Goal: Information Seeking & Learning: Learn about a topic

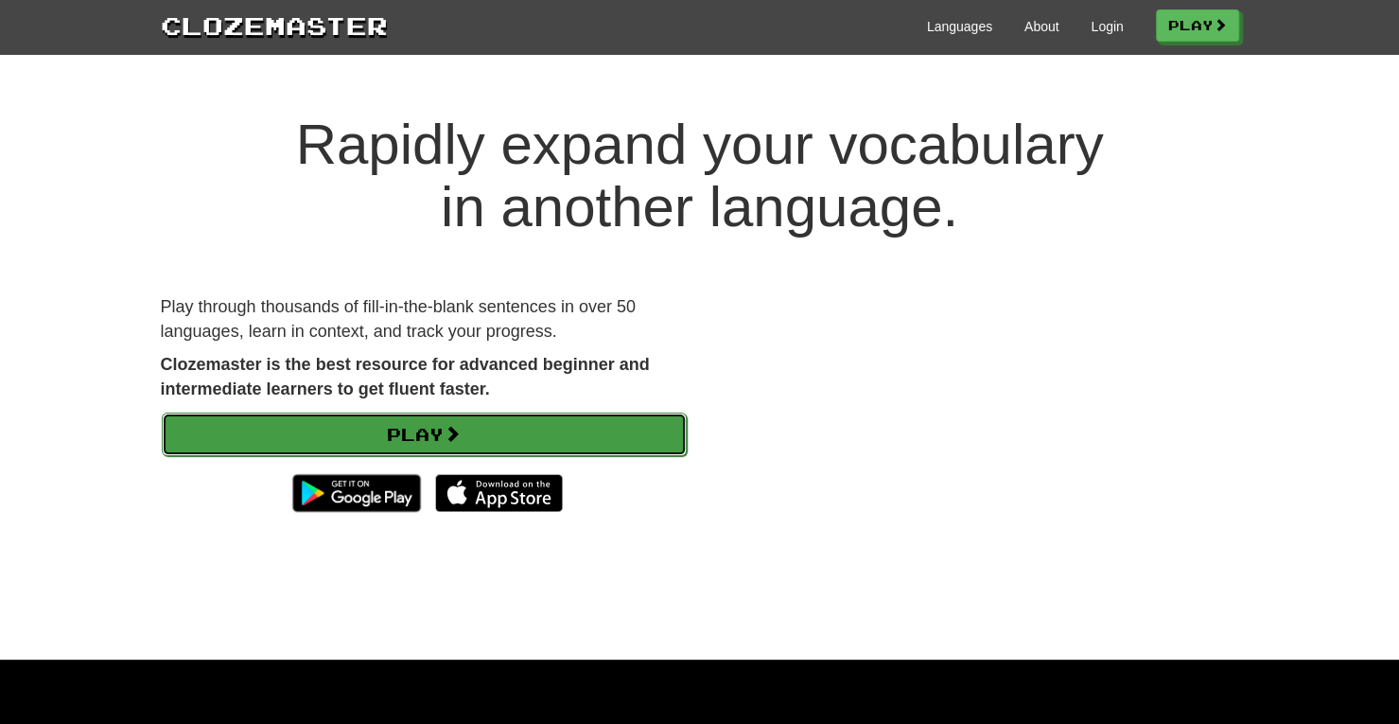
click at [429, 445] on link "Play" at bounding box center [424, 434] width 525 height 44
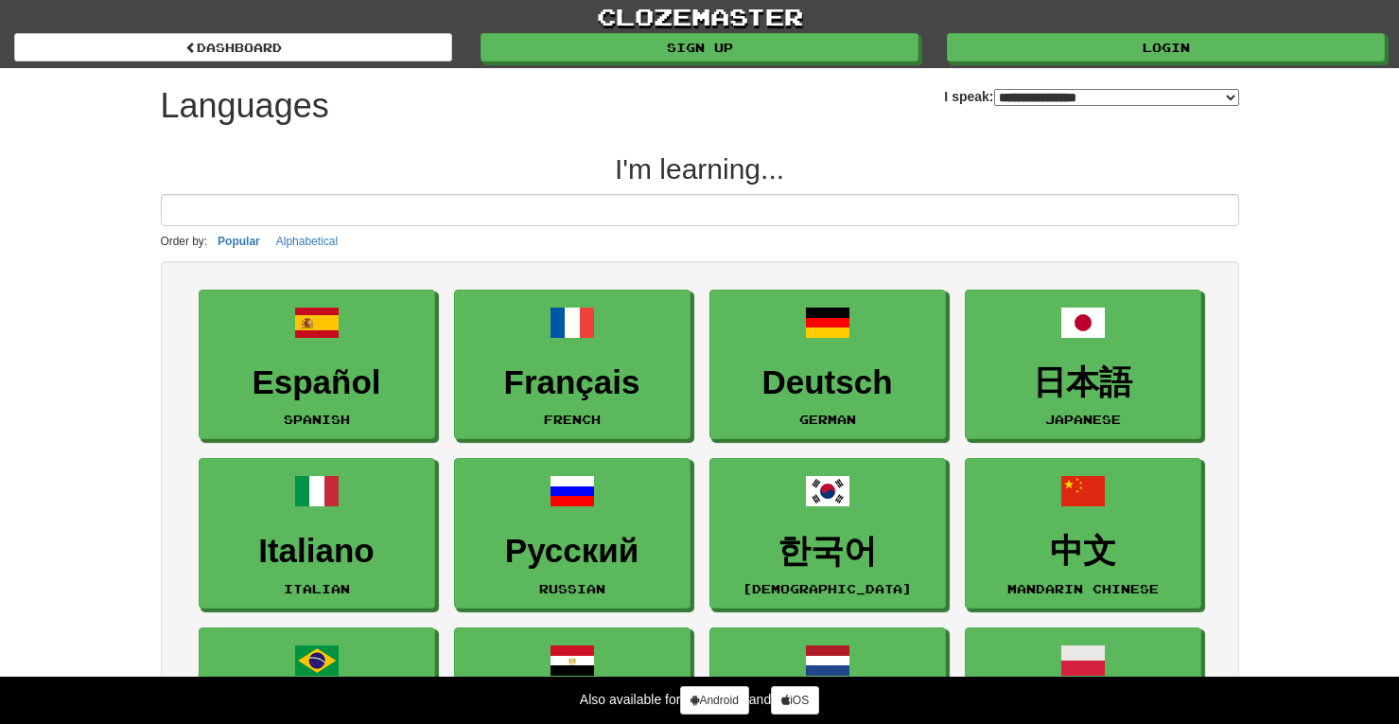
select select "*******"
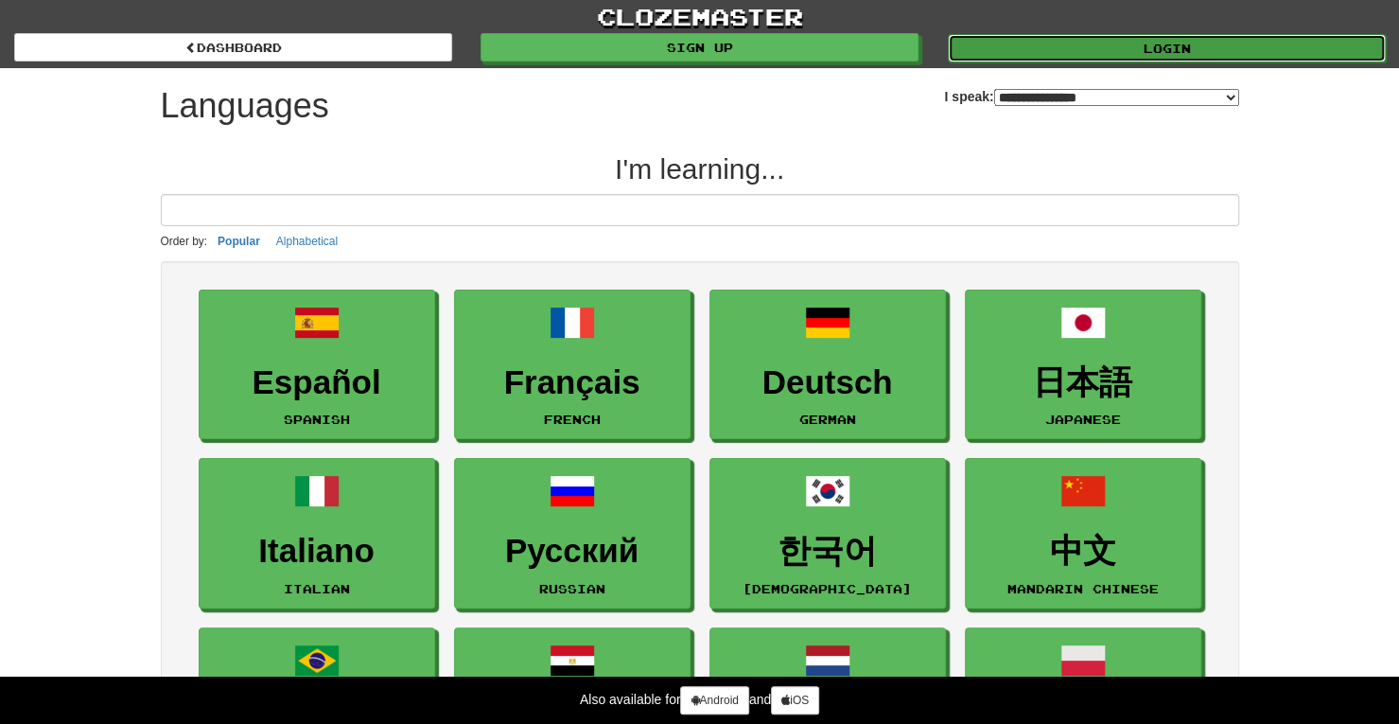
click at [1171, 42] on link "Login" at bounding box center [1167, 48] width 438 height 28
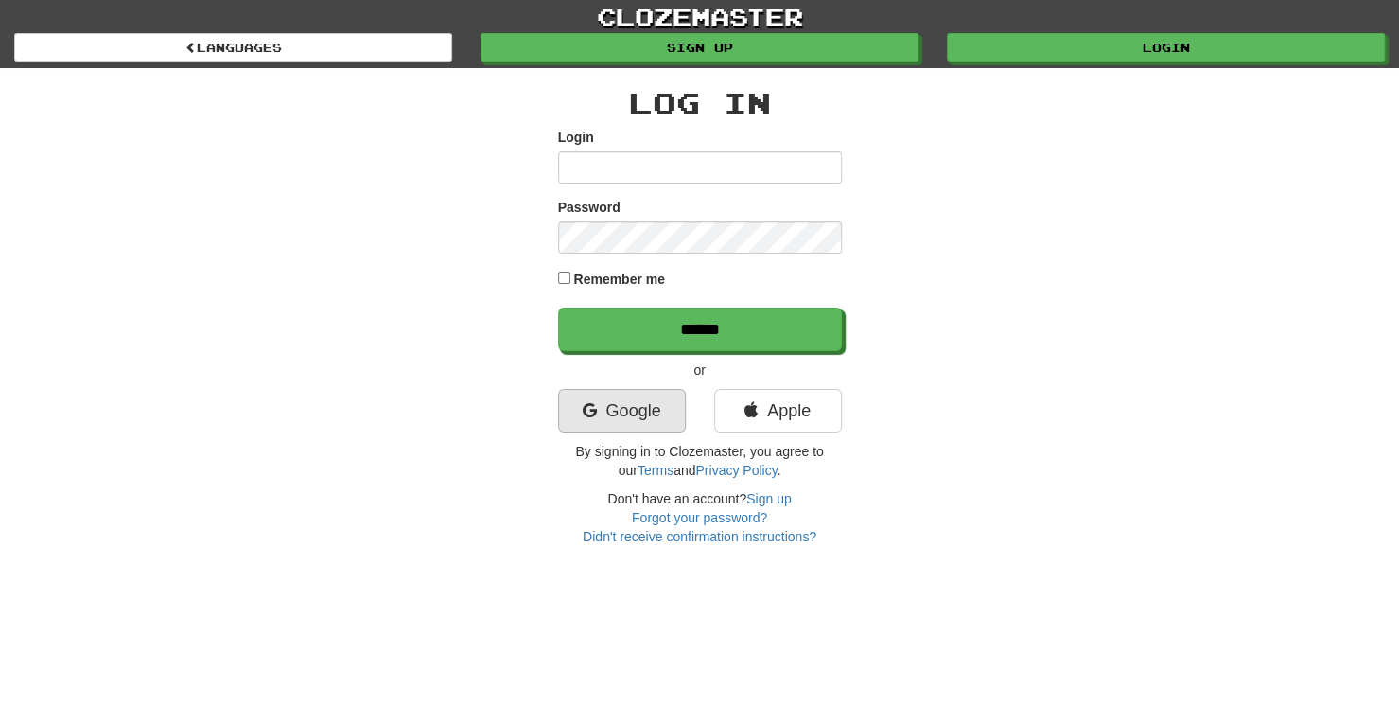
type input "**********"
click at [613, 407] on link "Google" at bounding box center [622, 411] width 128 height 44
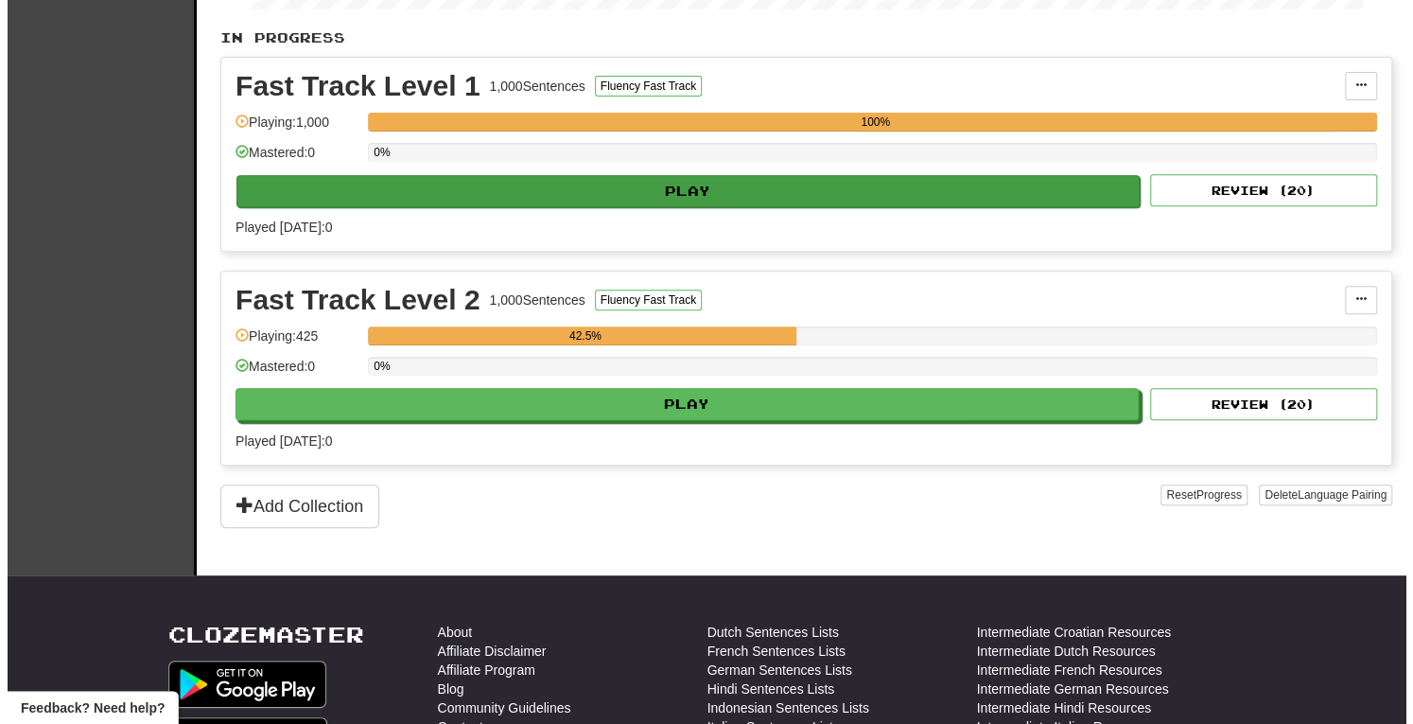
scroll to position [380, 0]
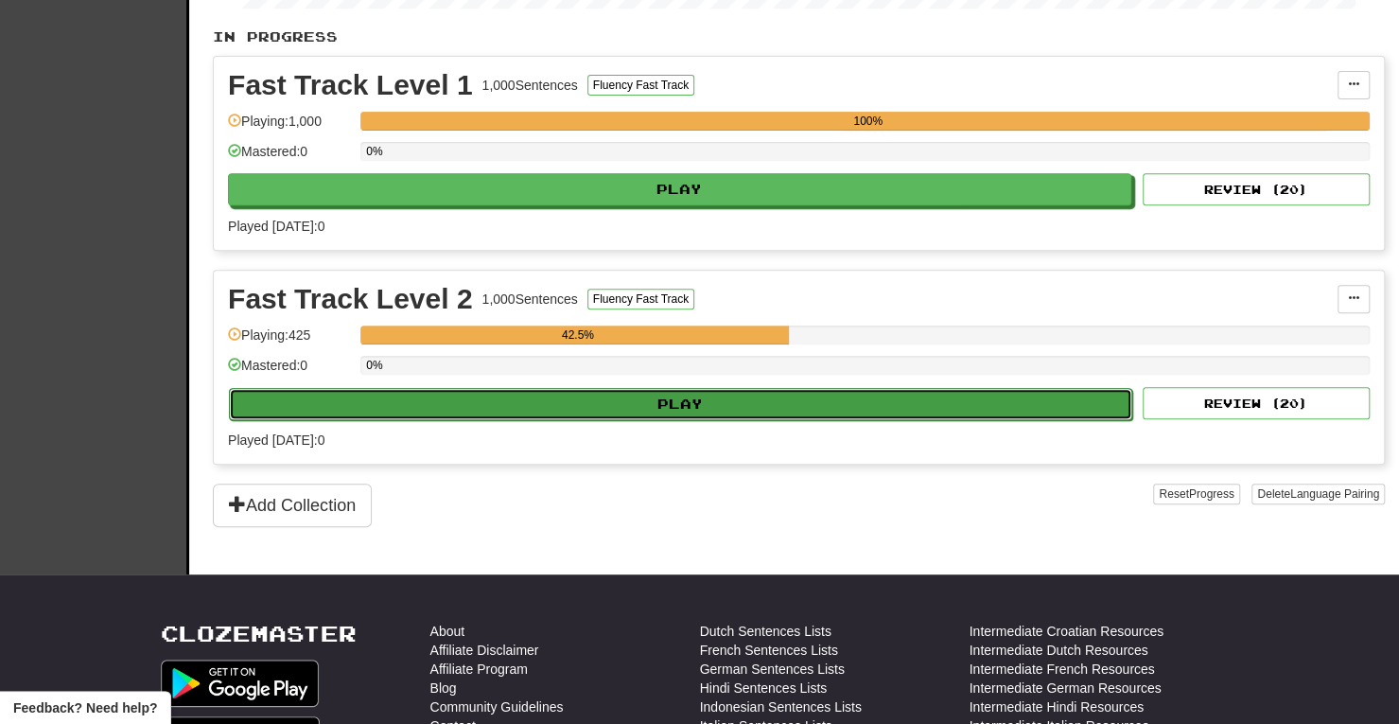
click at [603, 404] on button "Play" at bounding box center [680, 404] width 903 height 32
select select "**"
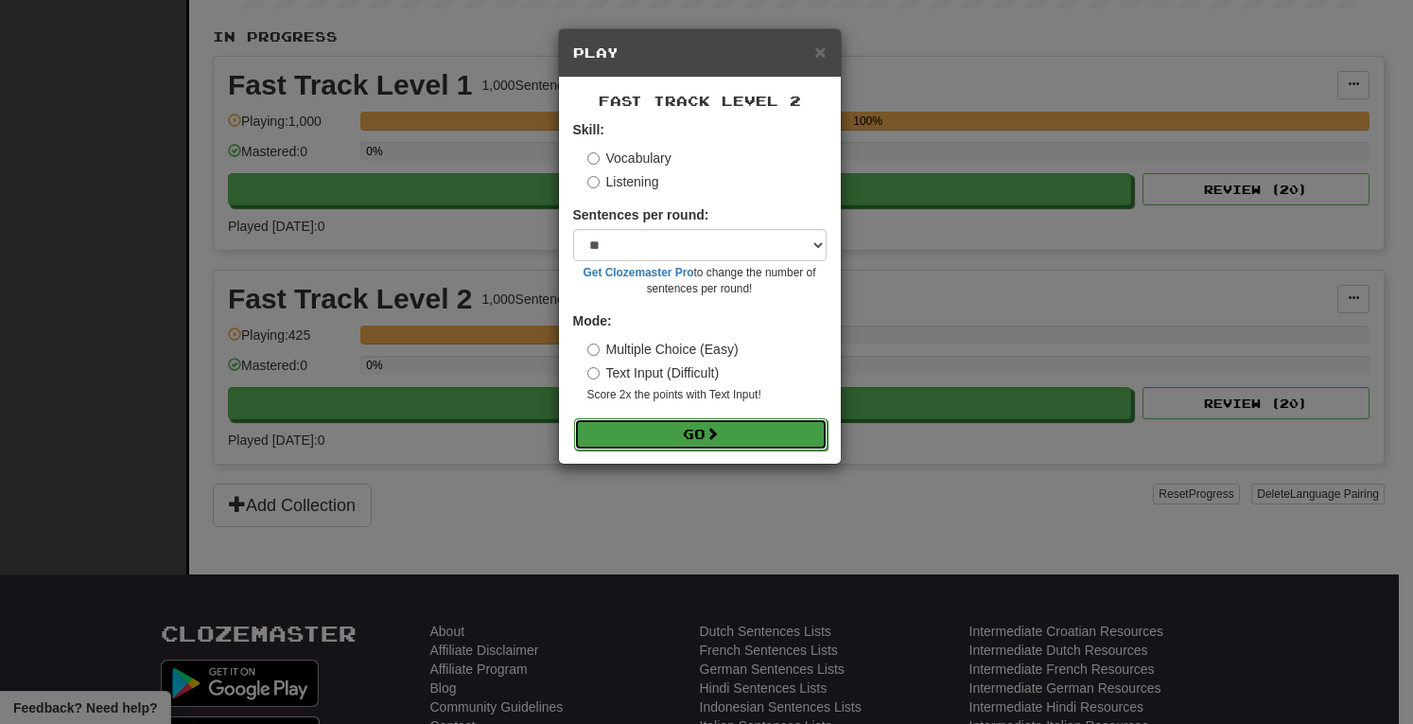
click at [715, 427] on span at bounding box center [712, 433] width 13 height 13
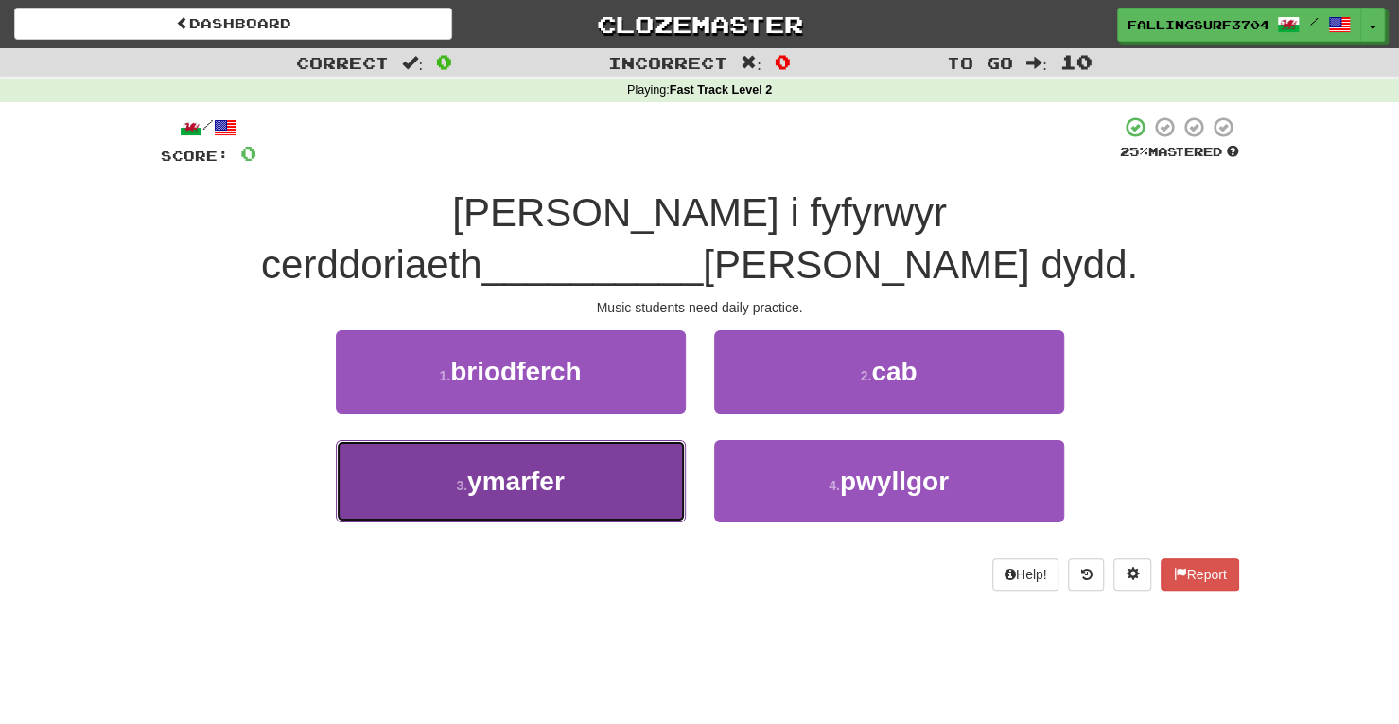
click at [556, 466] on span "ymarfer" at bounding box center [515, 480] width 97 height 29
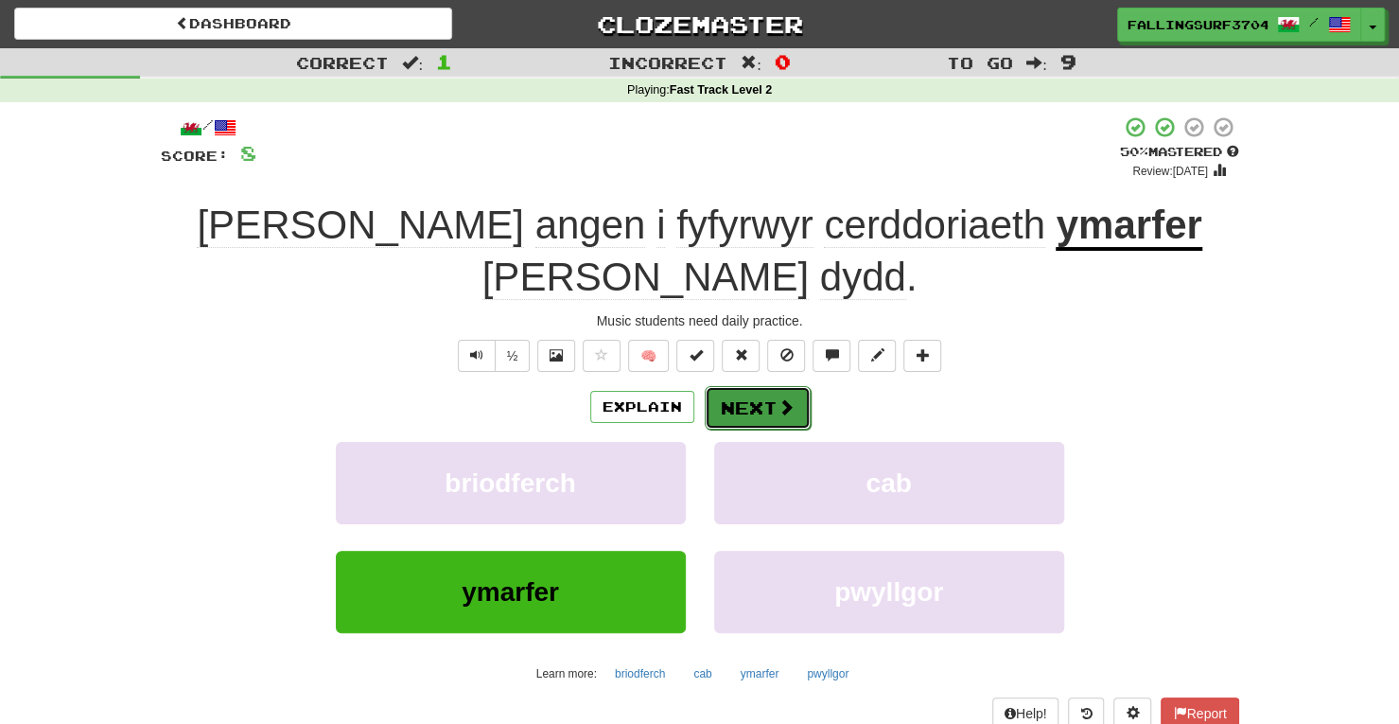
click at [768, 386] on button "Next" at bounding box center [758, 408] width 106 height 44
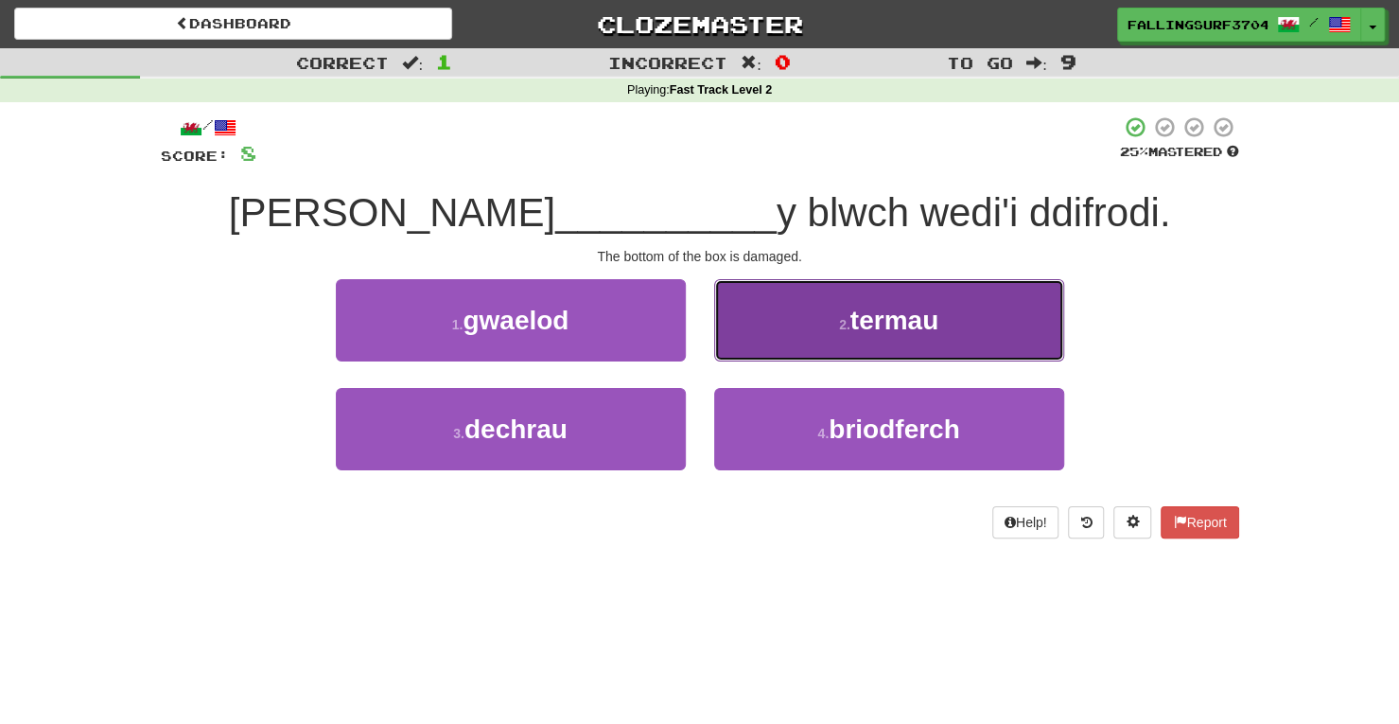
click at [886, 309] on span "termau" at bounding box center [894, 319] width 88 height 29
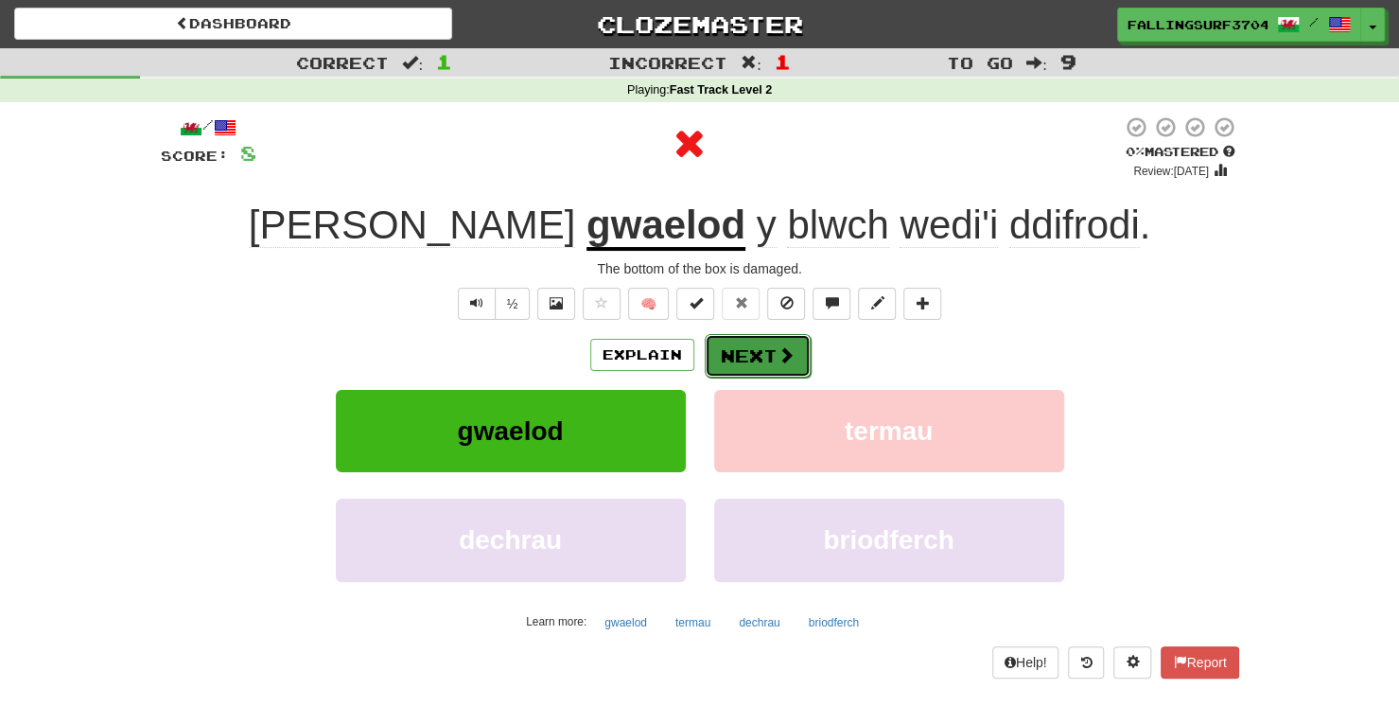
click at [755, 358] on button "Next" at bounding box center [758, 356] width 106 height 44
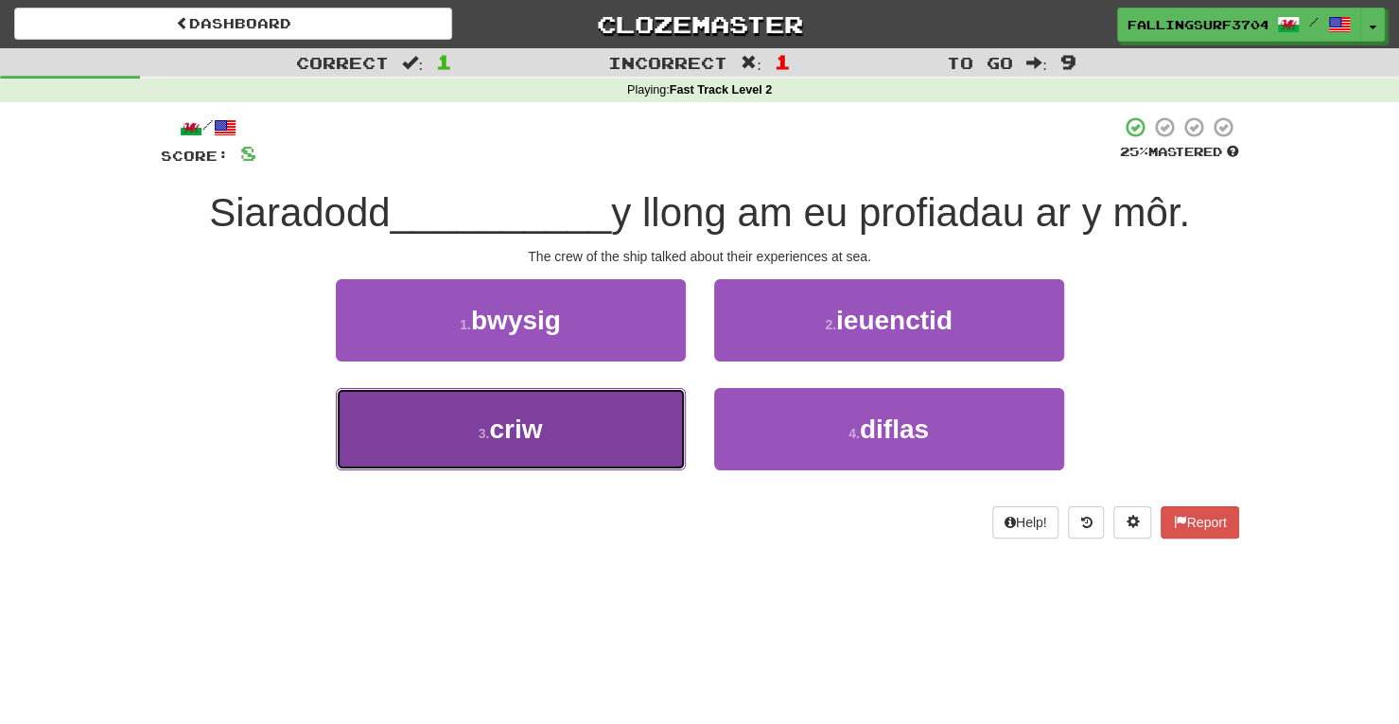
click at [492, 432] on span "criw" at bounding box center [515, 428] width 53 height 29
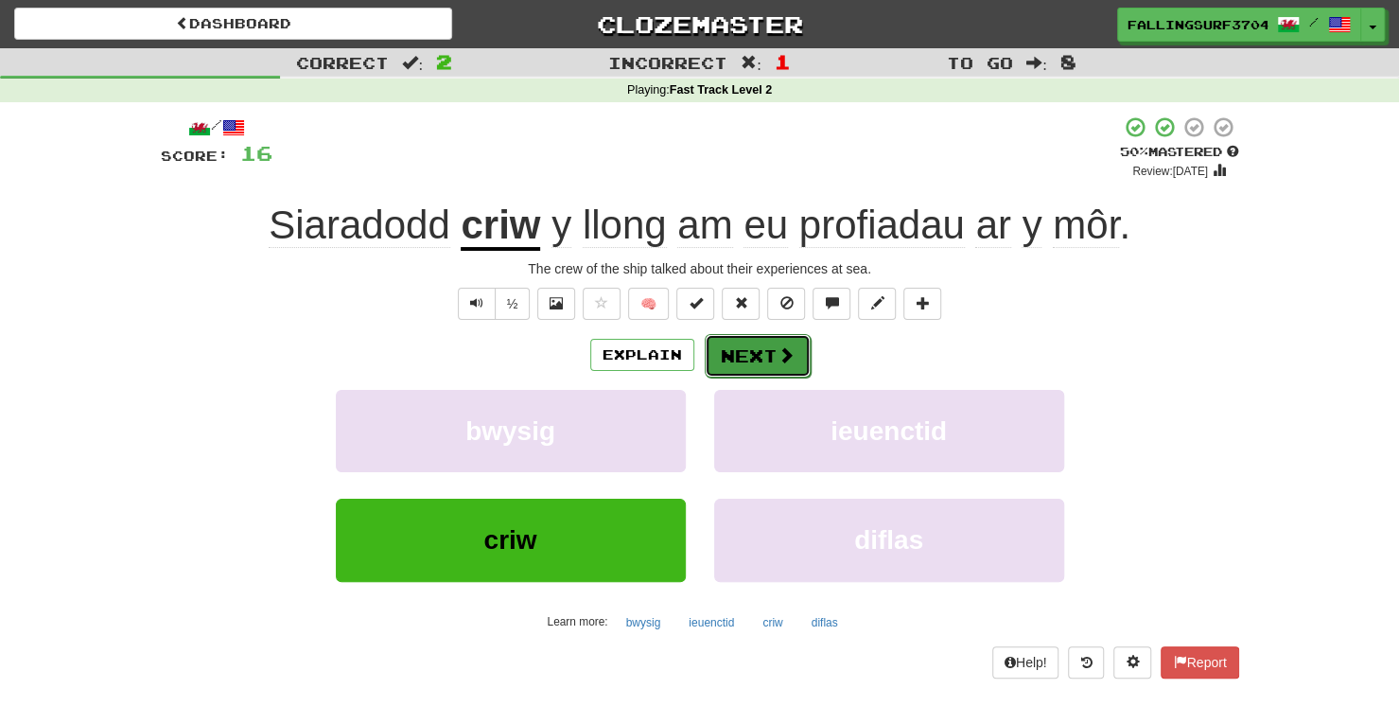
click at [753, 347] on button "Next" at bounding box center [758, 356] width 106 height 44
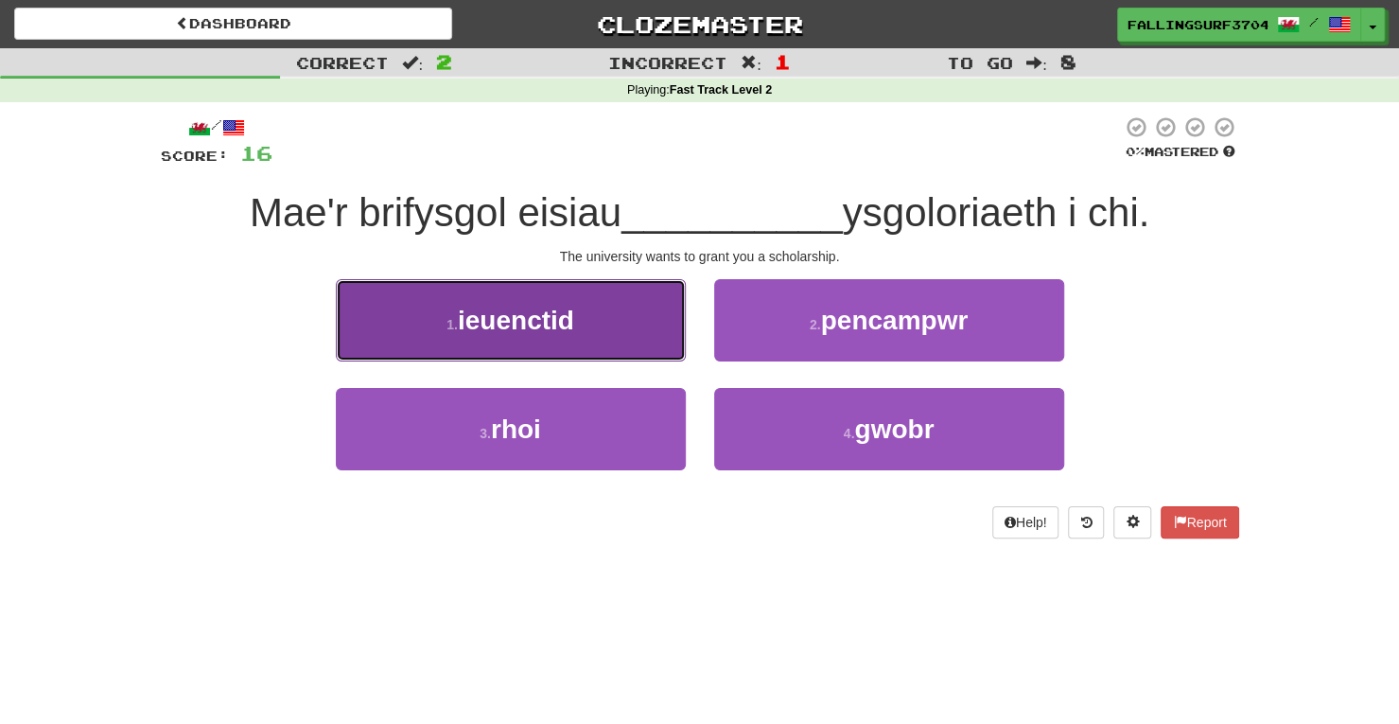
click at [556, 342] on button "1 . ieuenctid" at bounding box center [511, 320] width 350 height 82
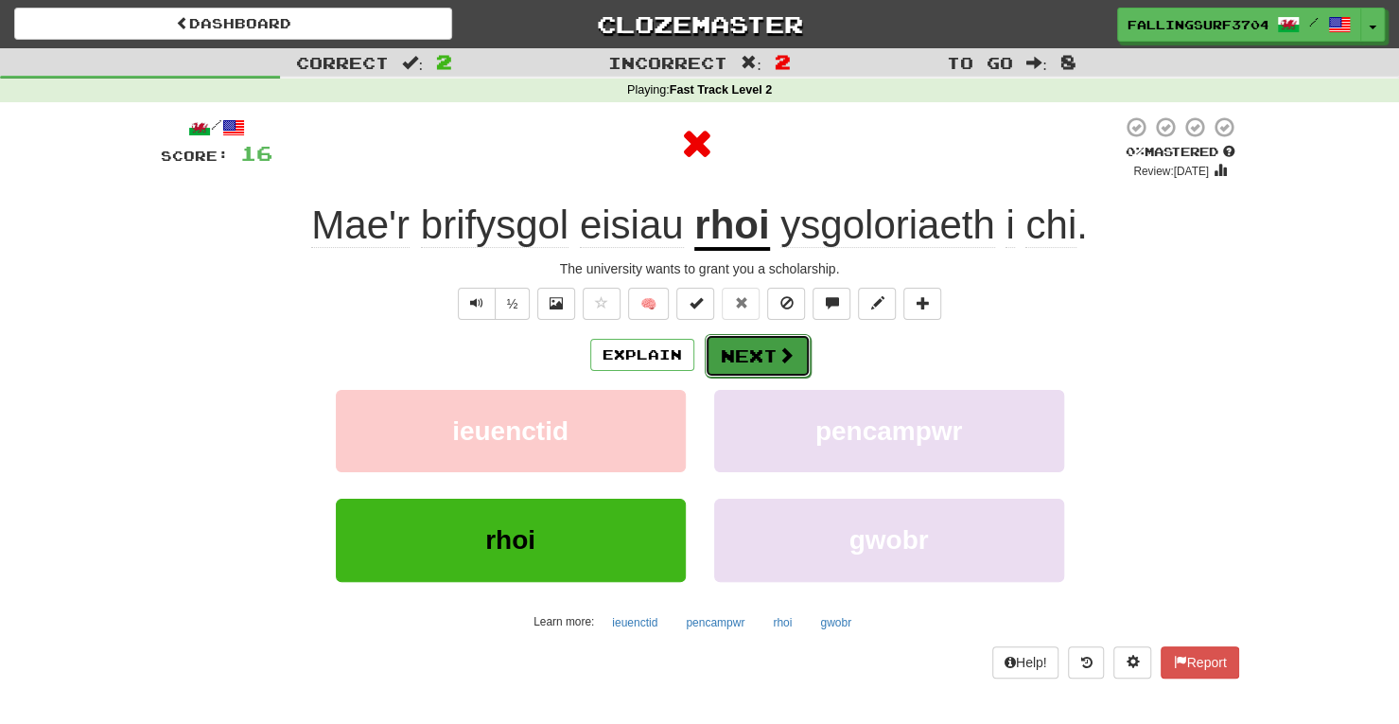
click at [768, 345] on button "Next" at bounding box center [758, 356] width 106 height 44
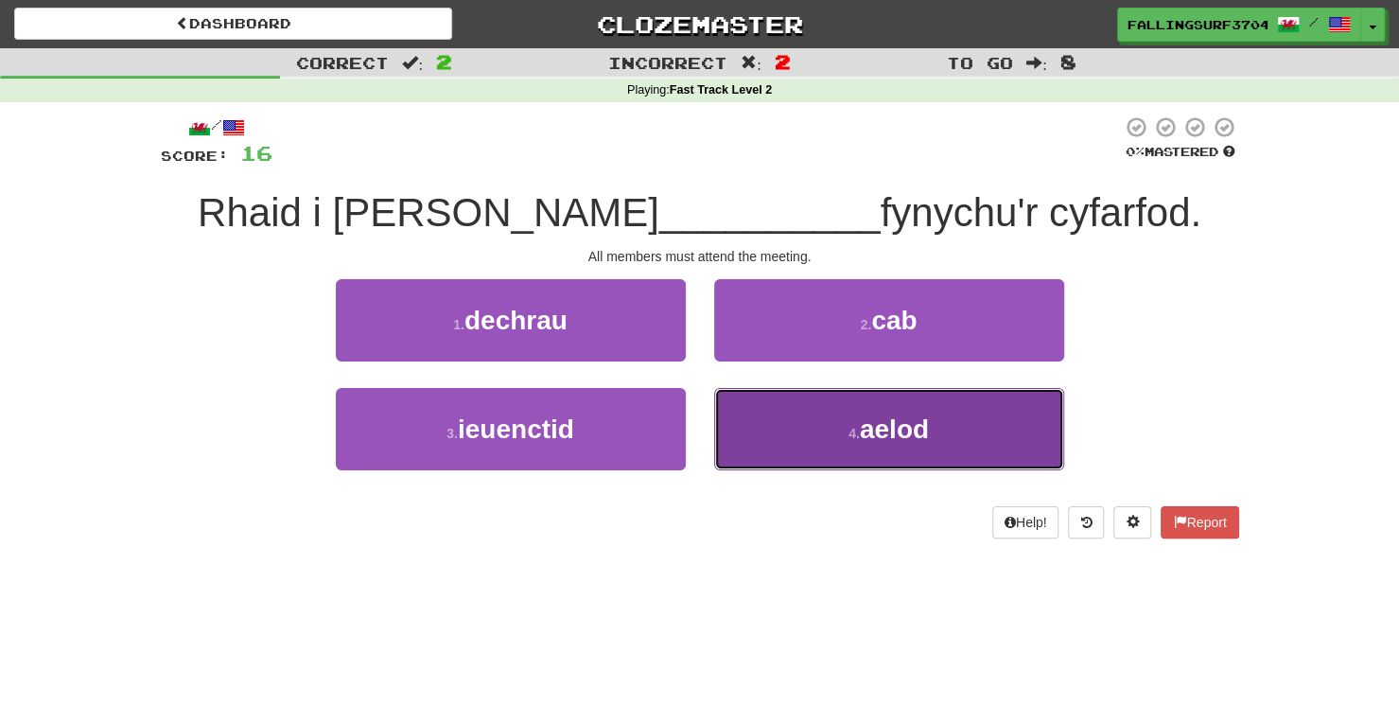
click at [912, 421] on span "aelod" at bounding box center [894, 428] width 69 height 29
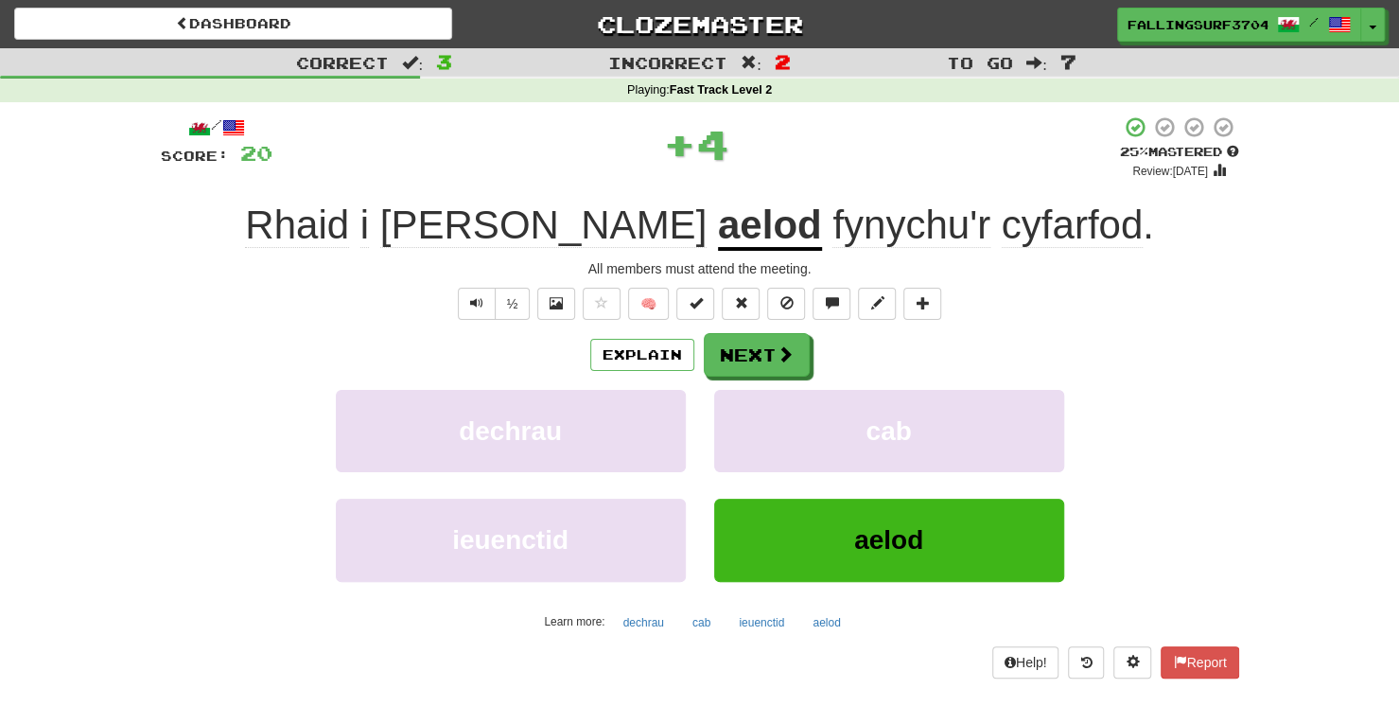
click at [718, 239] on u "aelod" at bounding box center [770, 226] width 104 height 48
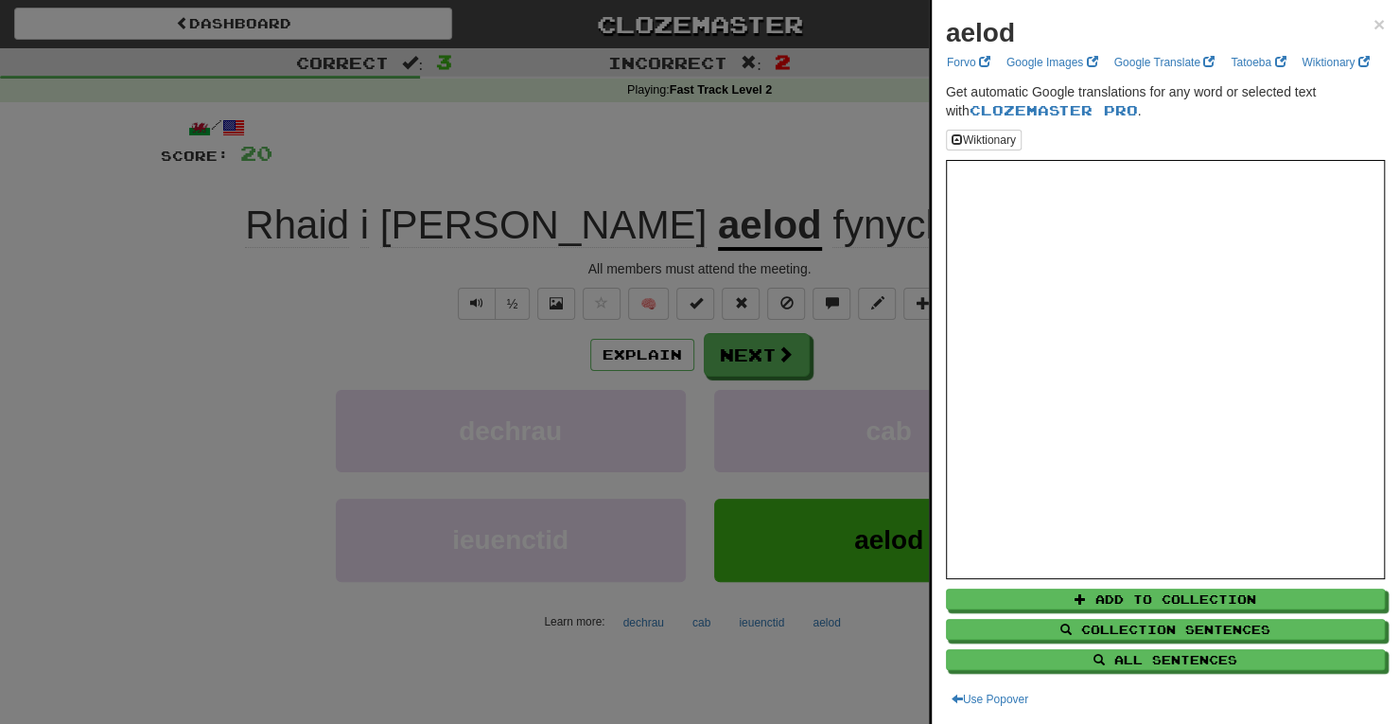
click at [776, 346] on div at bounding box center [699, 362] width 1399 height 724
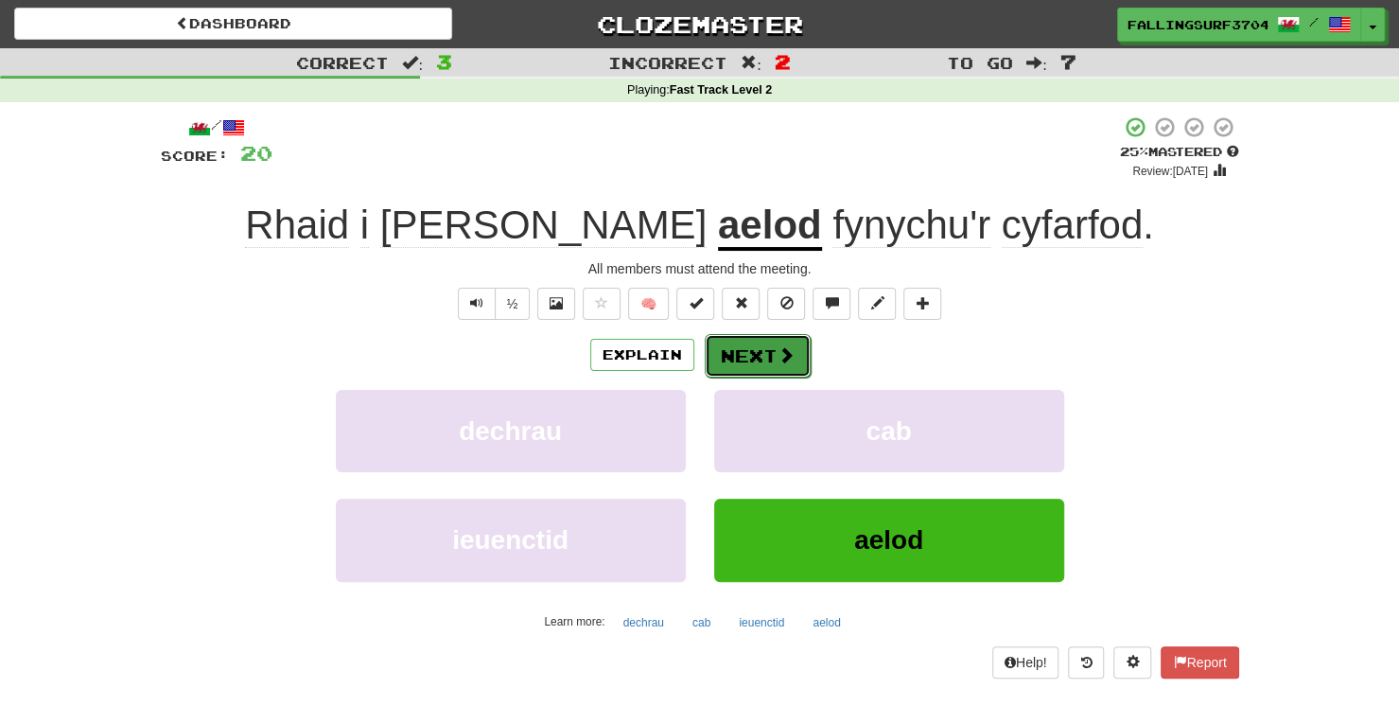
click at [766, 360] on button "Next" at bounding box center [758, 356] width 106 height 44
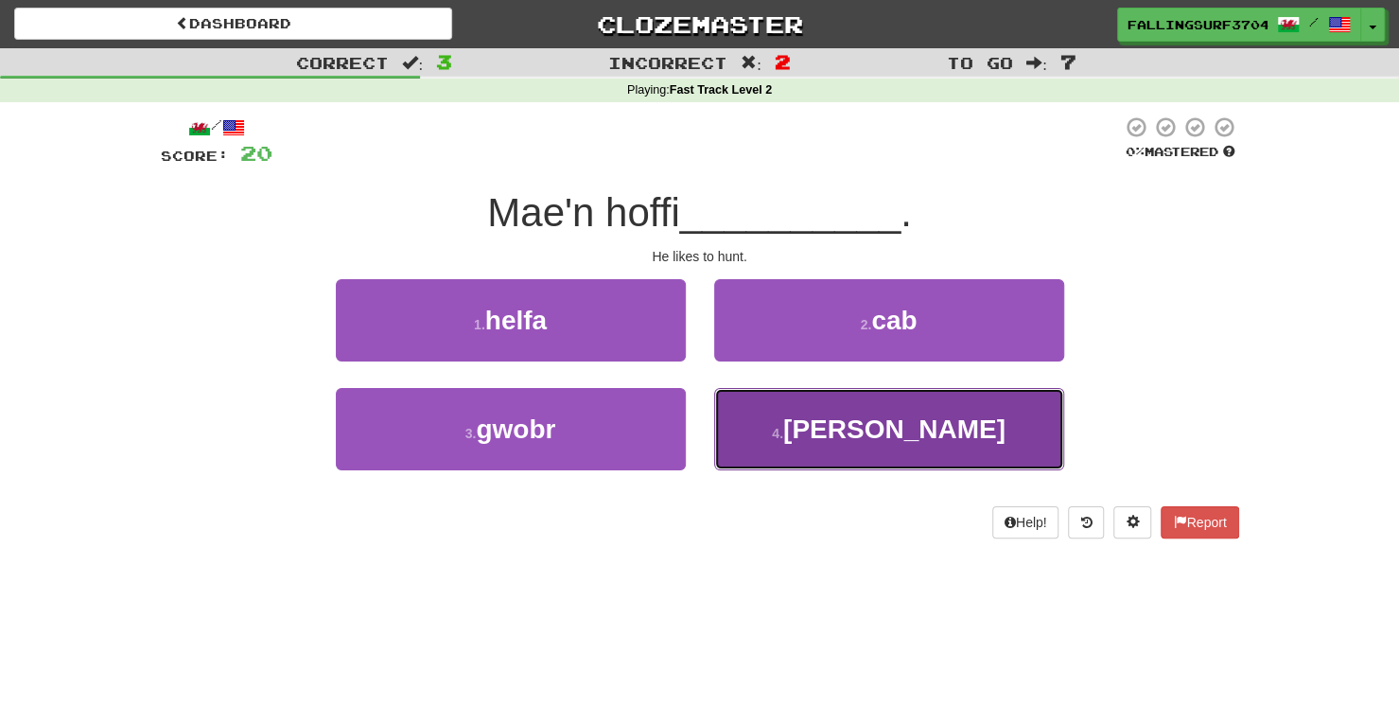
click at [916, 445] on button "4 . [PERSON_NAME]" at bounding box center [889, 429] width 350 height 82
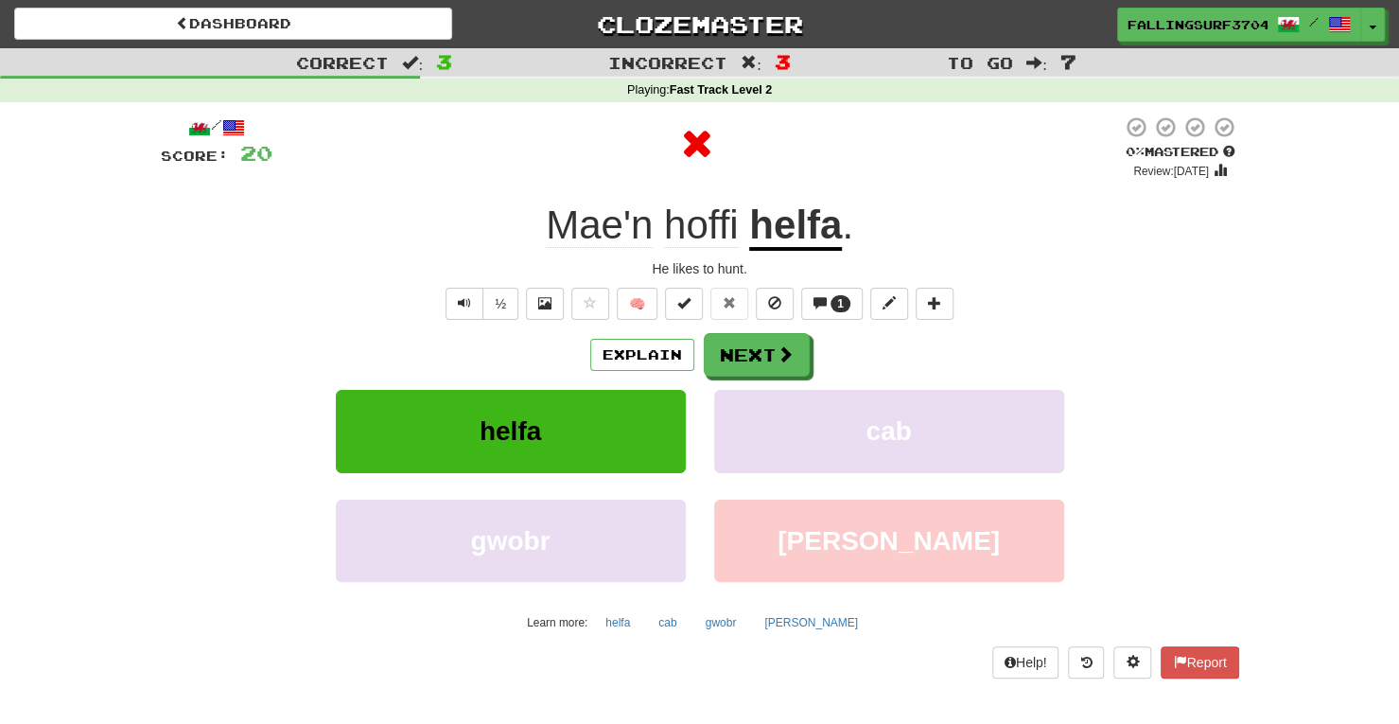
click at [807, 236] on u "helfa" at bounding box center [795, 226] width 93 height 48
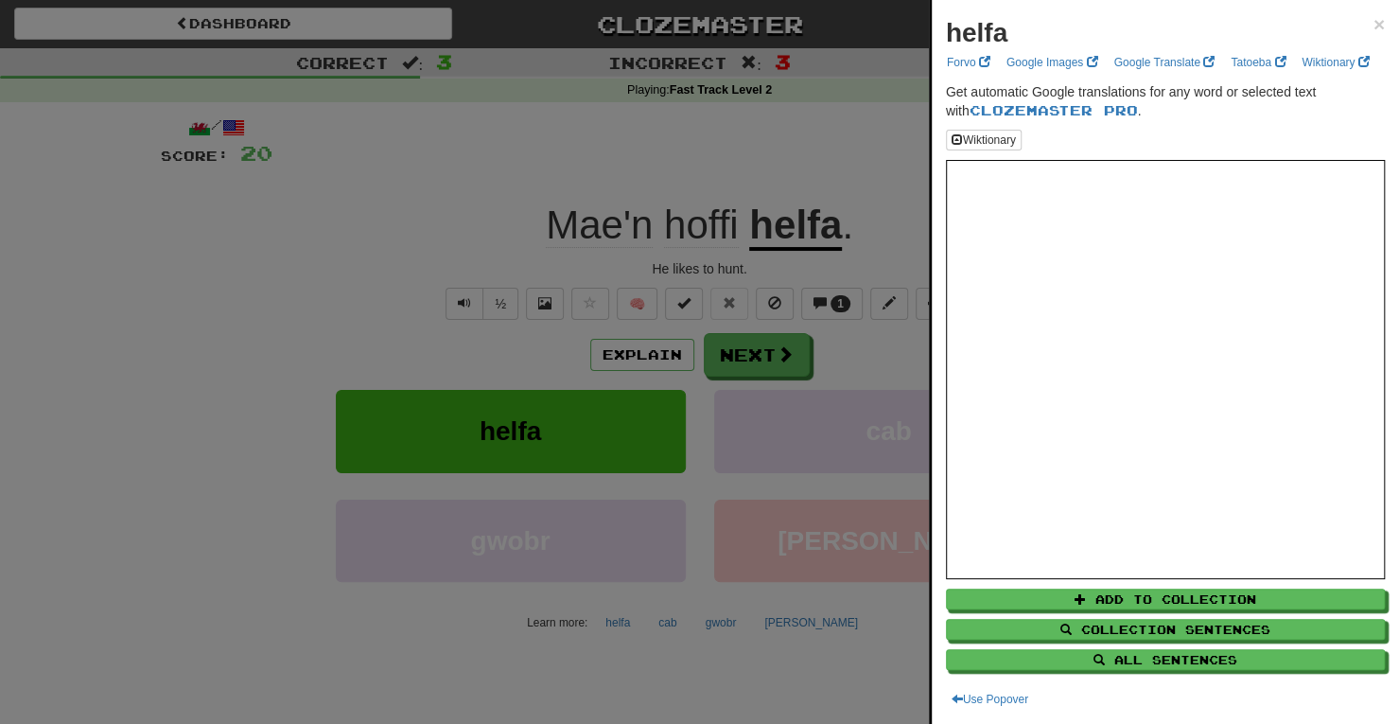
click at [745, 361] on div at bounding box center [699, 362] width 1399 height 724
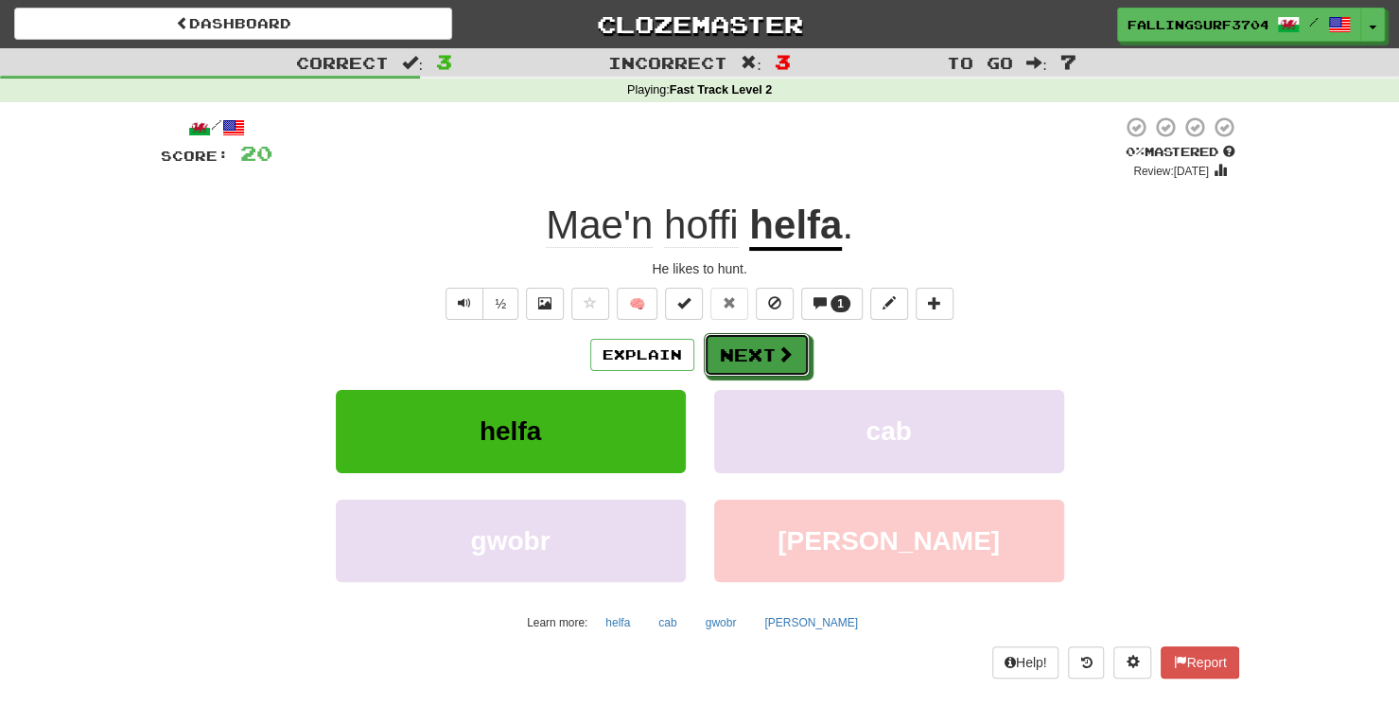
click at [745, 361] on button "Next" at bounding box center [757, 355] width 106 height 44
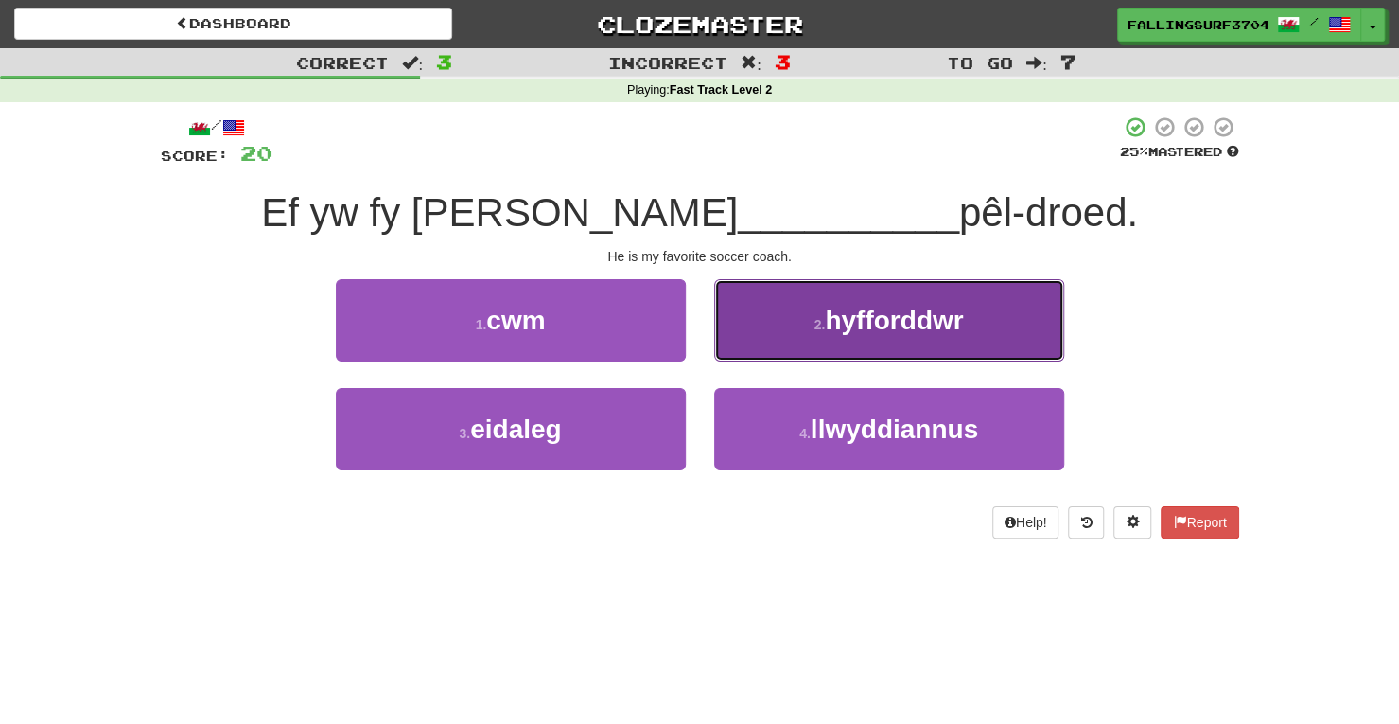
click at [925, 324] on span "hyfforddwr" at bounding box center [894, 319] width 138 height 29
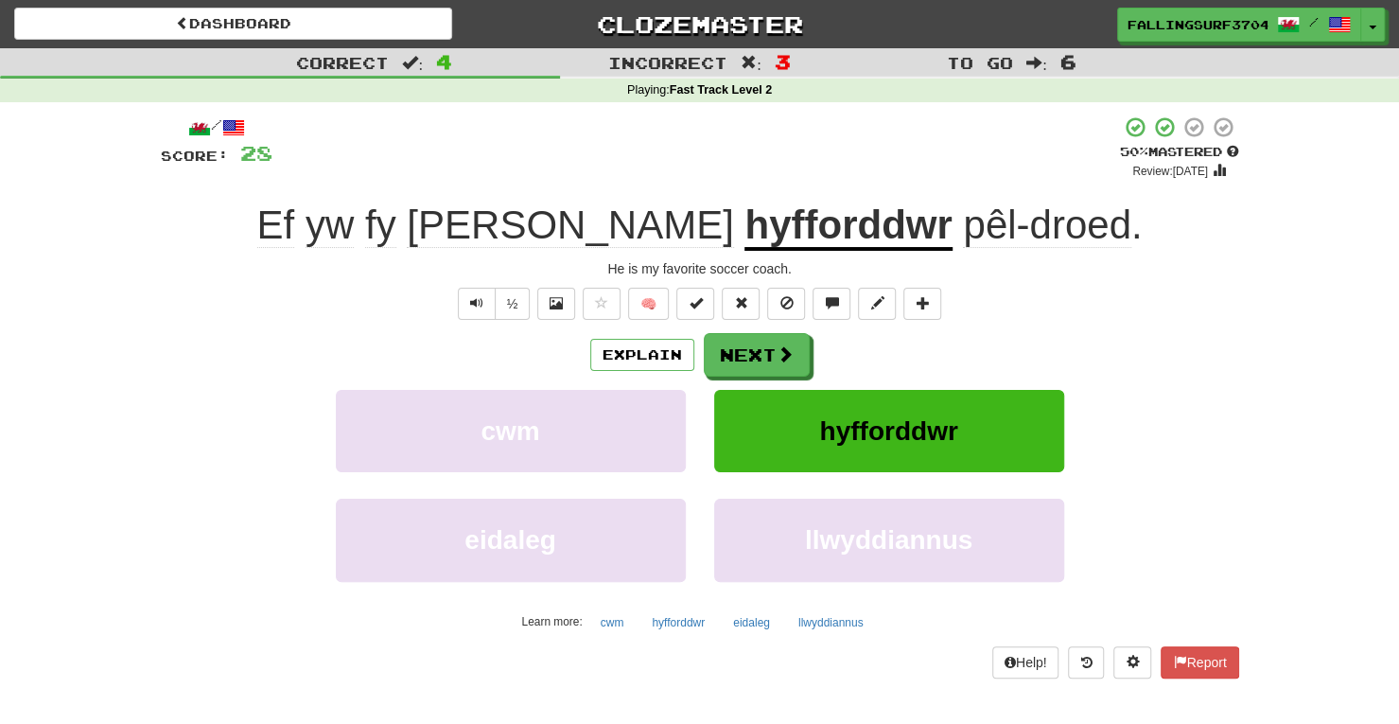
click at [744, 221] on u "hyfforddwr" at bounding box center [847, 226] width 207 height 48
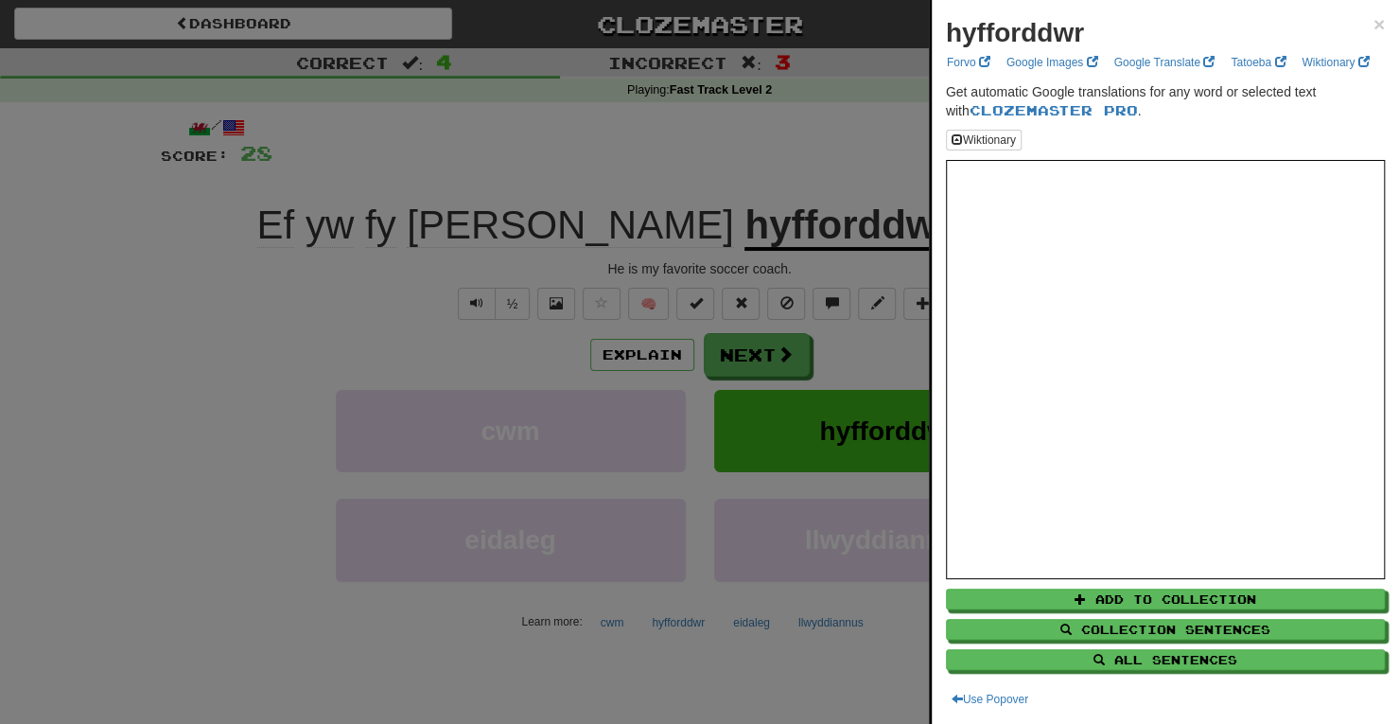
click at [766, 359] on div at bounding box center [699, 362] width 1399 height 724
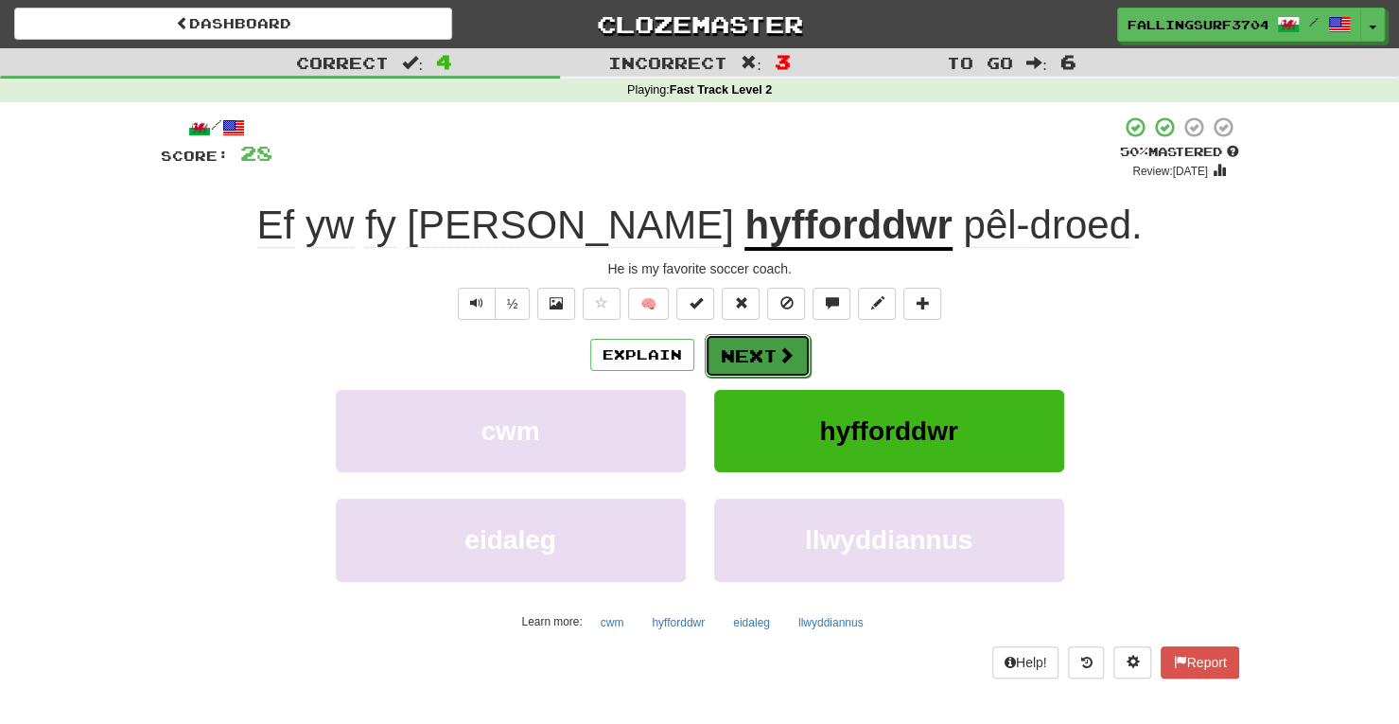
click at [764, 358] on button "Next" at bounding box center [758, 356] width 106 height 44
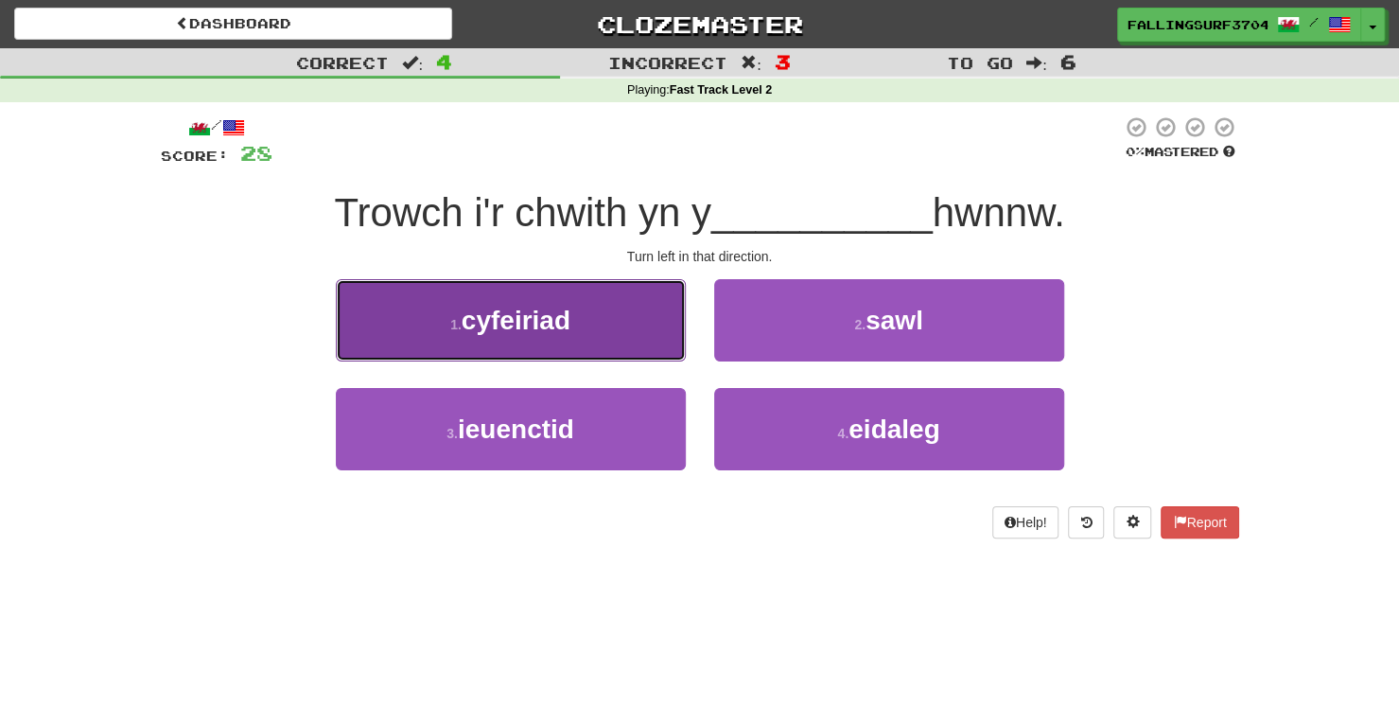
click at [561, 322] on span "cyfeiriad" at bounding box center [516, 319] width 109 height 29
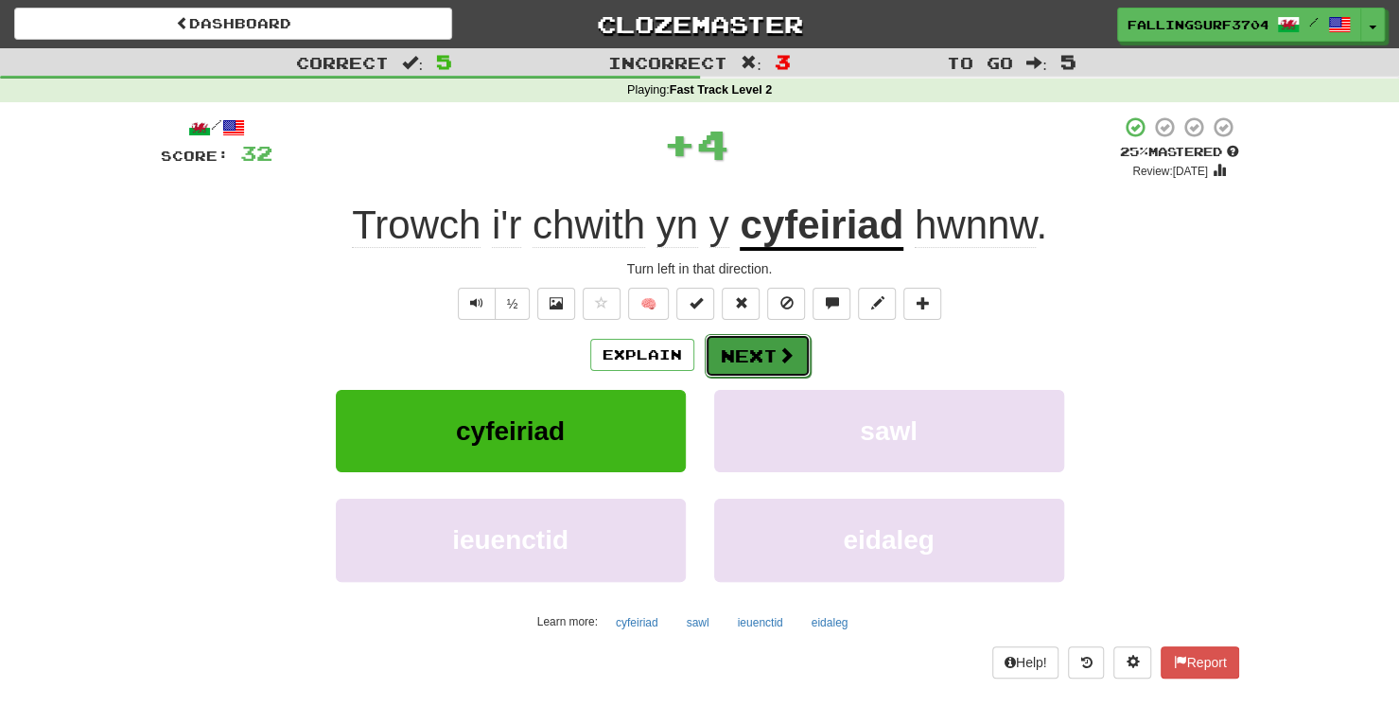
click at [763, 364] on button "Next" at bounding box center [758, 356] width 106 height 44
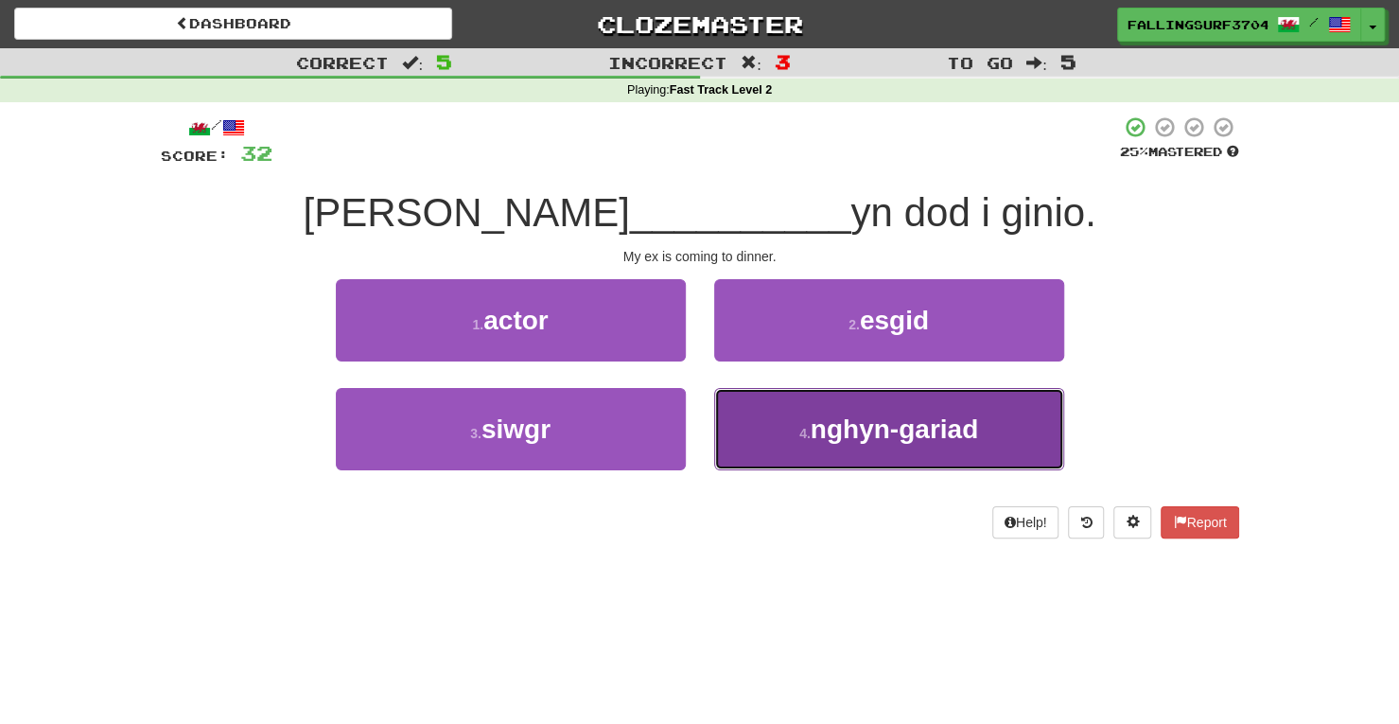
click at [866, 424] on span "nghyn-gariad" at bounding box center [894, 428] width 167 height 29
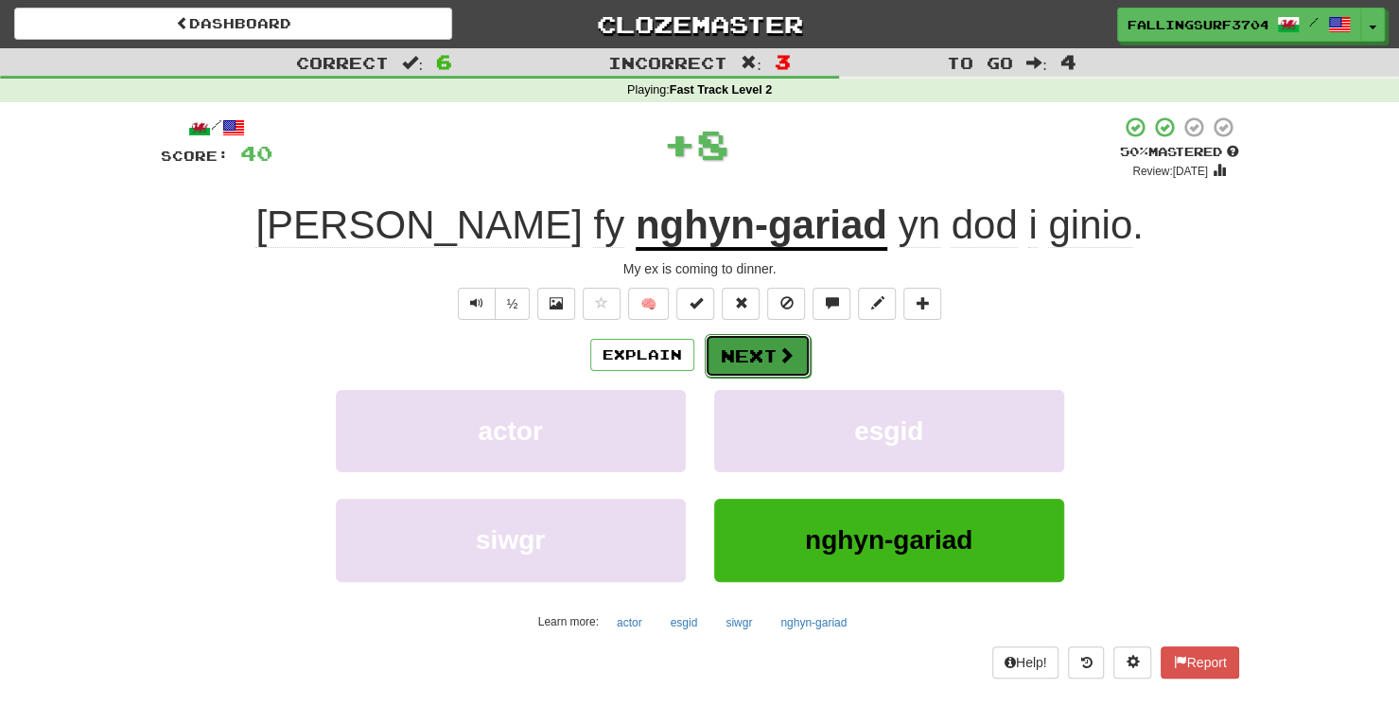
click at [763, 349] on button "Next" at bounding box center [758, 356] width 106 height 44
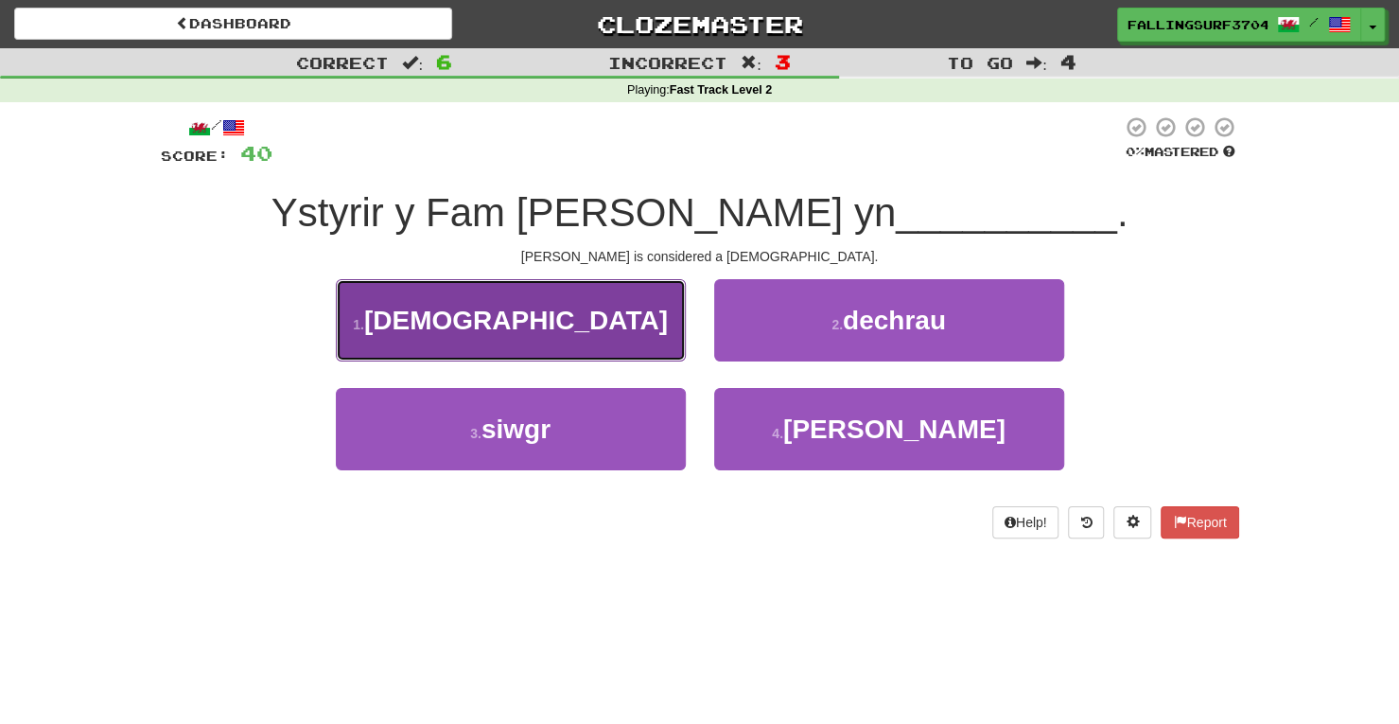
click at [601, 328] on button "1 . [DEMOGRAPHIC_DATA]" at bounding box center [511, 320] width 350 height 82
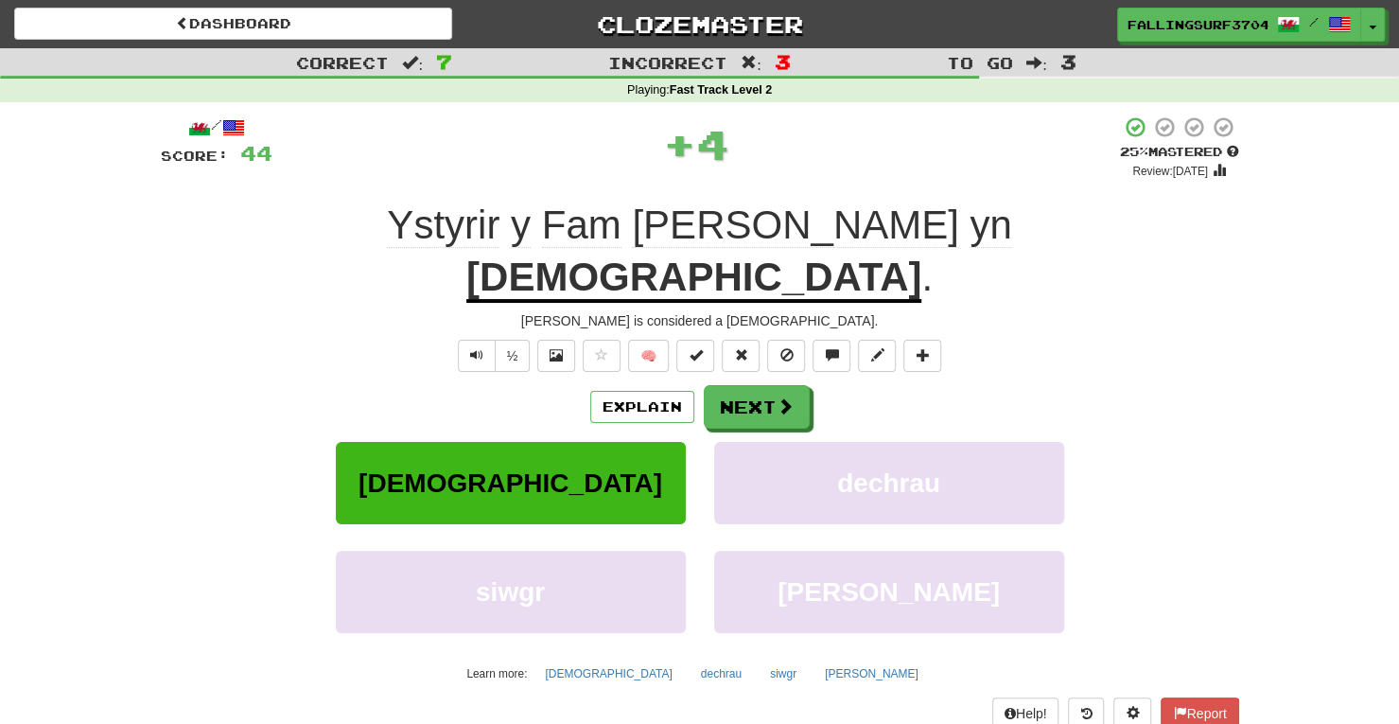
click at [511, 228] on span "Ystyrir" at bounding box center [521, 224] width 20 height 45
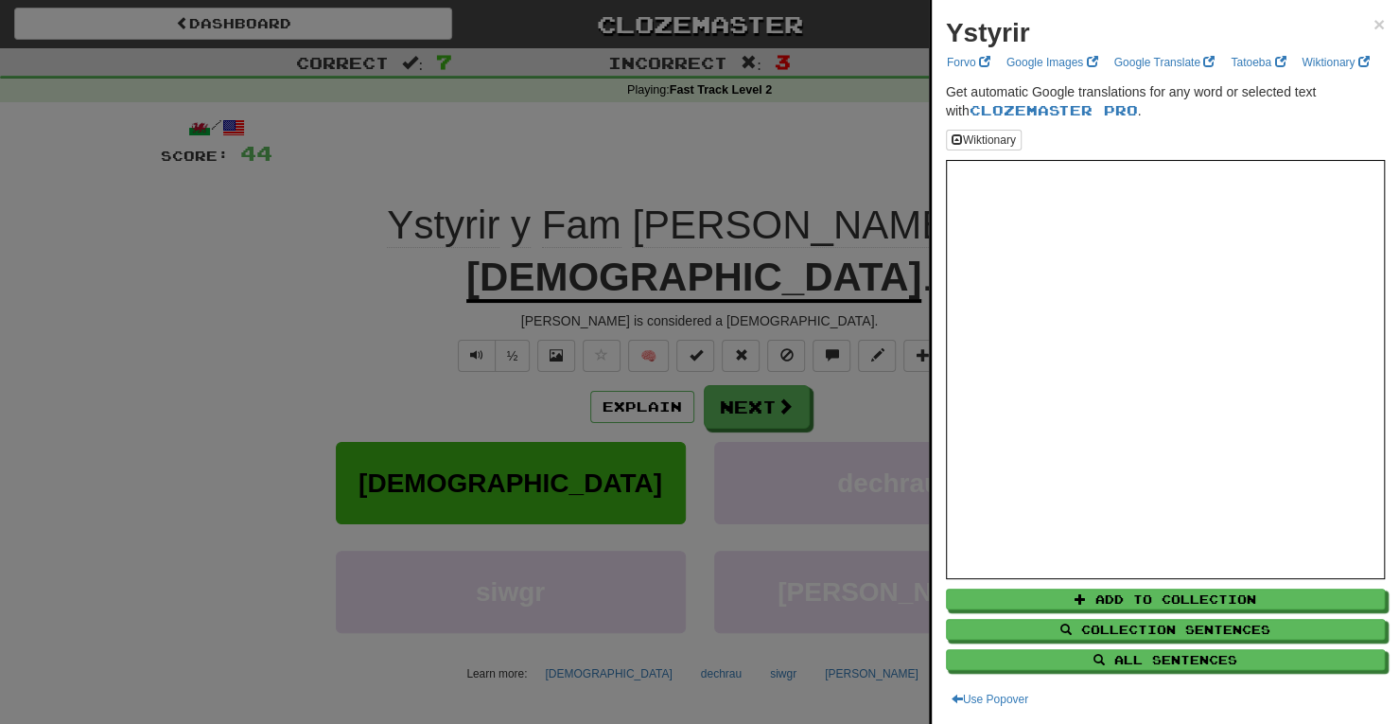
click at [767, 253] on div at bounding box center [699, 362] width 1399 height 724
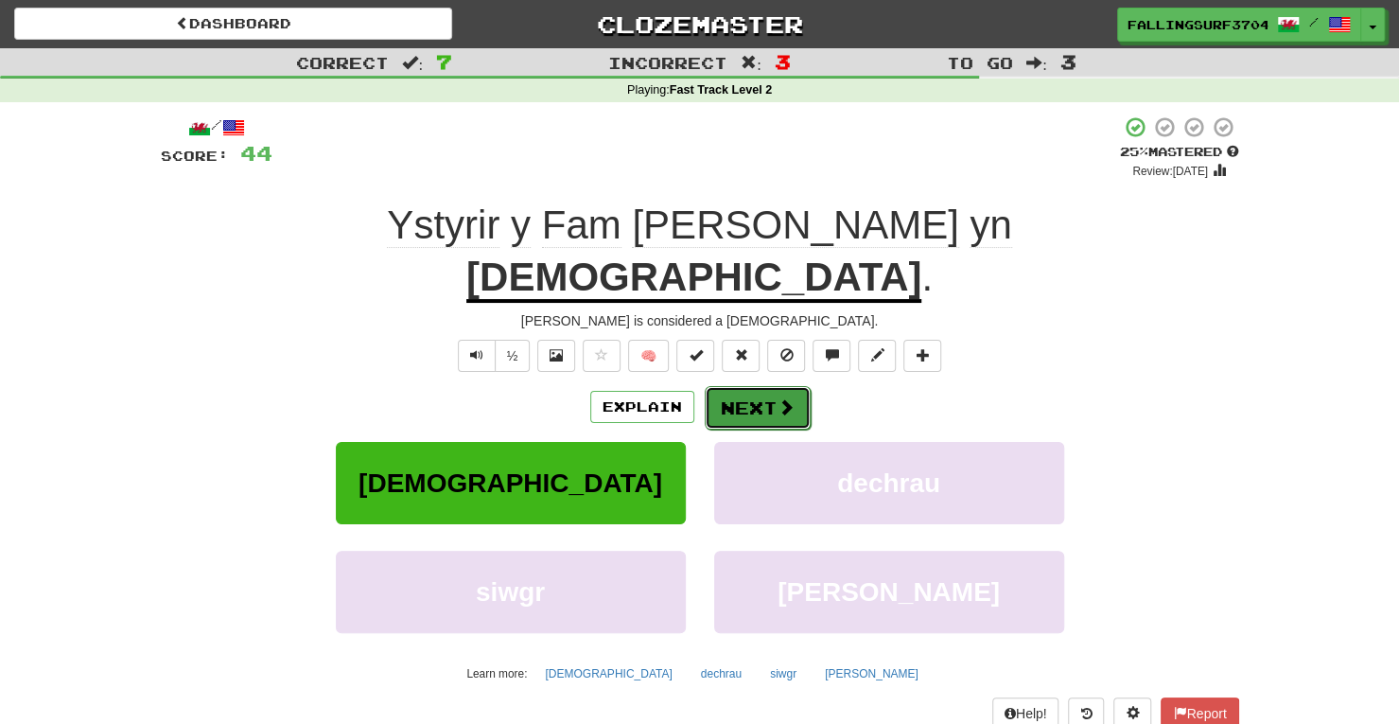
click at [760, 386] on button "Next" at bounding box center [758, 408] width 106 height 44
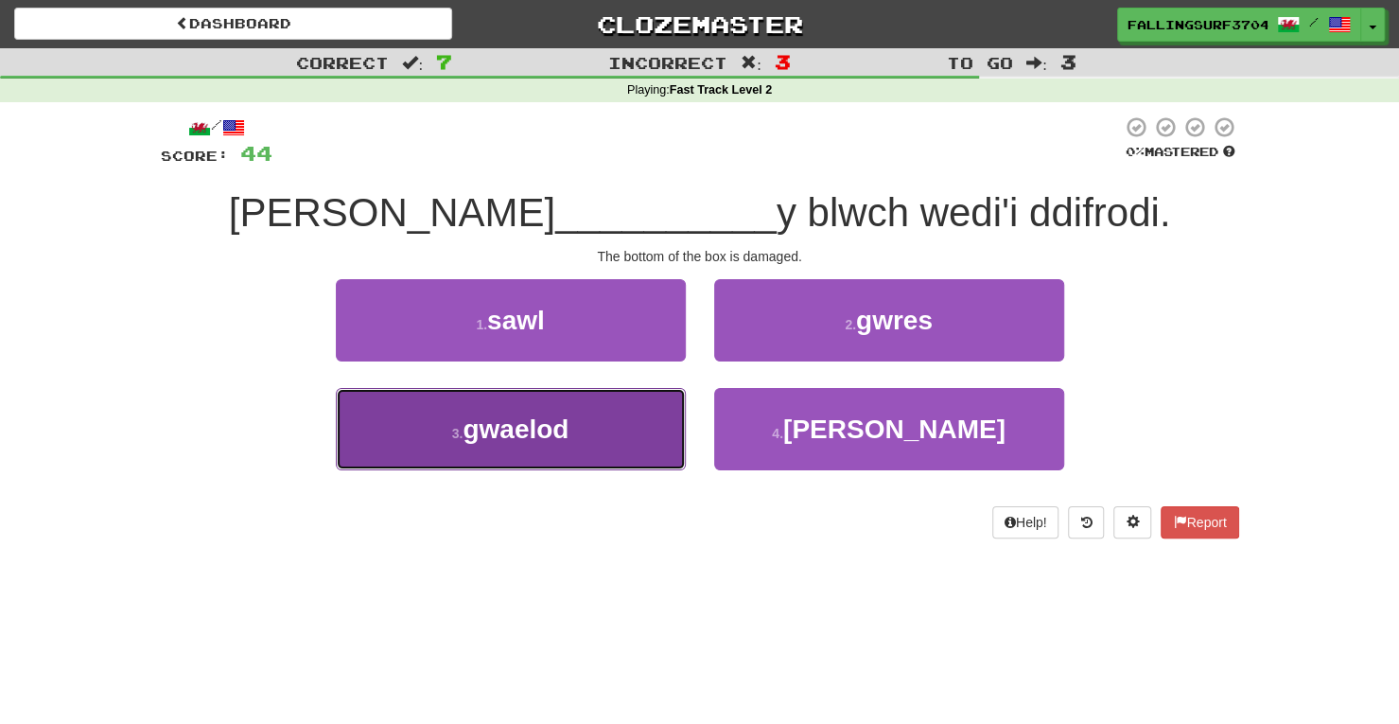
click at [516, 441] on span "gwaelod" at bounding box center [515, 428] width 106 height 29
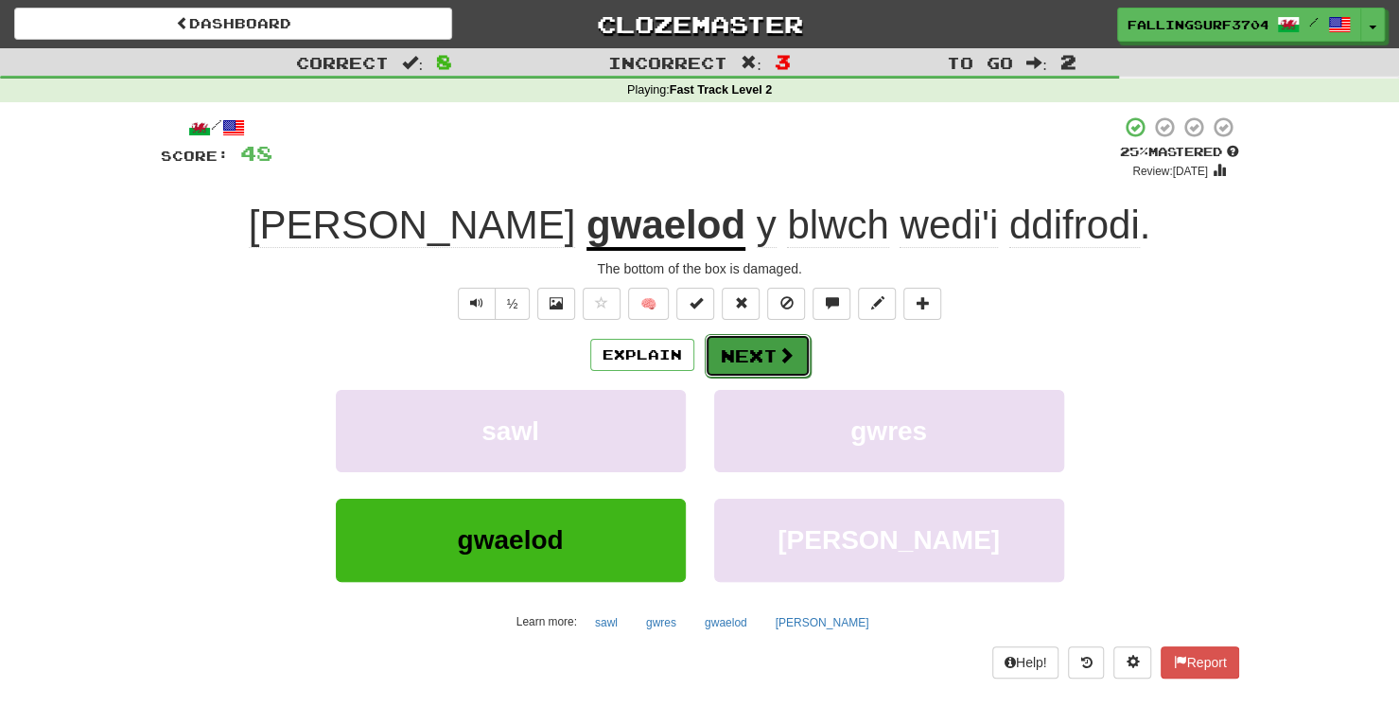
click at [777, 366] on button "Next" at bounding box center [758, 356] width 106 height 44
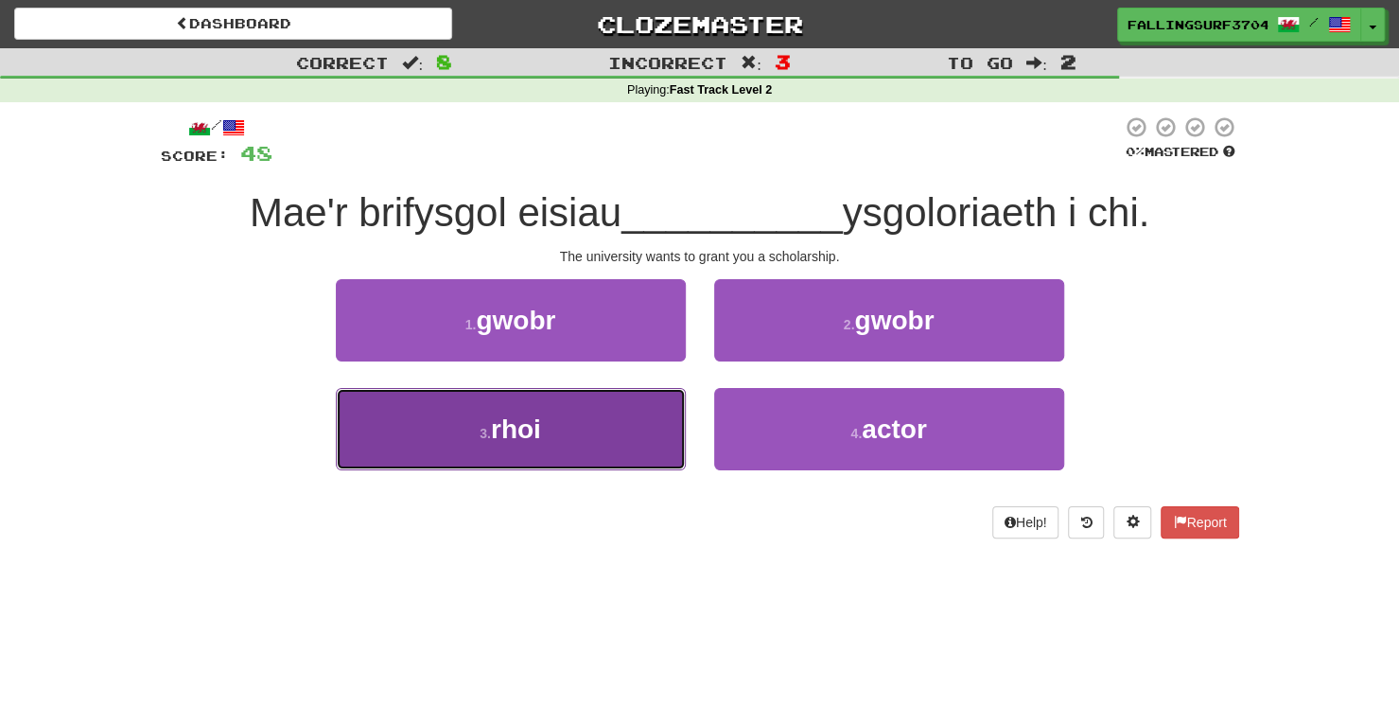
click at [479, 457] on button "3 . rhoi" at bounding box center [511, 429] width 350 height 82
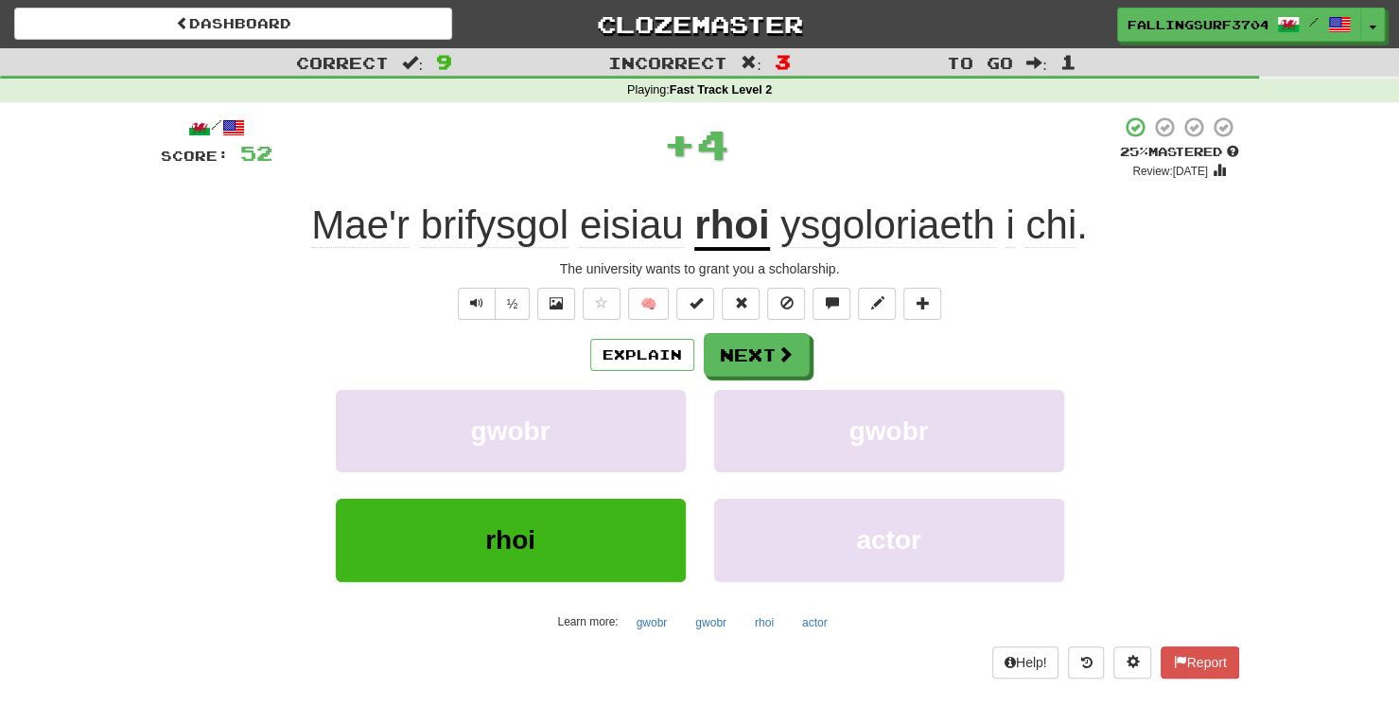
click at [898, 213] on span "ysgoloriaeth" at bounding box center [887, 224] width 214 height 45
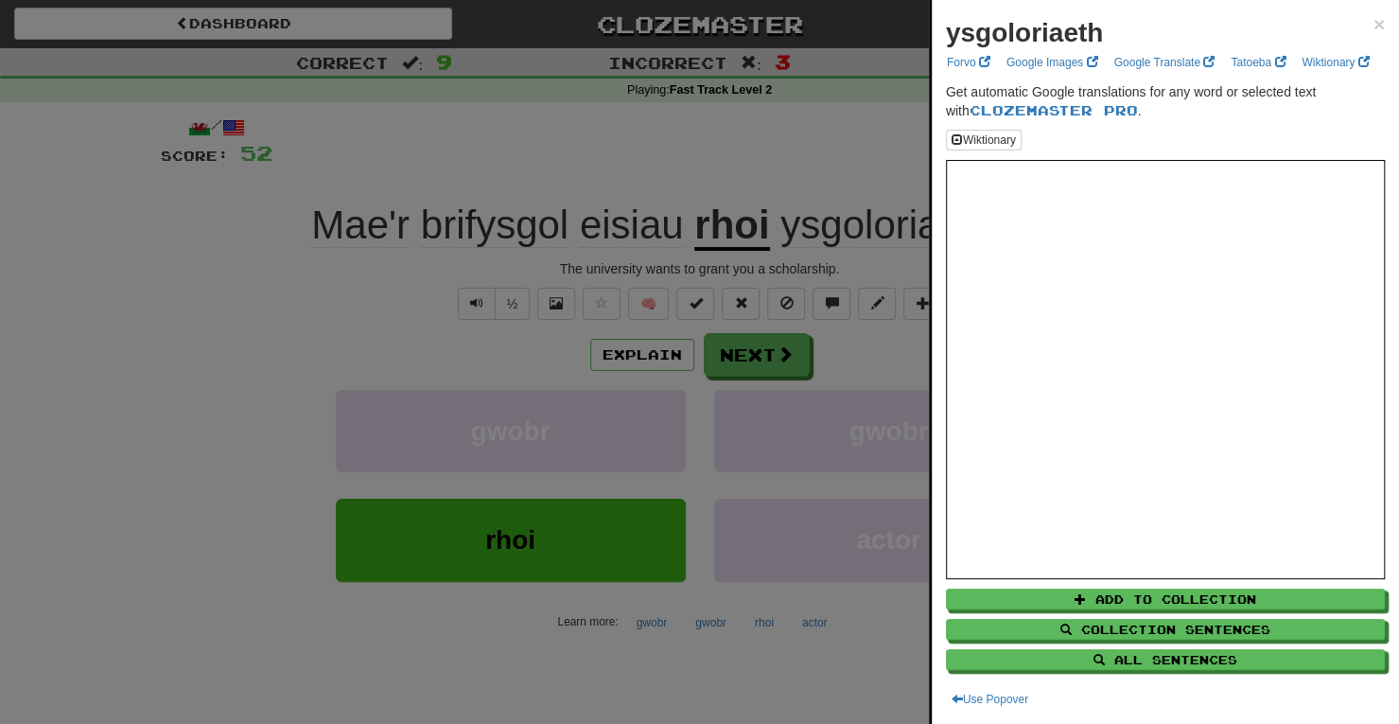
click at [750, 358] on div at bounding box center [699, 362] width 1399 height 724
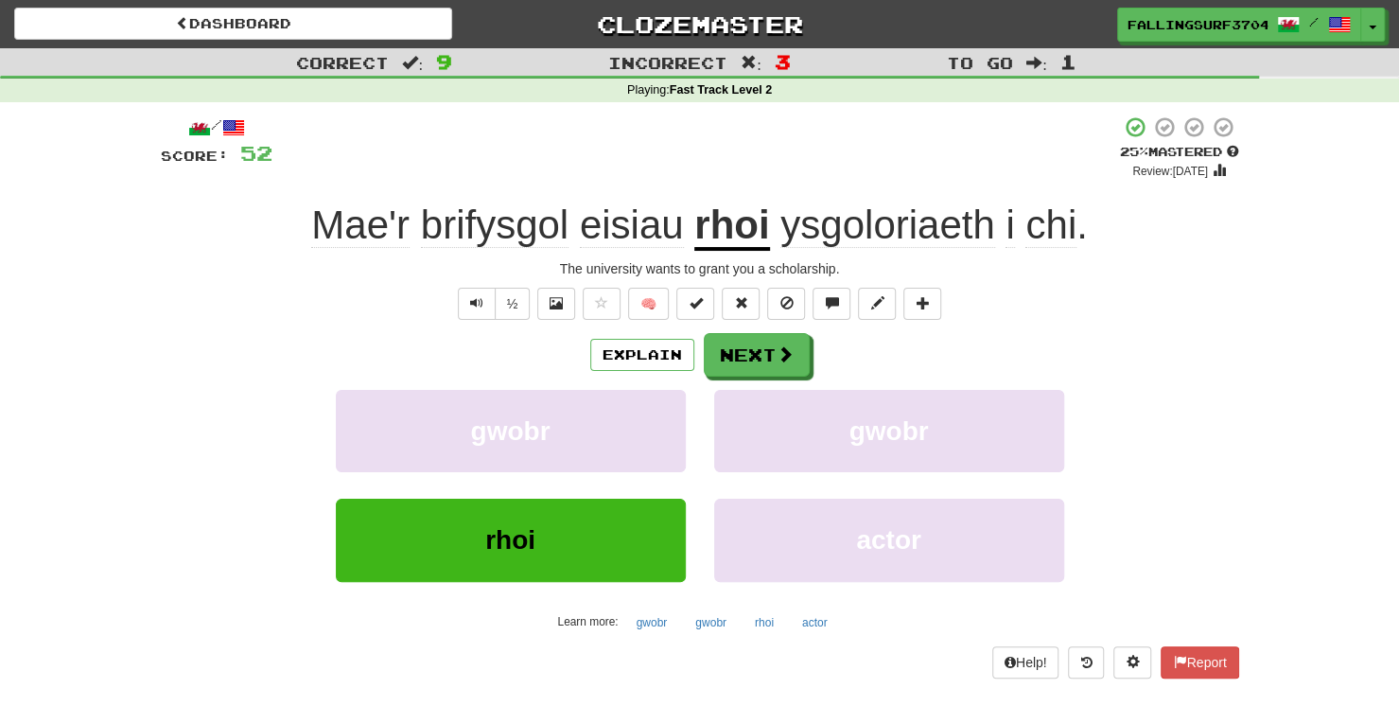
click at [741, 220] on u "rhoi" at bounding box center [731, 226] width 75 height 48
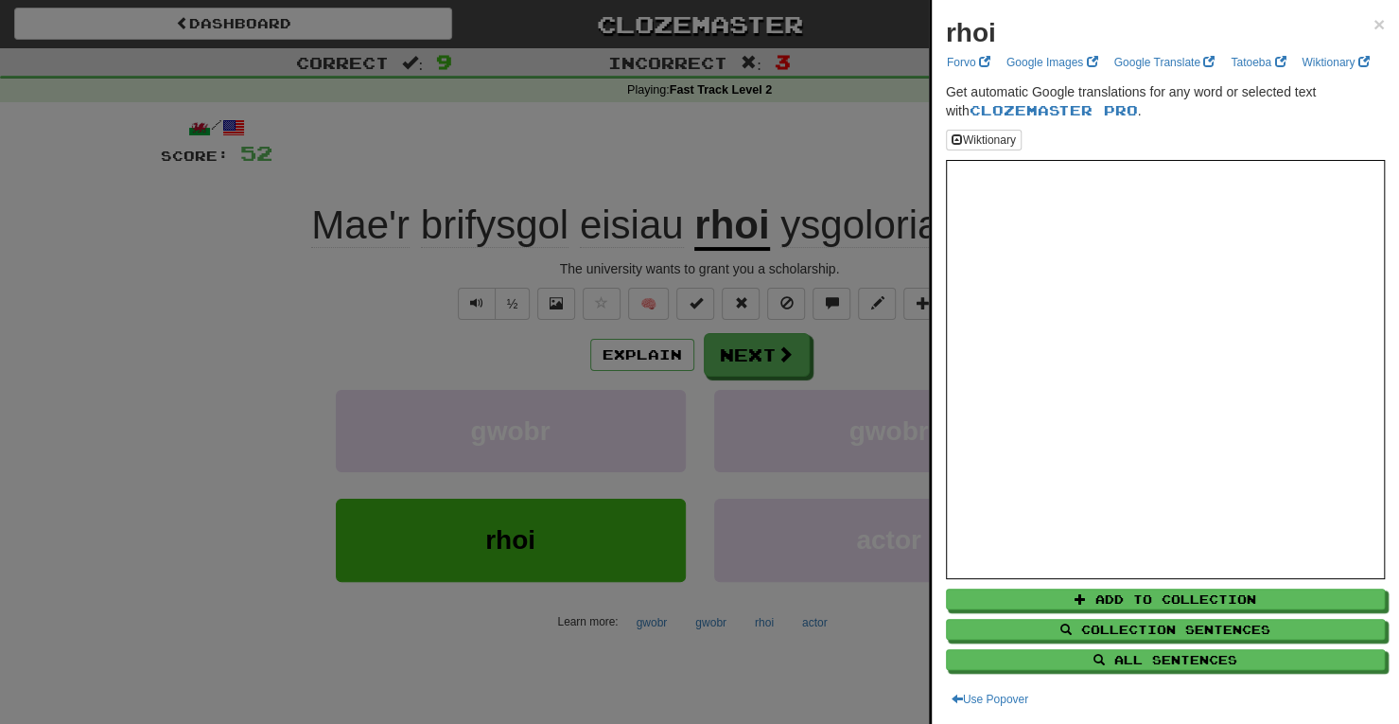
click at [749, 366] on div at bounding box center [699, 362] width 1399 height 724
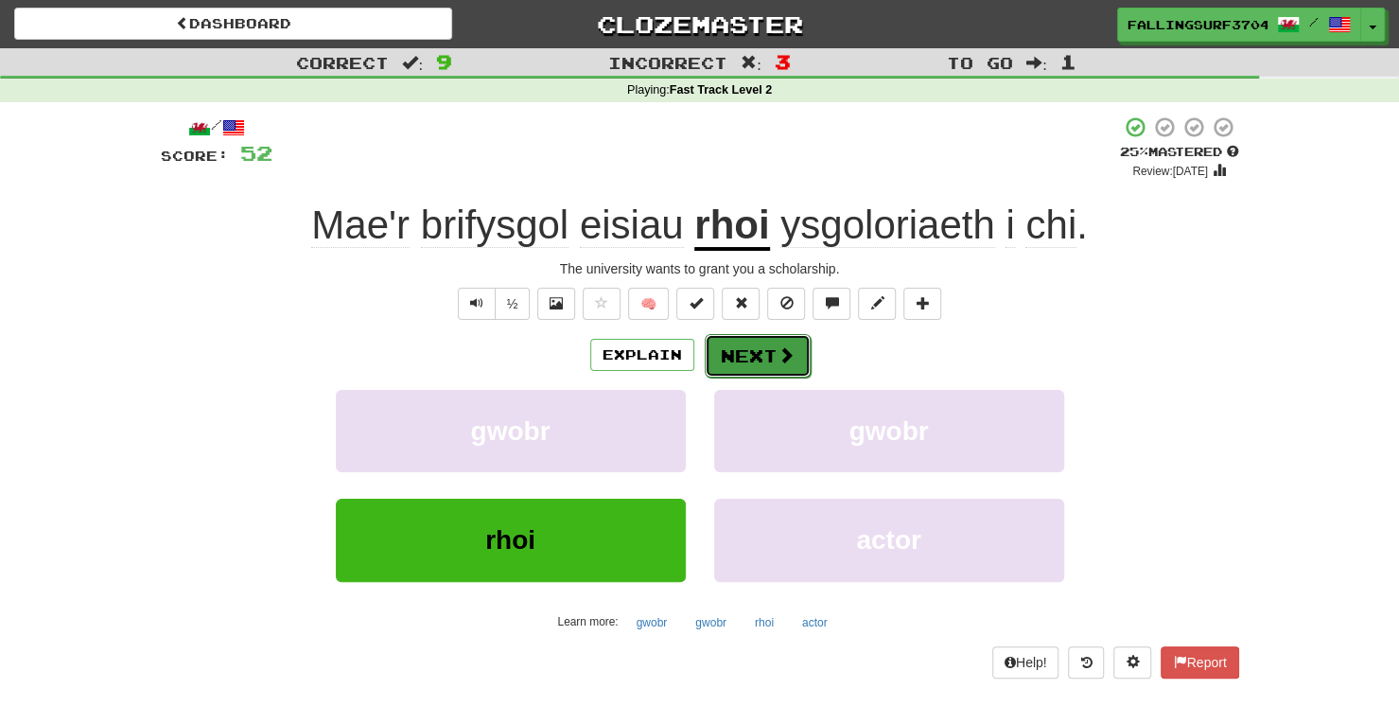
click at [741, 360] on button "Next" at bounding box center [758, 356] width 106 height 44
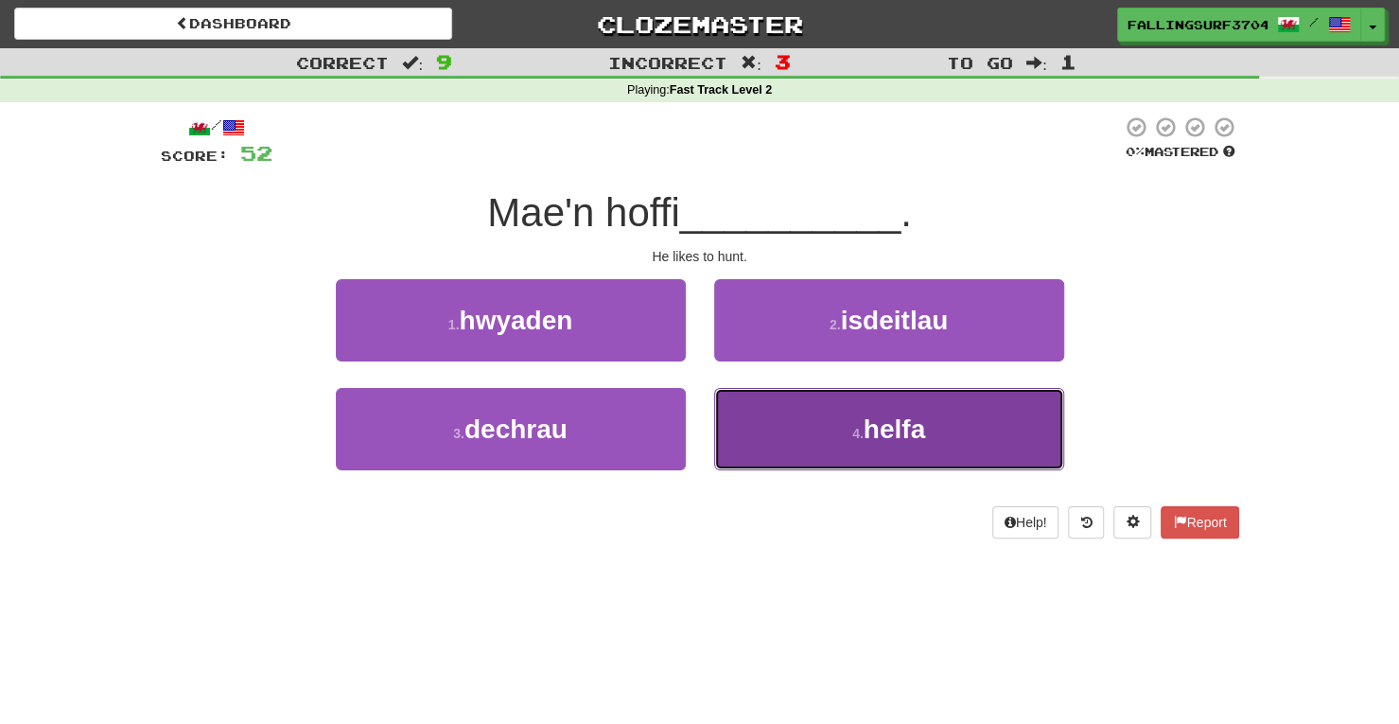
click at [931, 431] on button "4 . helfa" at bounding box center [889, 429] width 350 height 82
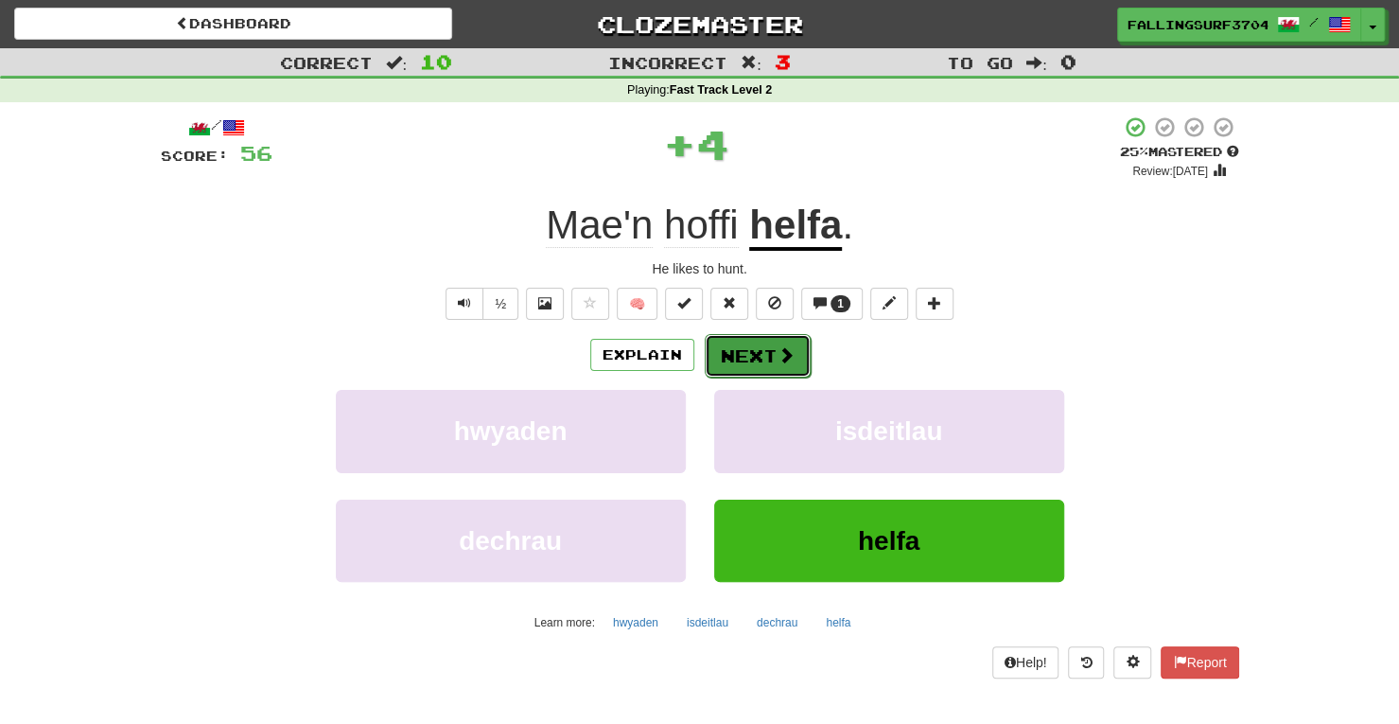
click at [768, 346] on button "Next" at bounding box center [758, 356] width 106 height 44
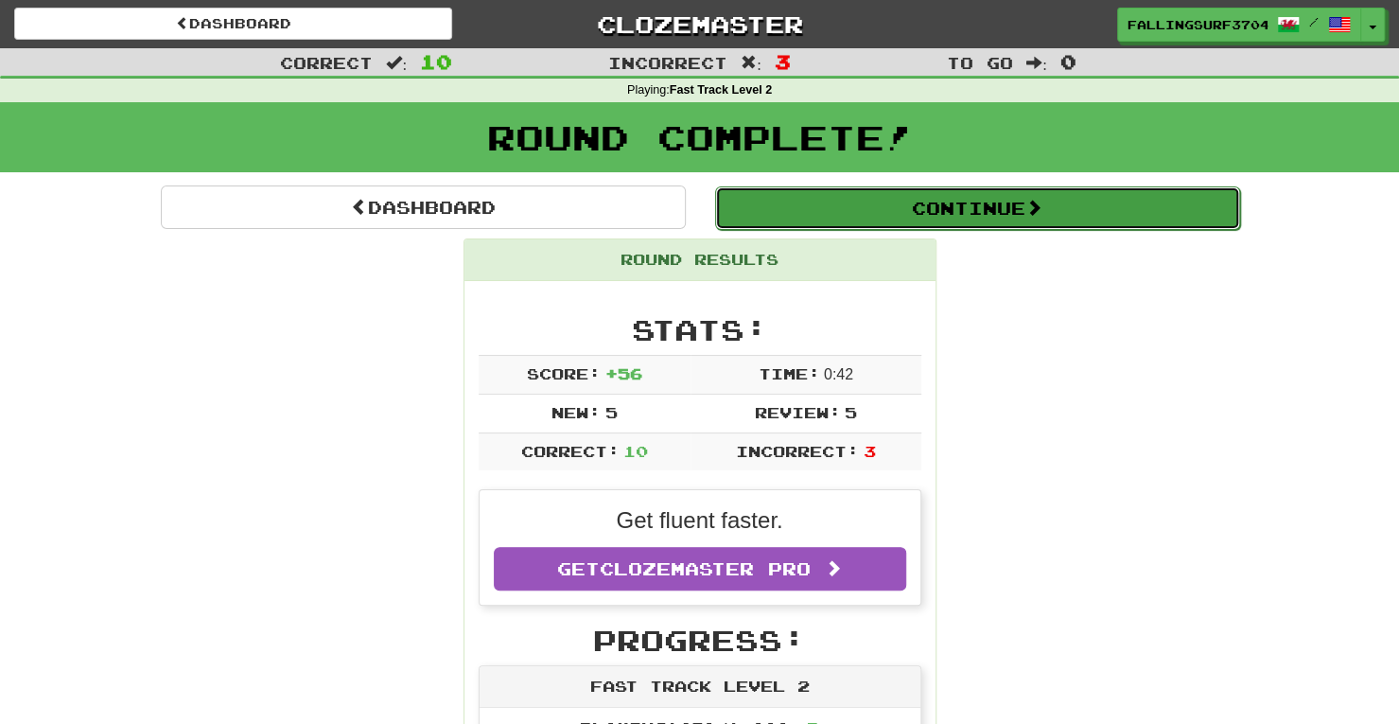
click at [994, 207] on button "Continue" at bounding box center [977, 208] width 525 height 44
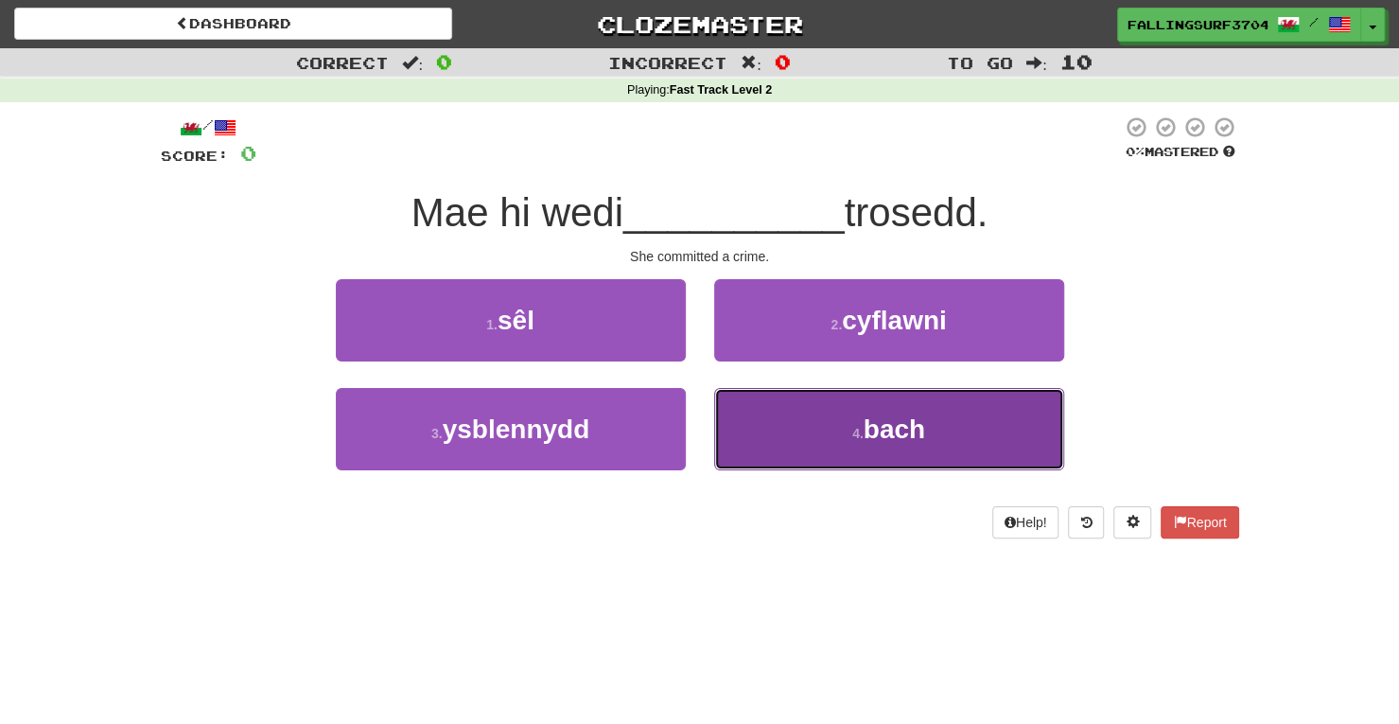
click at [879, 442] on span "bach" at bounding box center [893, 428] width 61 height 29
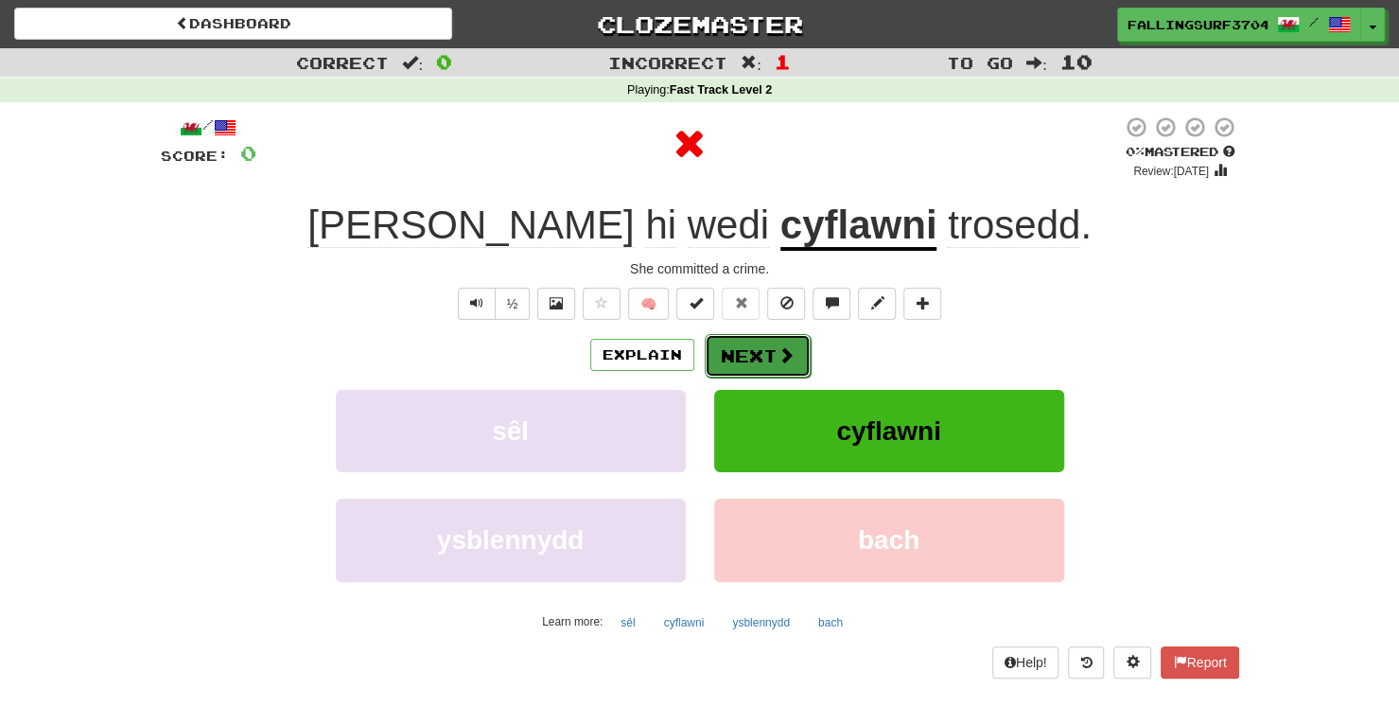
click at [742, 363] on button "Next" at bounding box center [758, 356] width 106 height 44
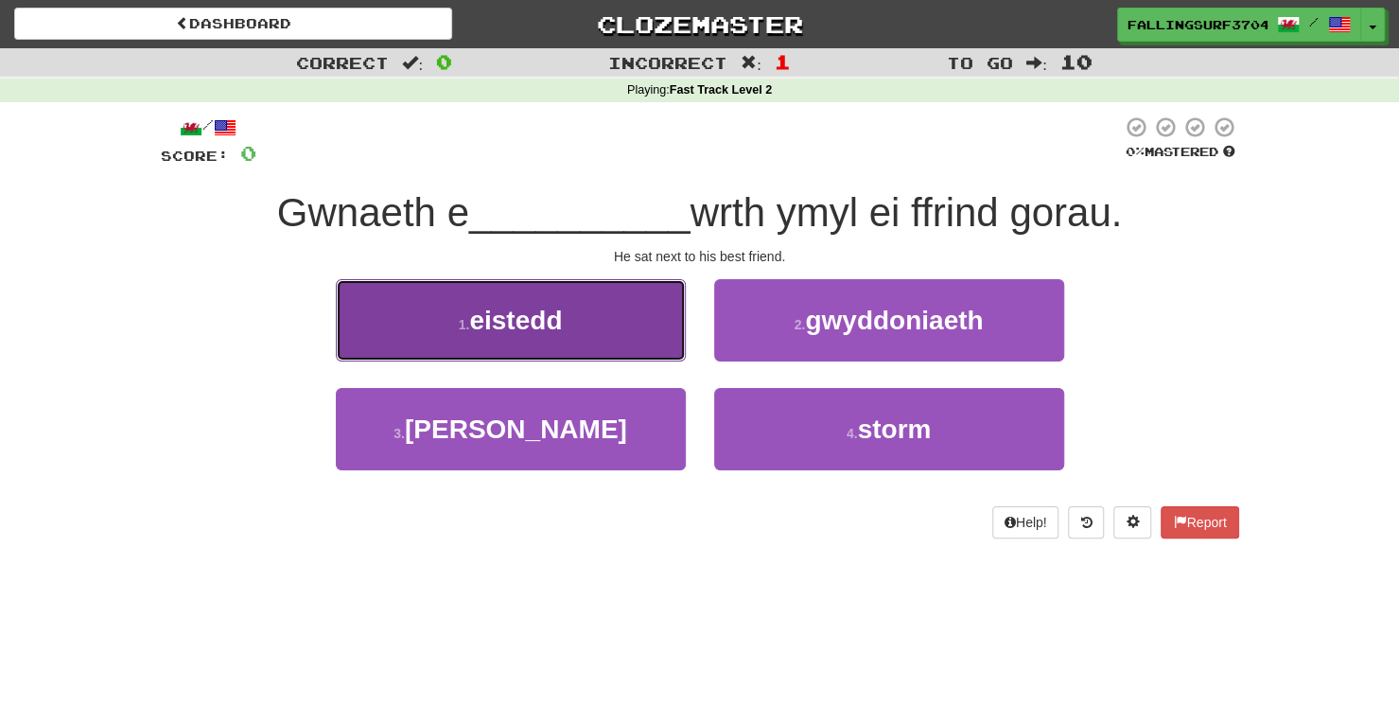
click at [540, 323] on span "eistedd" at bounding box center [515, 319] width 93 height 29
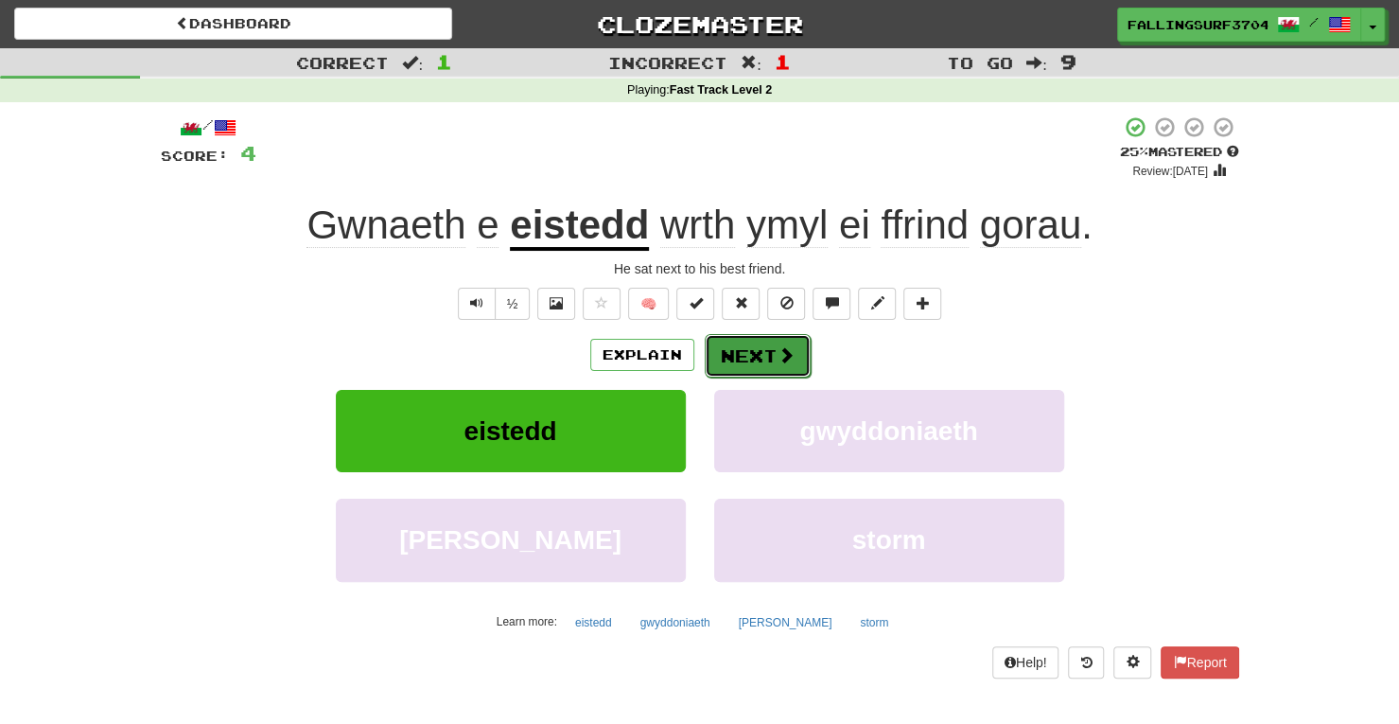
click at [755, 353] on button "Next" at bounding box center [758, 356] width 106 height 44
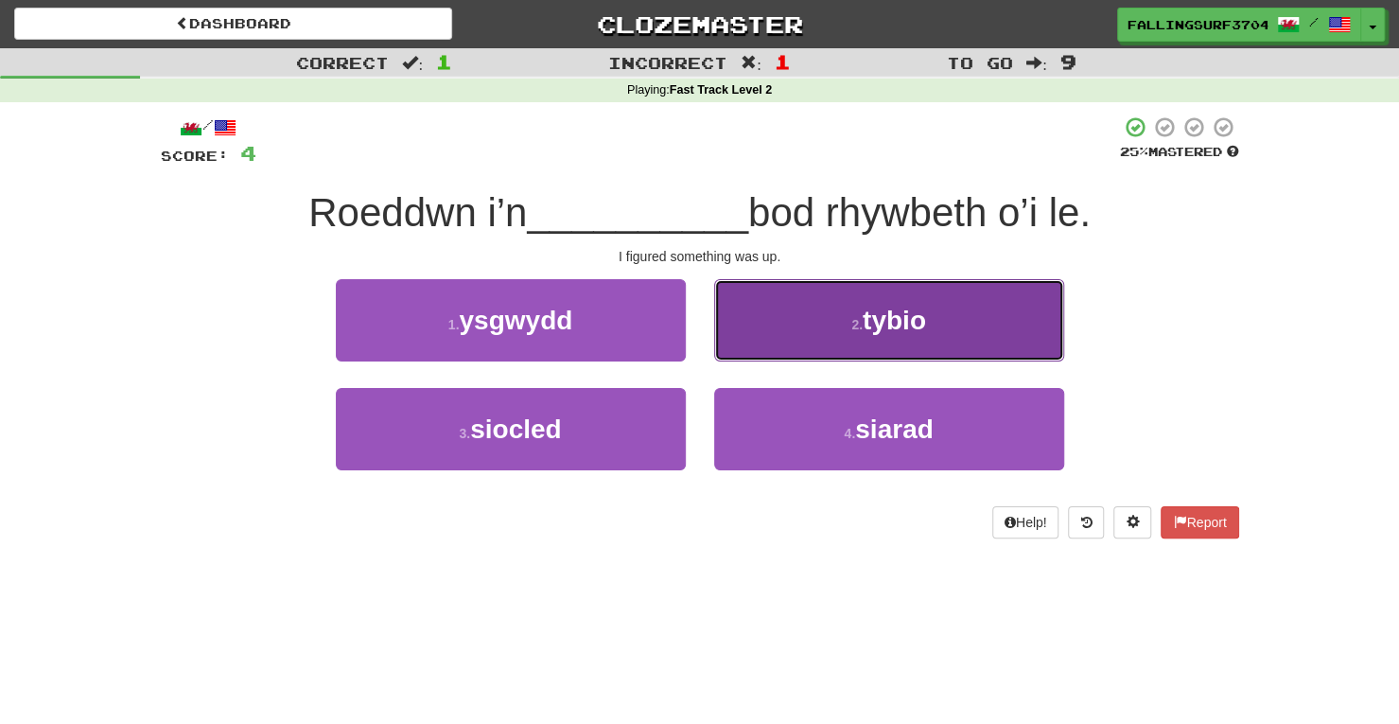
click at [866, 337] on button "2 . tybio" at bounding box center [889, 320] width 350 height 82
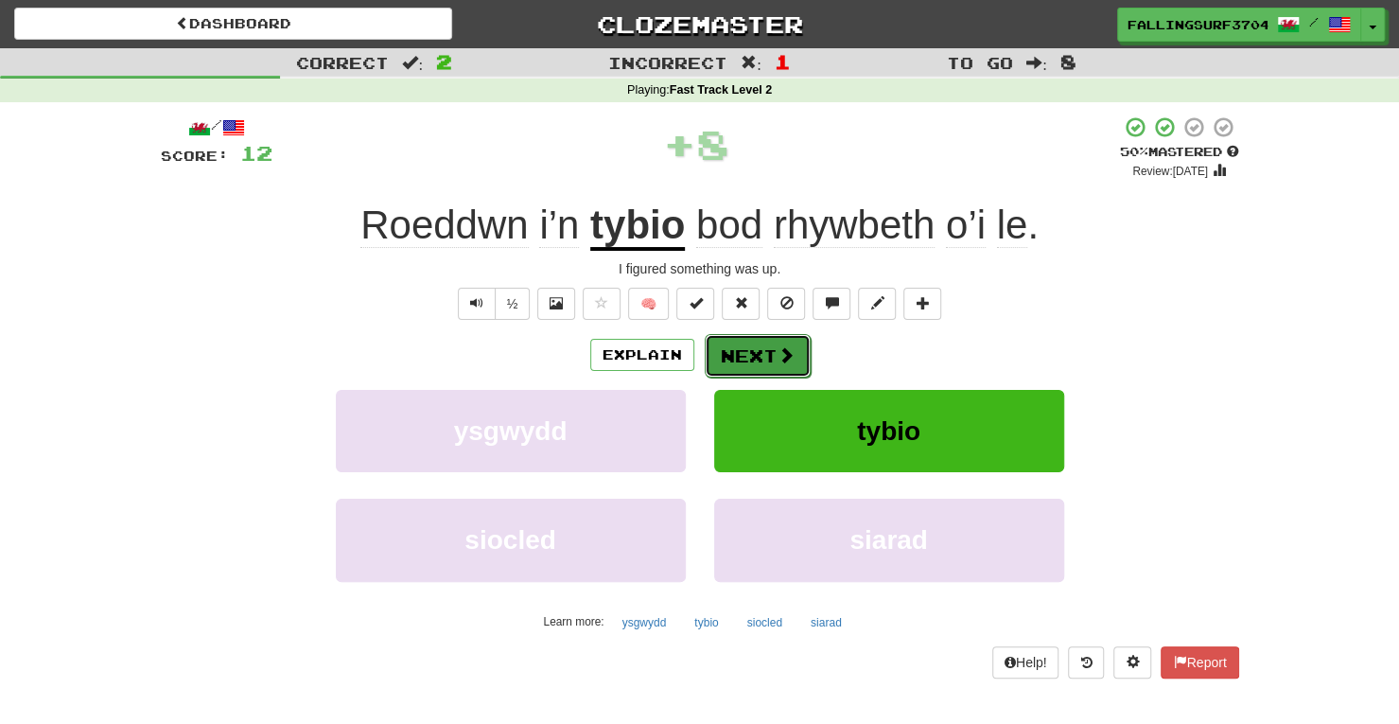
click at [766, 353] on button "Next" at bounding box center [758, 356] width 106 height 44
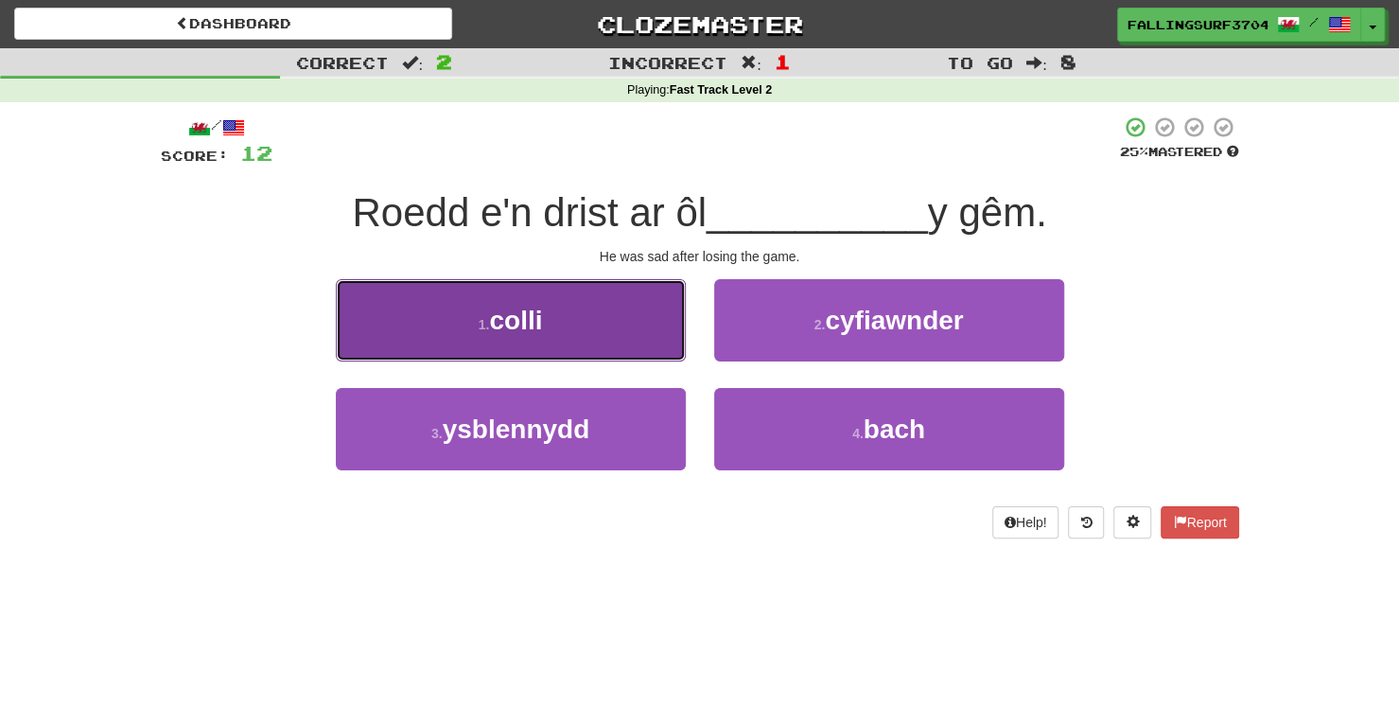
click at [628, 327] on button "1 . colli" at bounding box center [511, 320] width 350 height 82
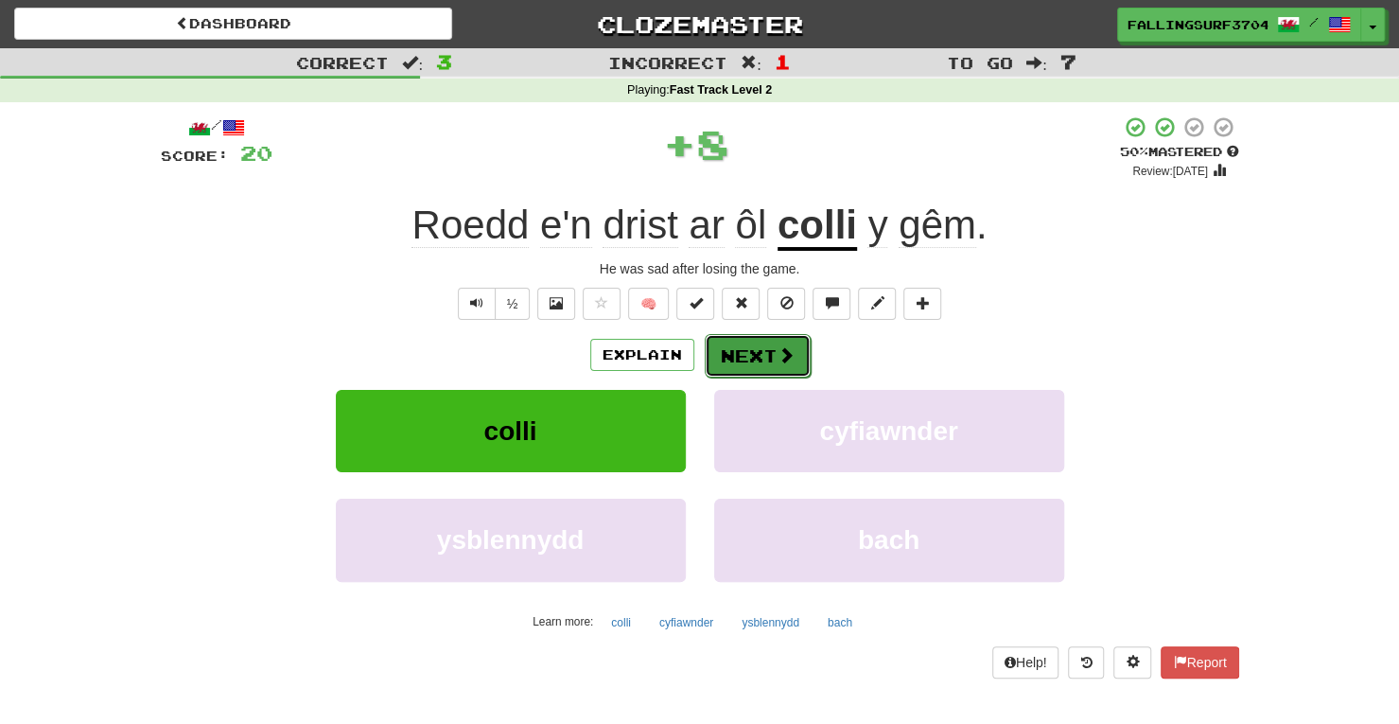
click at [771, 345] on button "Next" at bounding box center [758, 356] width 106 height 44
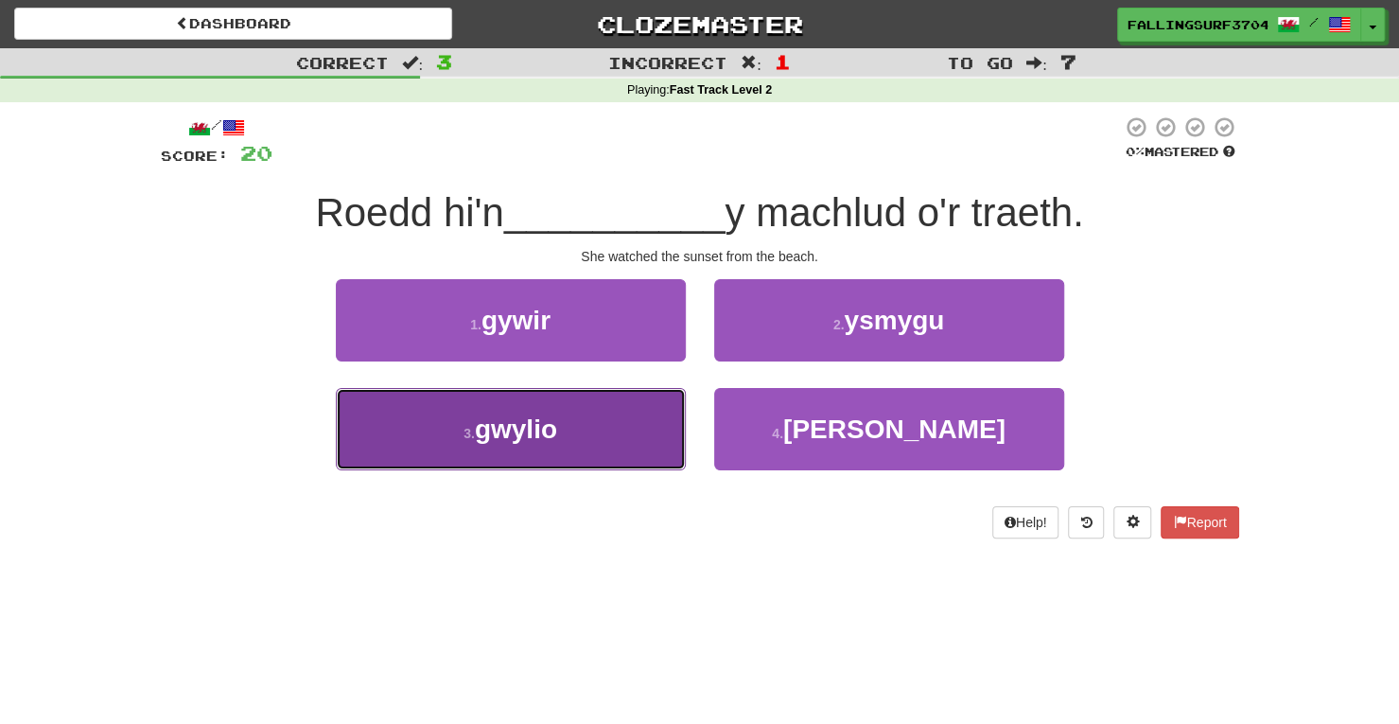
click at [539, 446] on button "3 . gwylio" at bounding box center [511, 429] width 350 height 82
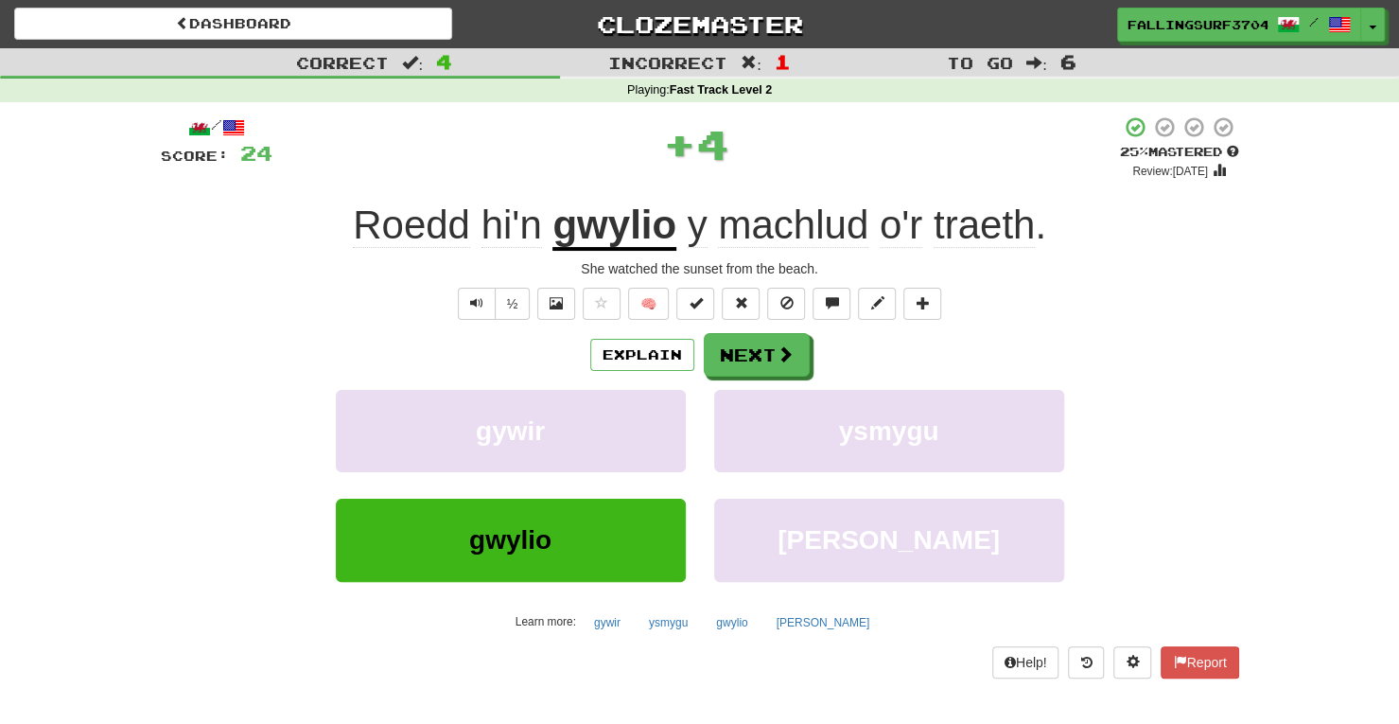
click at [798, 234] on span "machlud" at bounding box center [793, 224] width 150 height 45
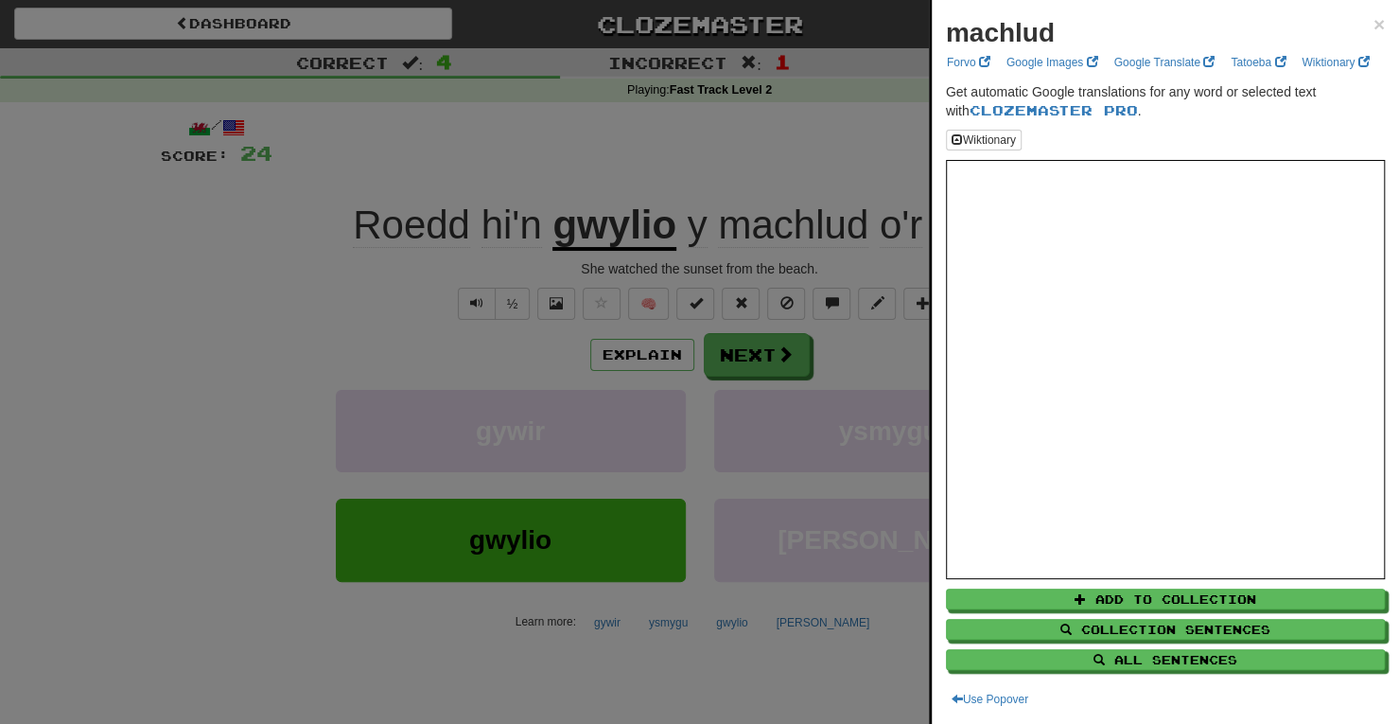
click at [766, 356] on div at bounding box center [699, 362] width 1399 height 724
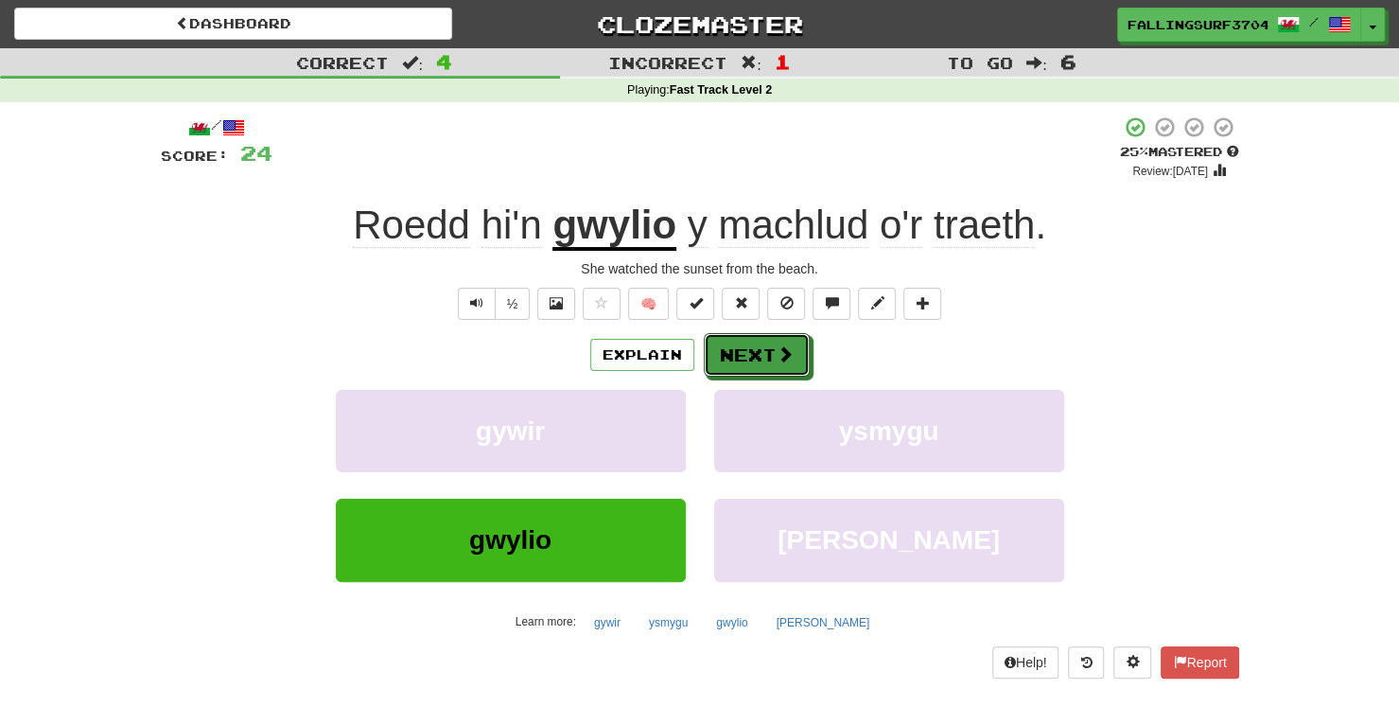
click at [766, 356] on button "Next" at bounding box center [757, 355] width 106 height 44
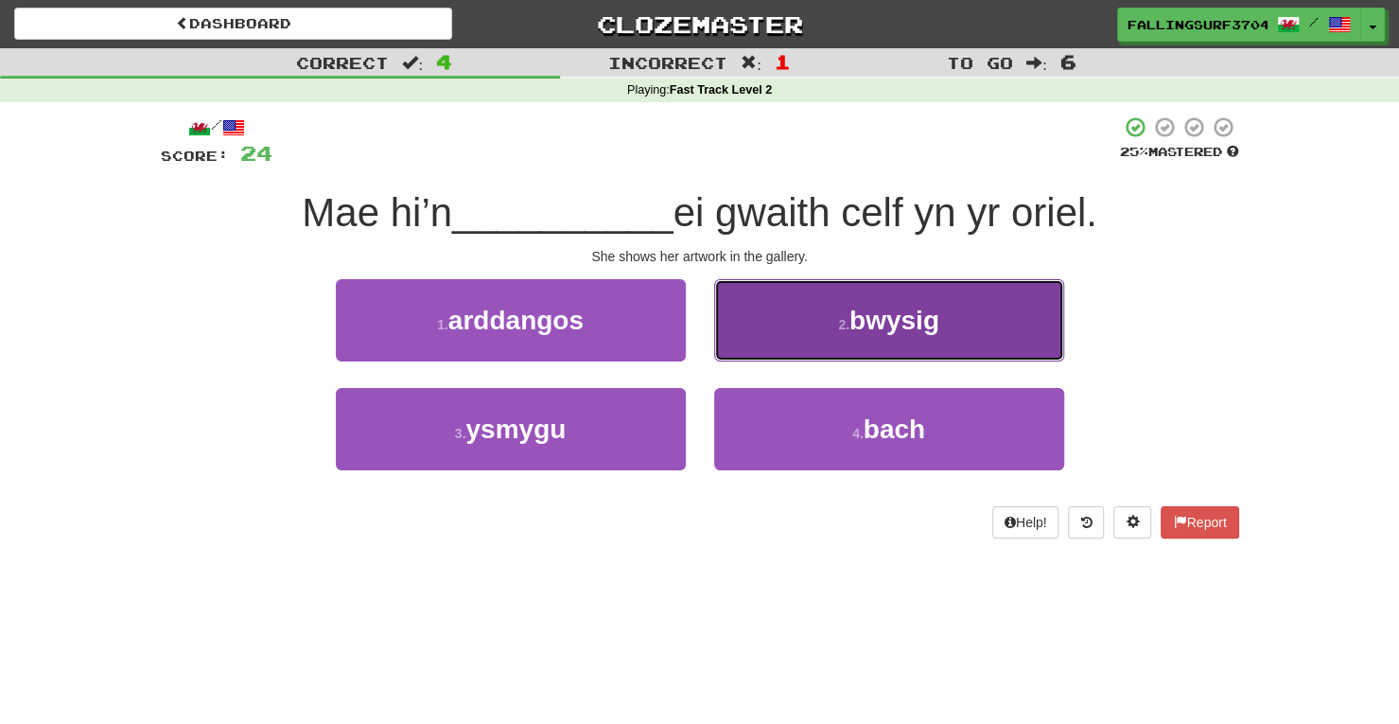
click at [863, 330] on span "bwysig" at bounding box center [894, 319] width 90 height 29
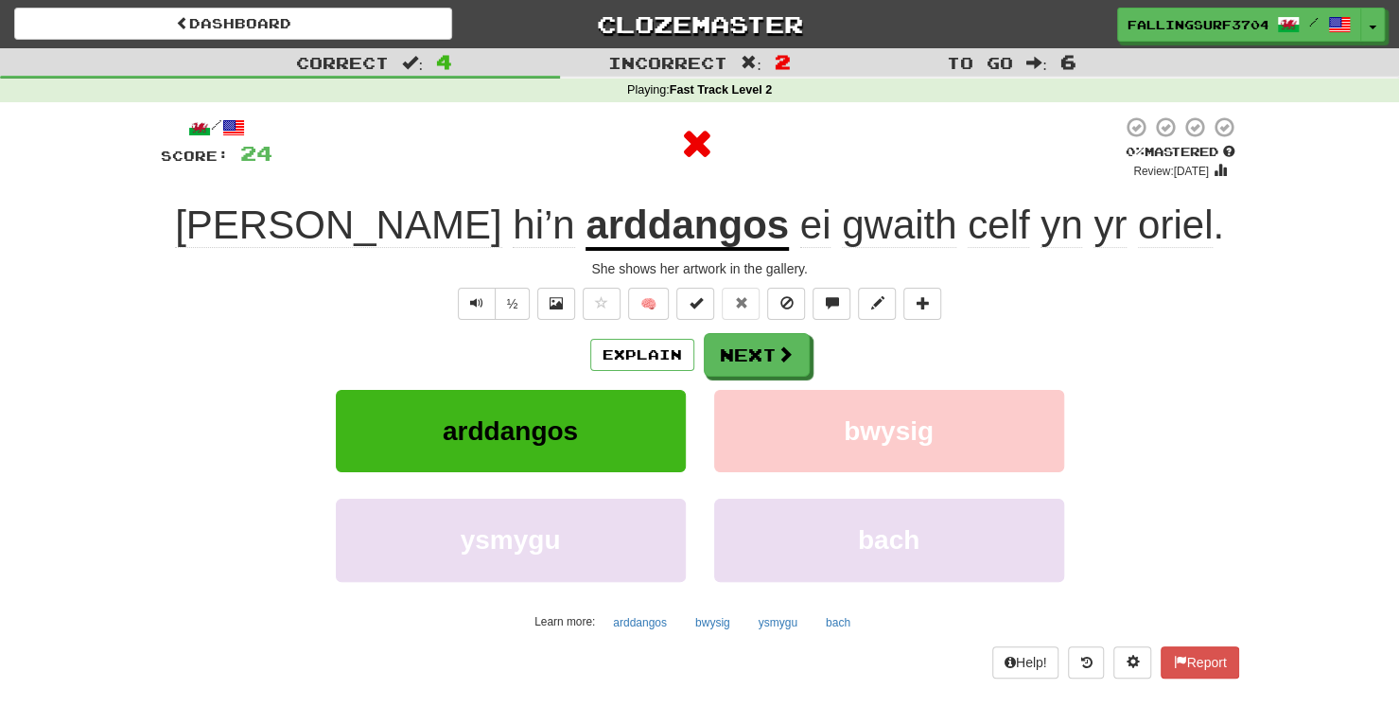
click at [585, 238] on u "arddangos" at bounding box center [686, 226] width 203 height 48
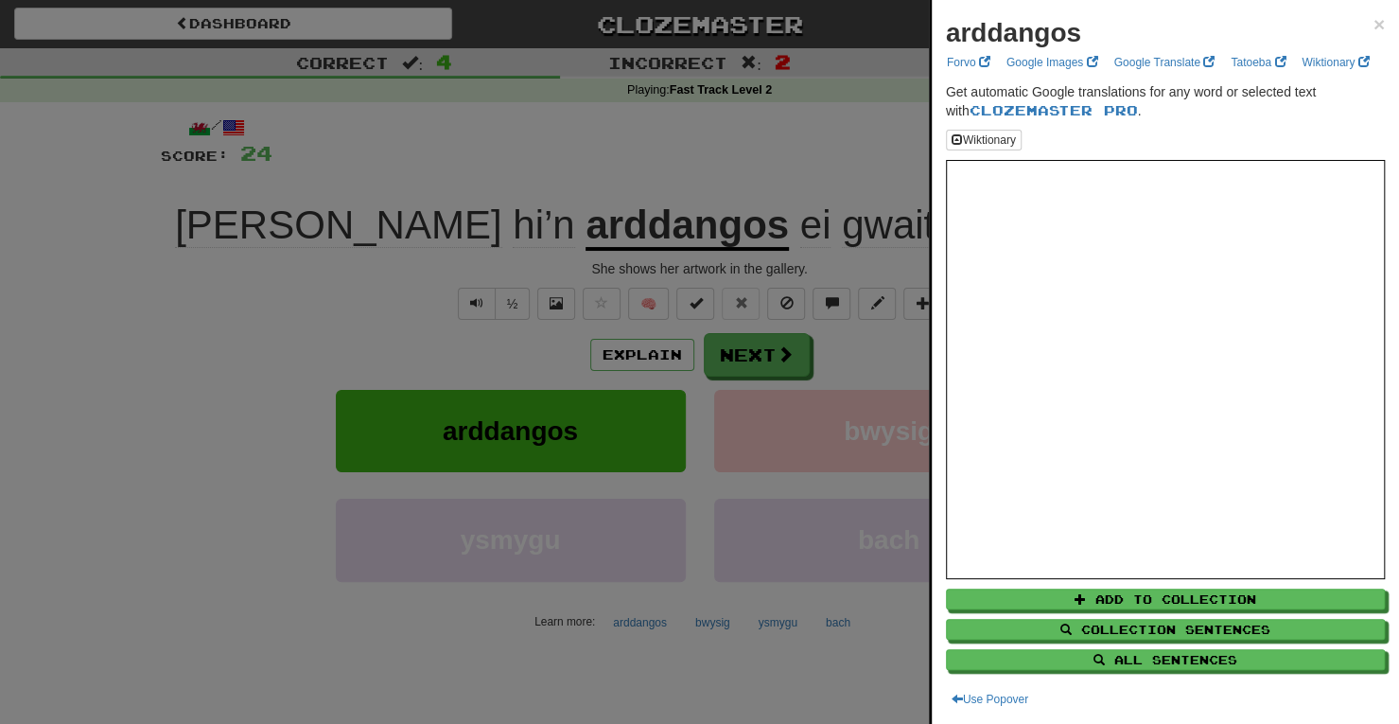
click at [823, 366] on div at bounding box center [699, 362] width 1399 height 724
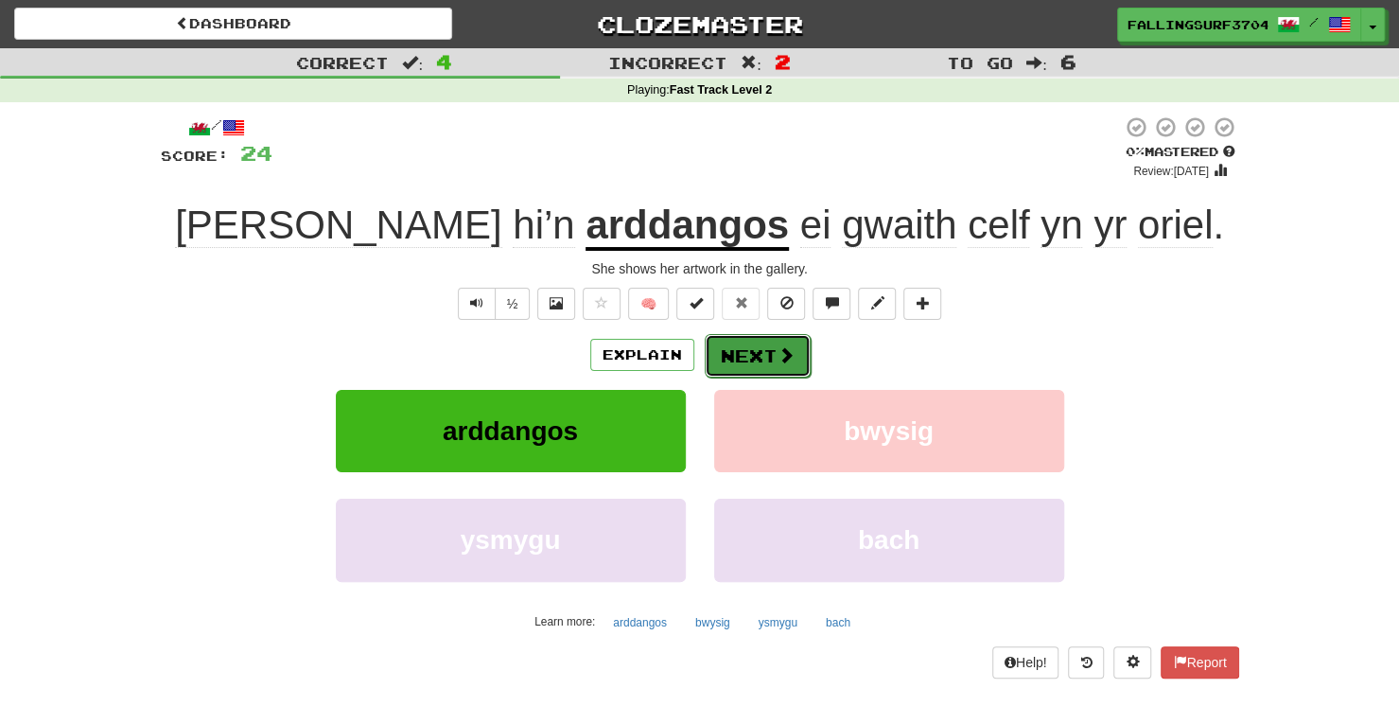
click at [770, 351] on button "Next" at bounding box center [758, 356] width 106 height 44
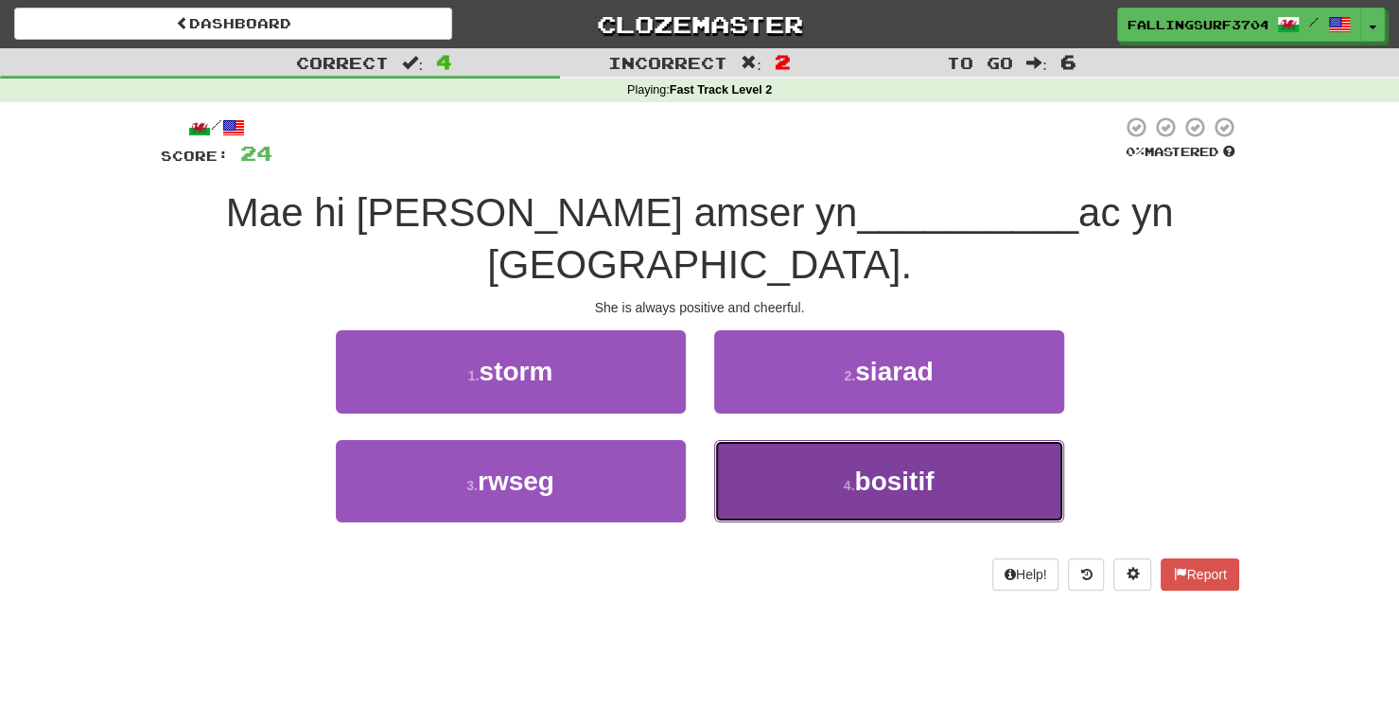
click at [870, 466] on span "bositif" at bounding box center [893, 480] width 79 height 29
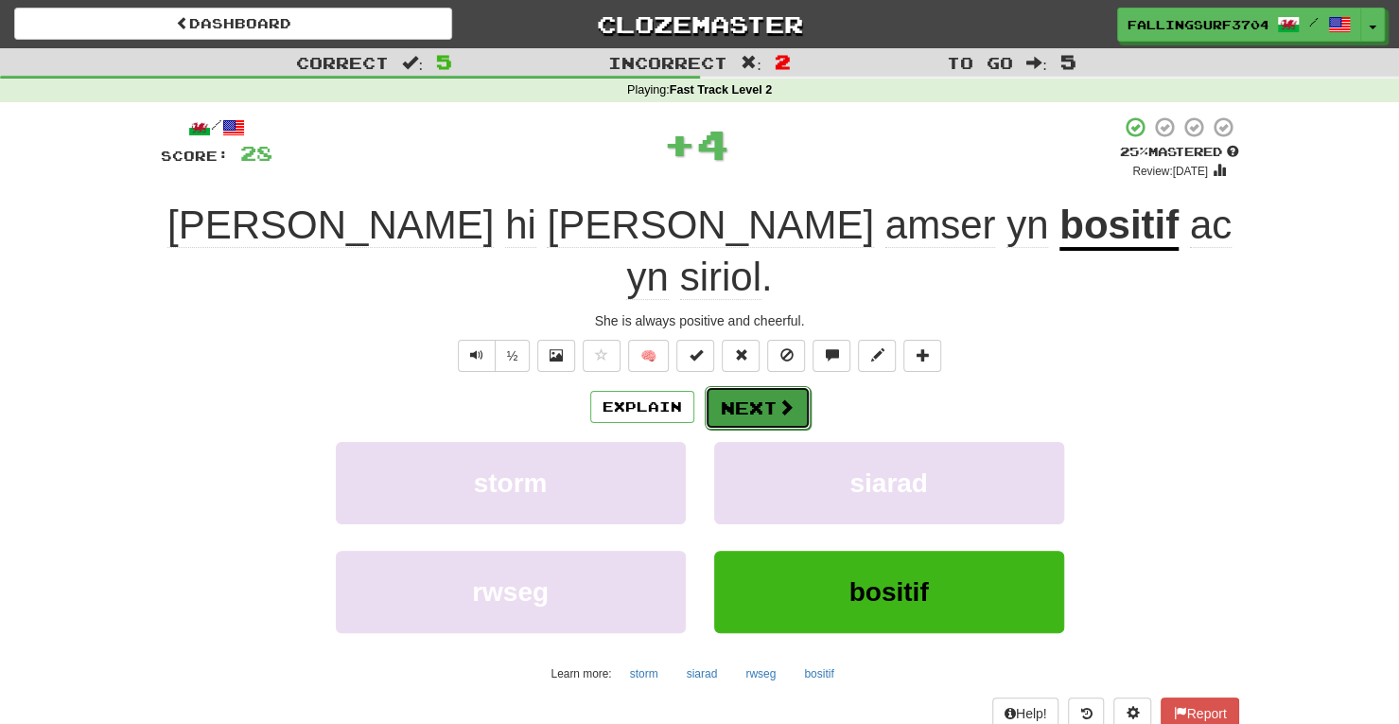
click at [765, 386] on button "Next" at bounding box center [758, 408] width 106 height 44
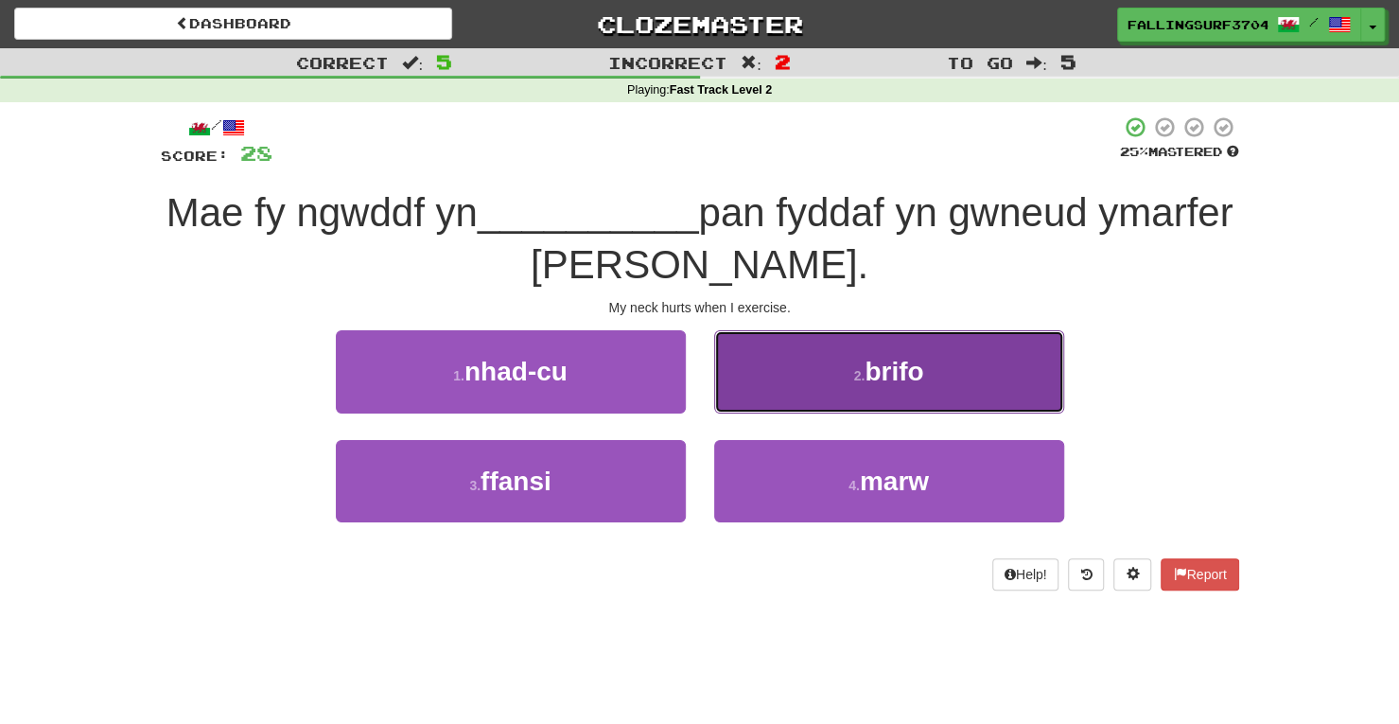
click at [876, 381] on span "brifo" at bounding box center [893, 371] width 59 height 29
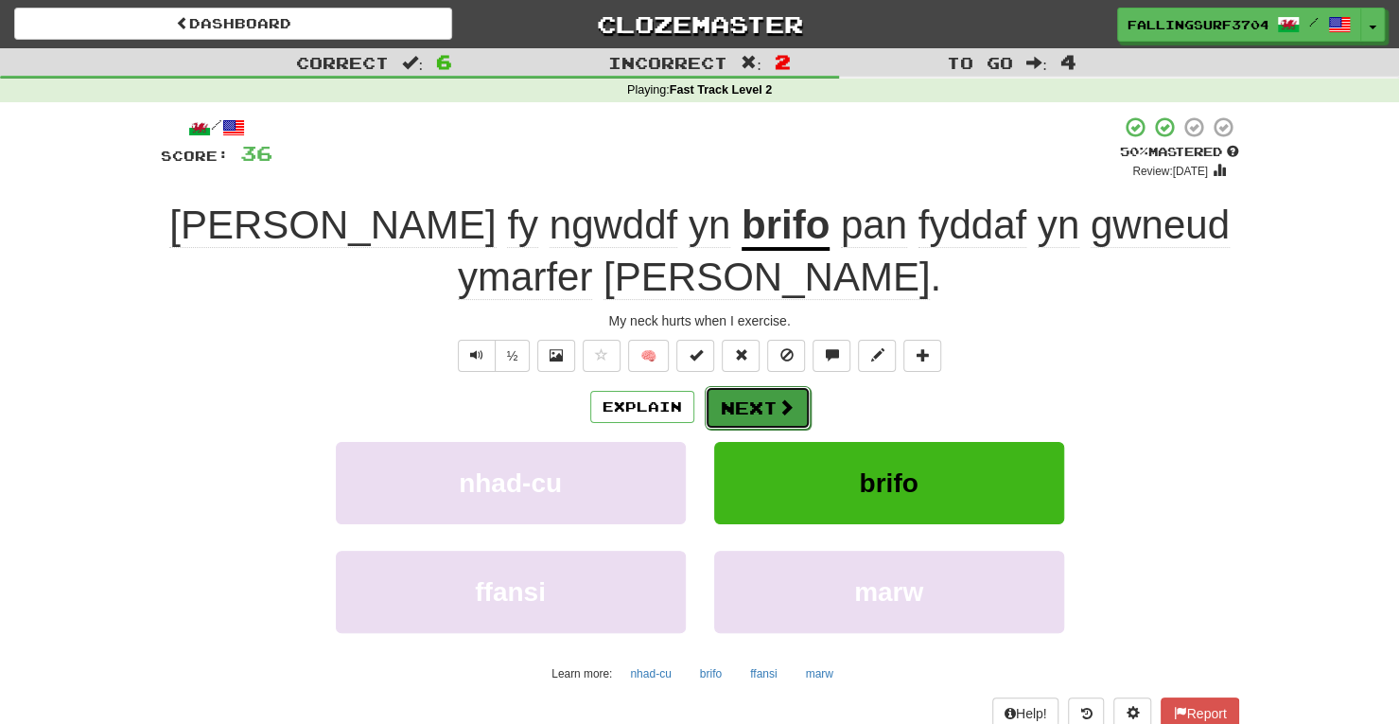
click at [746, 386] on button "Next" at bounding box center [758, 408] width 106 height 44
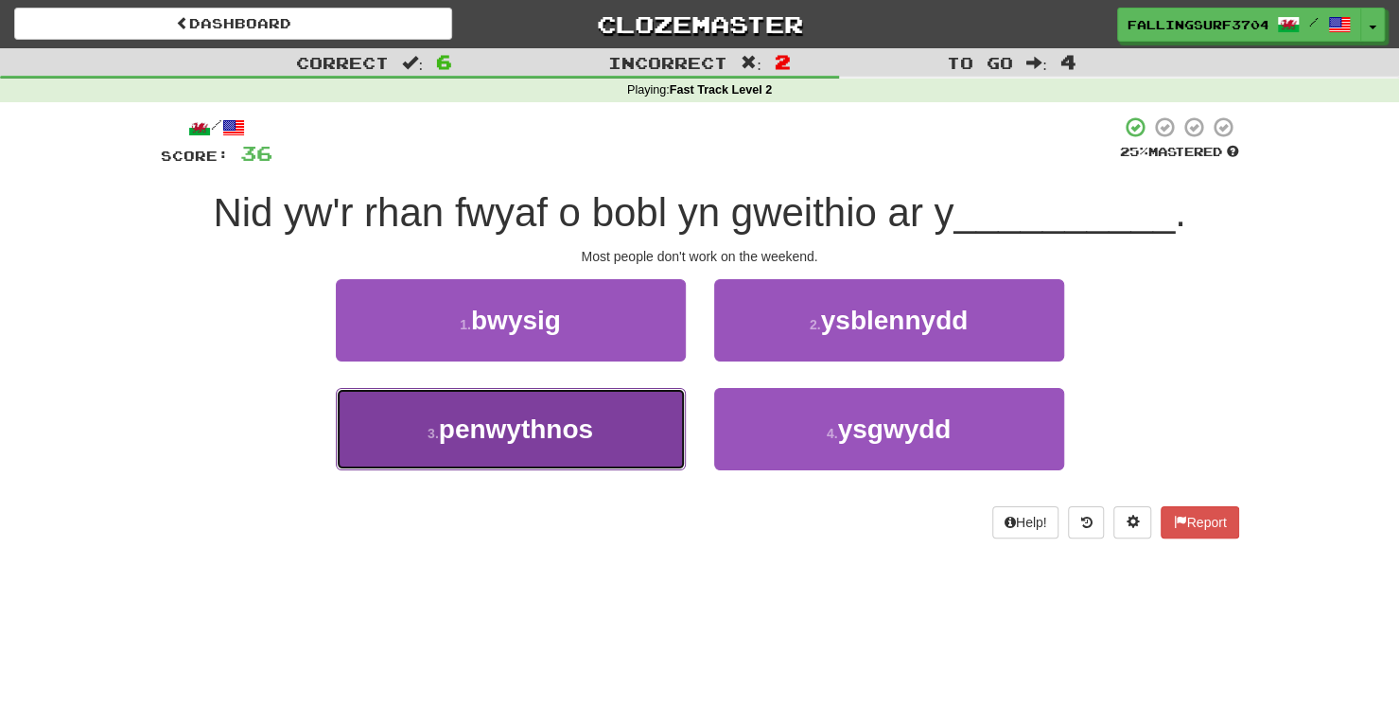
click at [602, 462] on button "3 . penwythnos" at bounding box center [511, 429] width 350 height 82
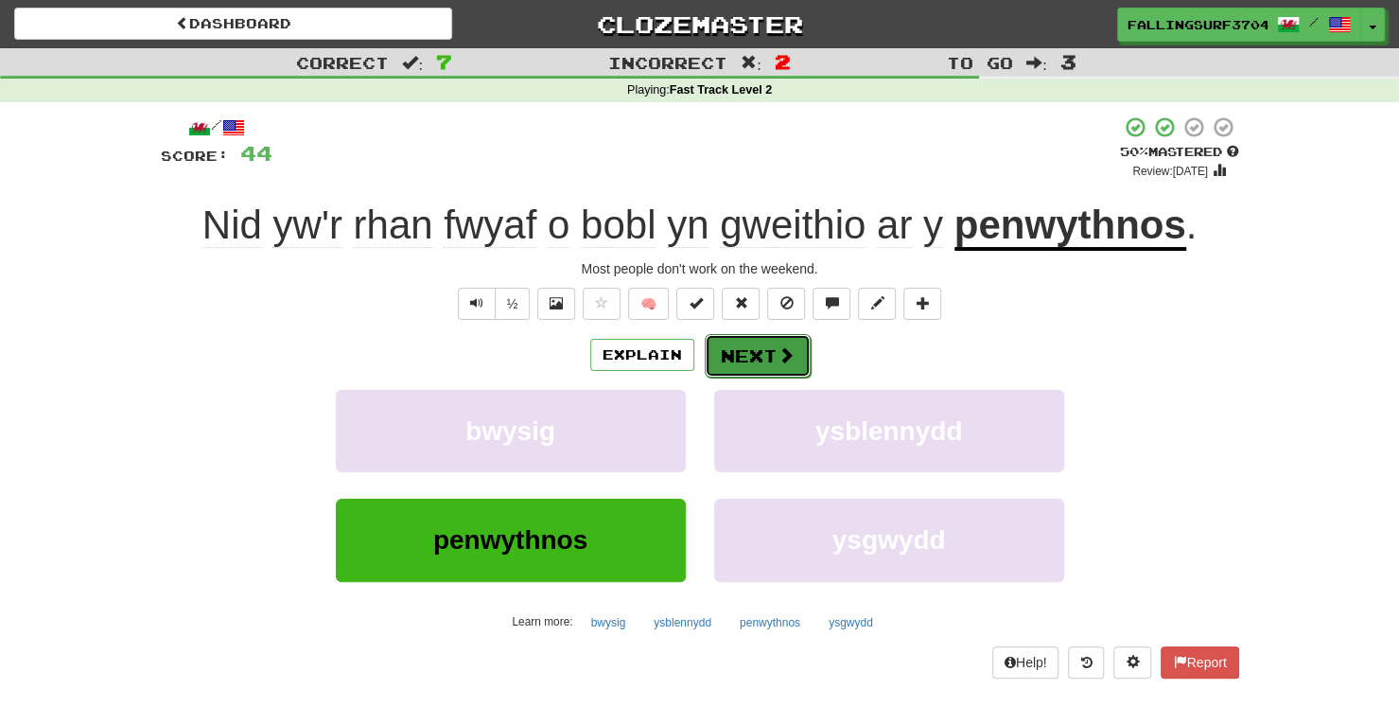
click at [777, 366] on button "Next" at bounding box center [758, 356] width 106 height 44
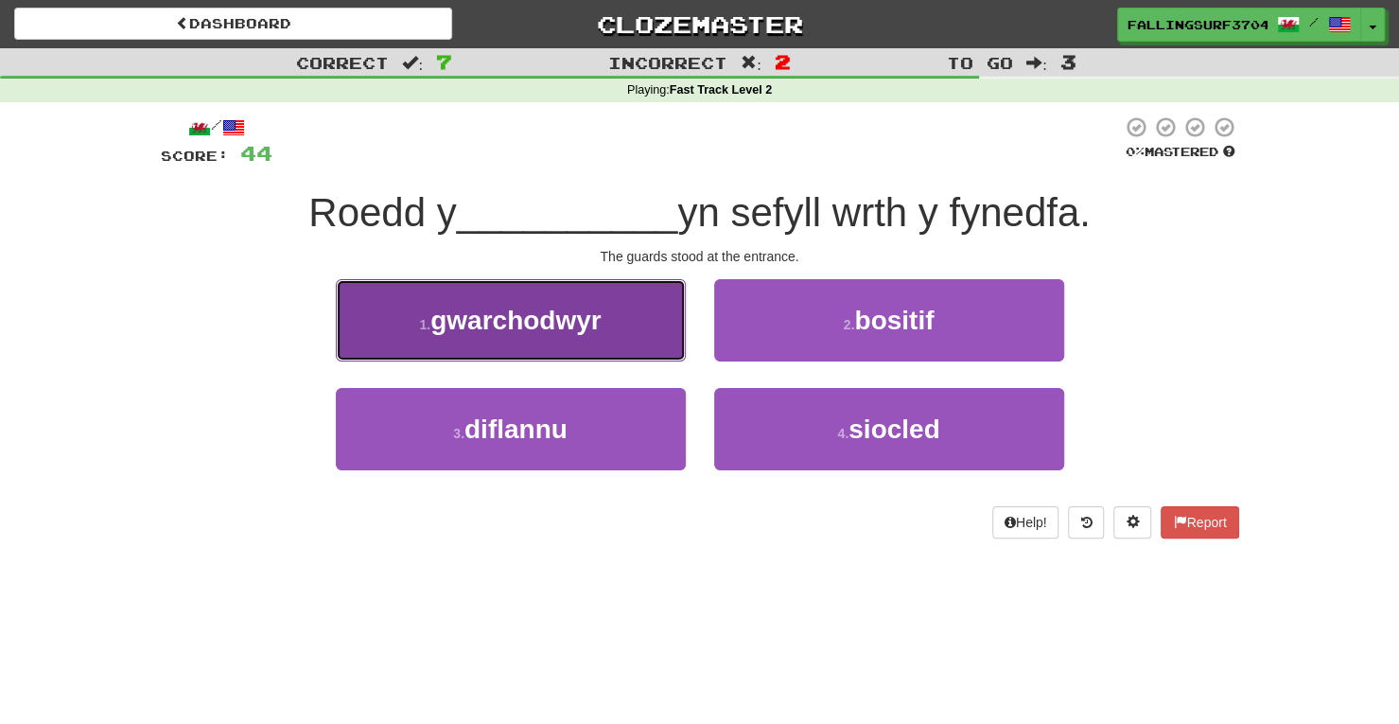
click at [537, 321] on span "gwarchodwyr" at bounding box center [515, 319] width 170 height 29
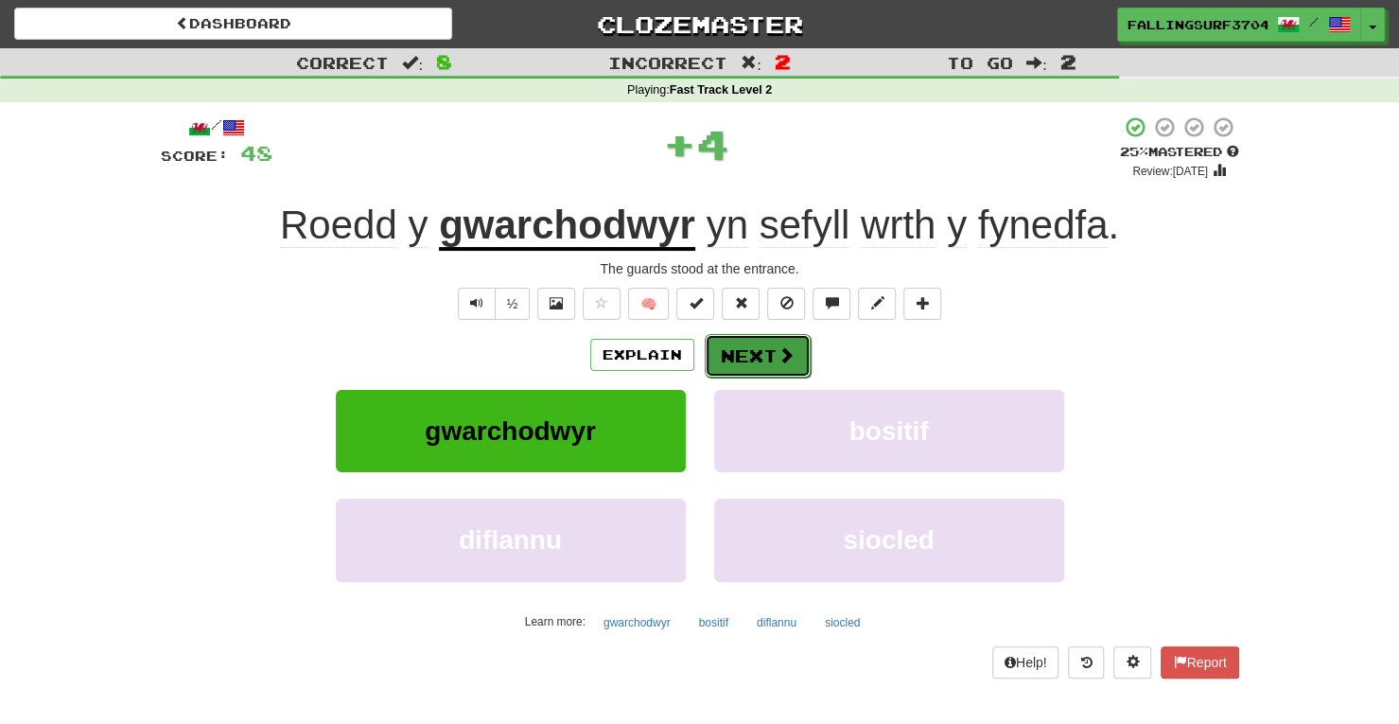
click at [779, 353] on span at bounding box center [785, 354] width 17 height 17
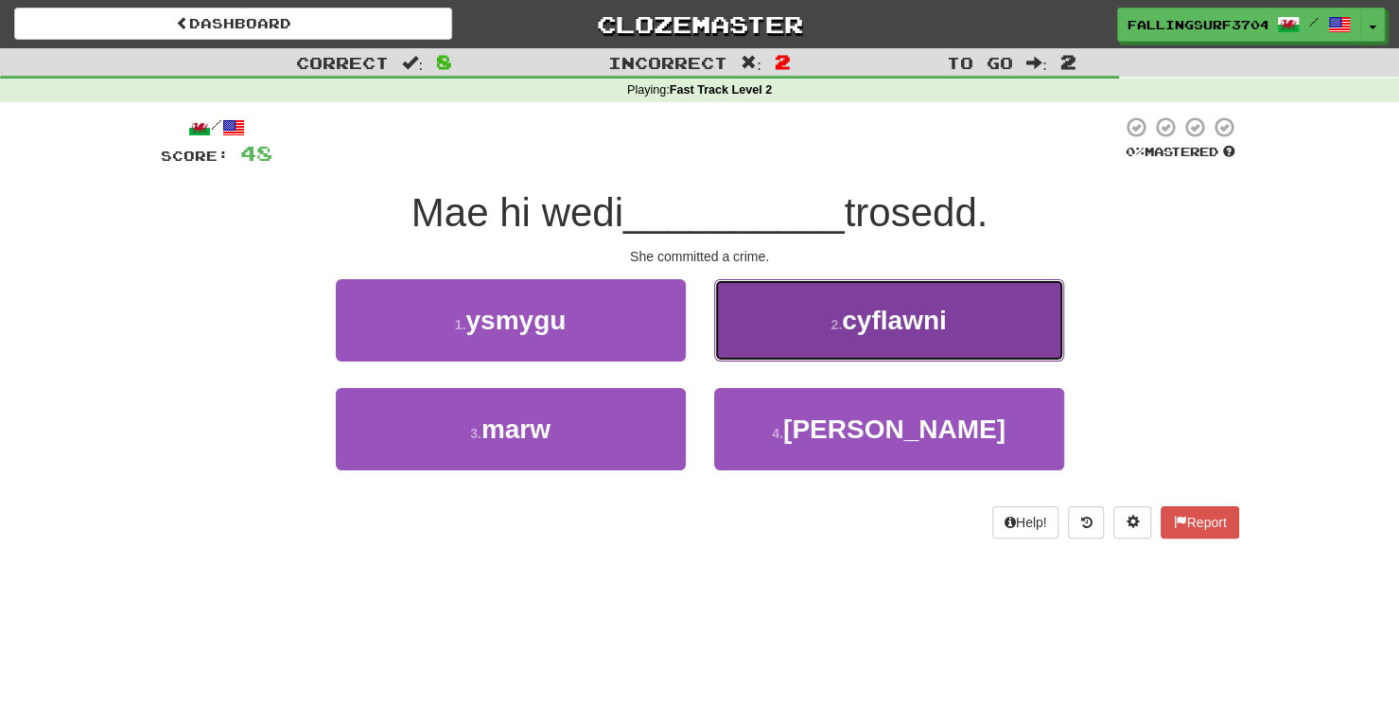
click at [839, 329] on small "2 ." at bounding box center [835, 324] width 11 height 15
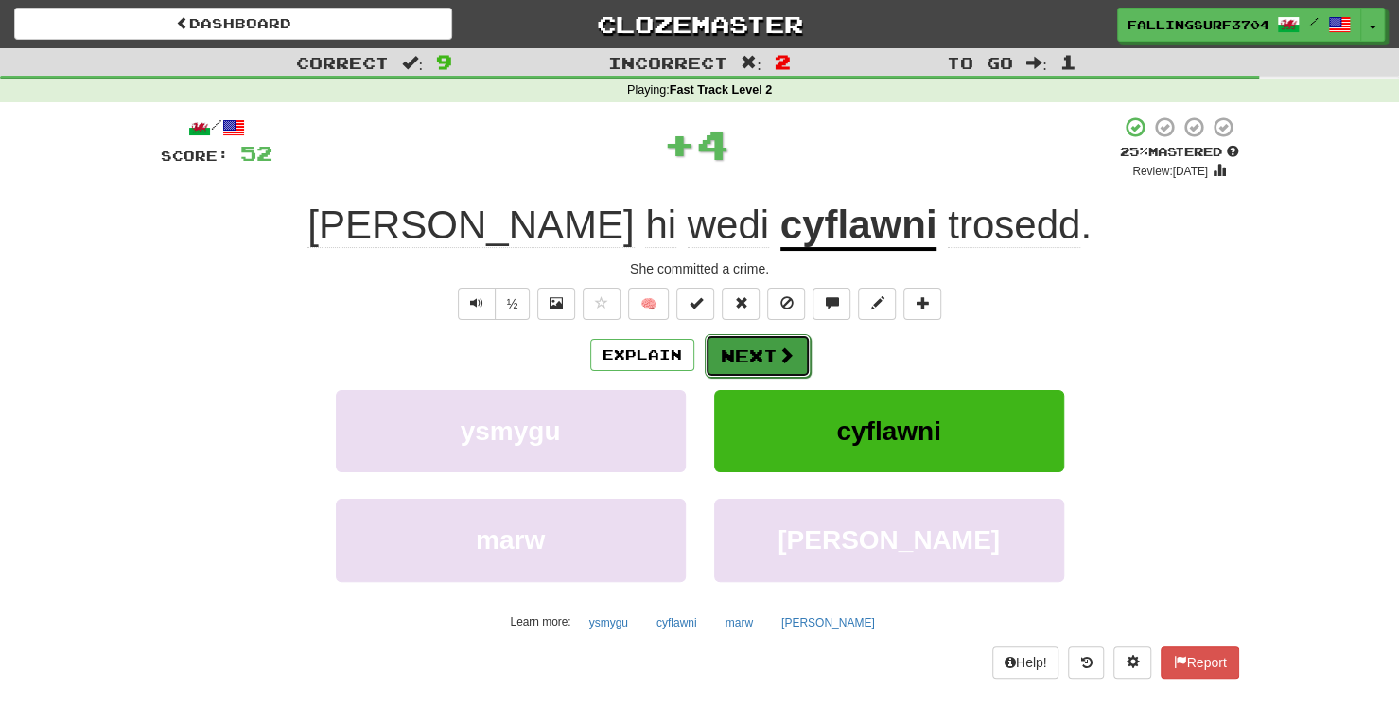
click at [729, 360] on button "Next" at bounding box center [758, 356] width 106 height 44
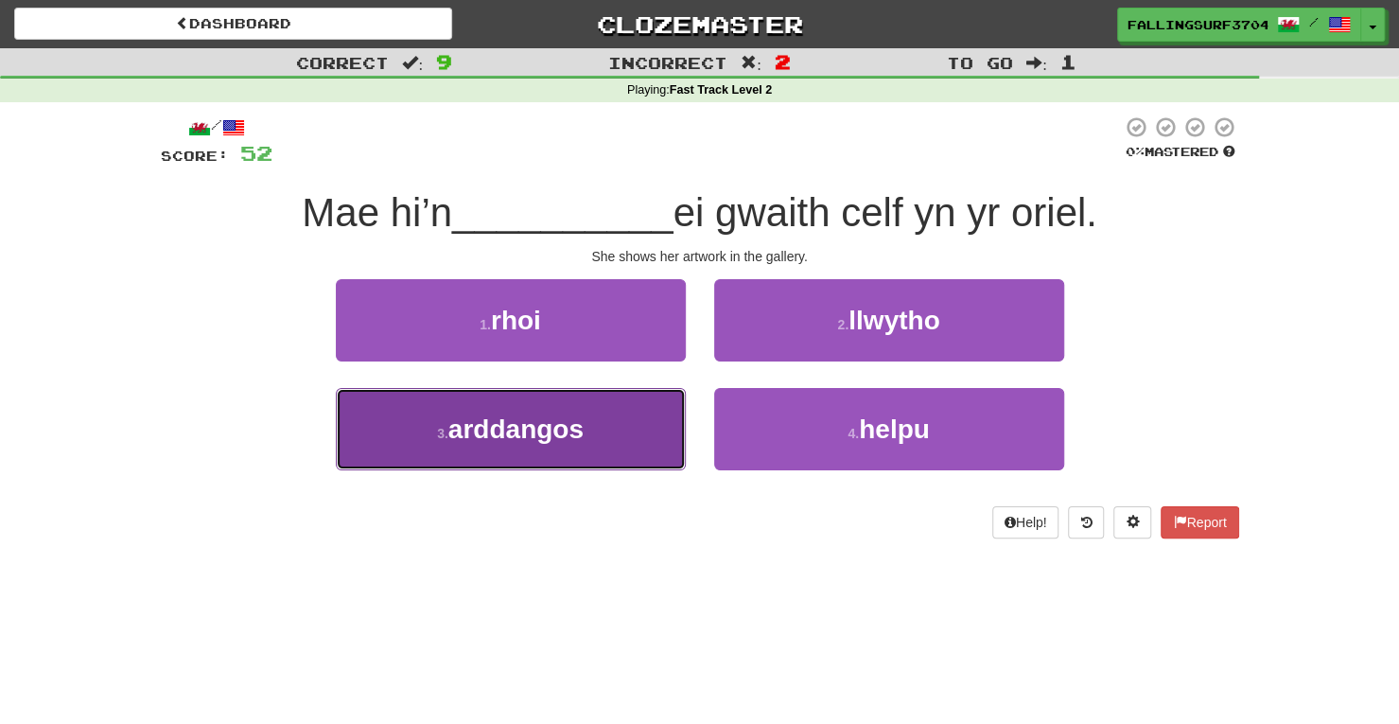
click at [602, 427] on button "3 . arddangos" at bounding box center [511, 429] width 350 height 82
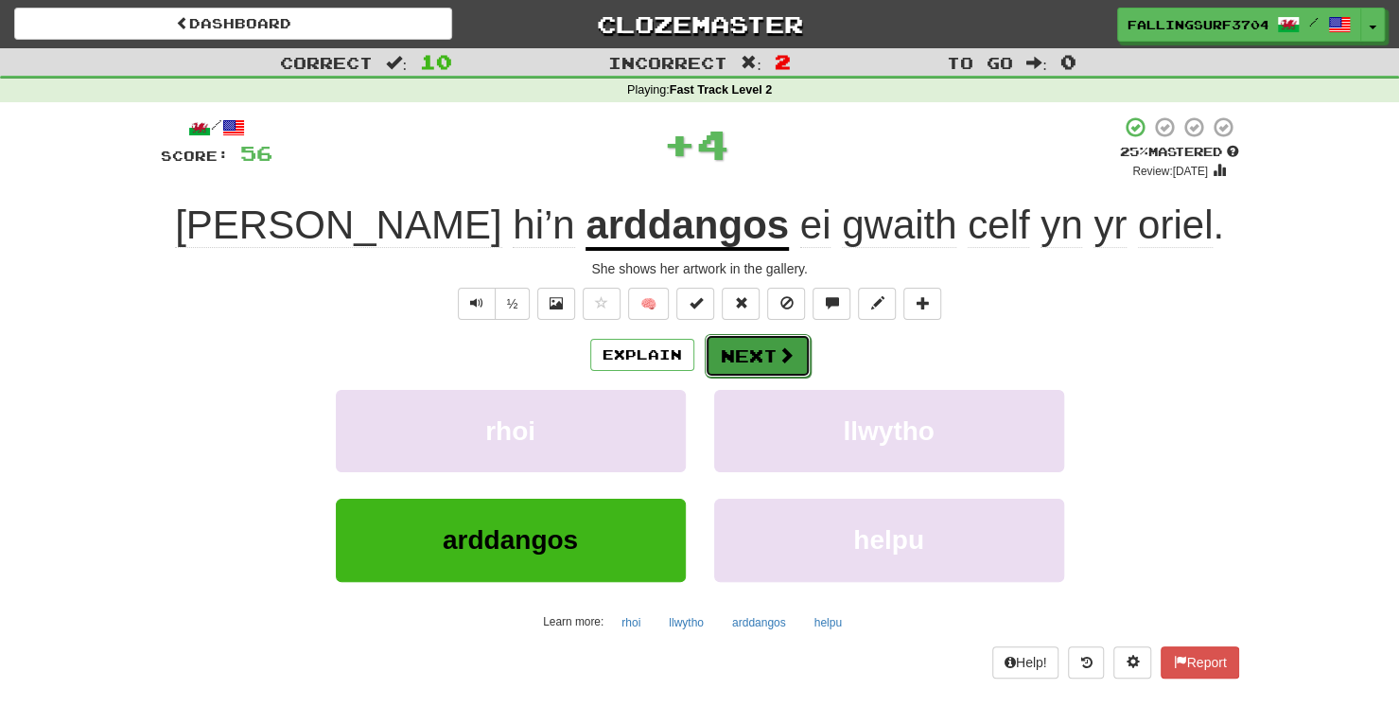
click at [781, 358] on span at bounding box center [785, 354] width 17 height 17
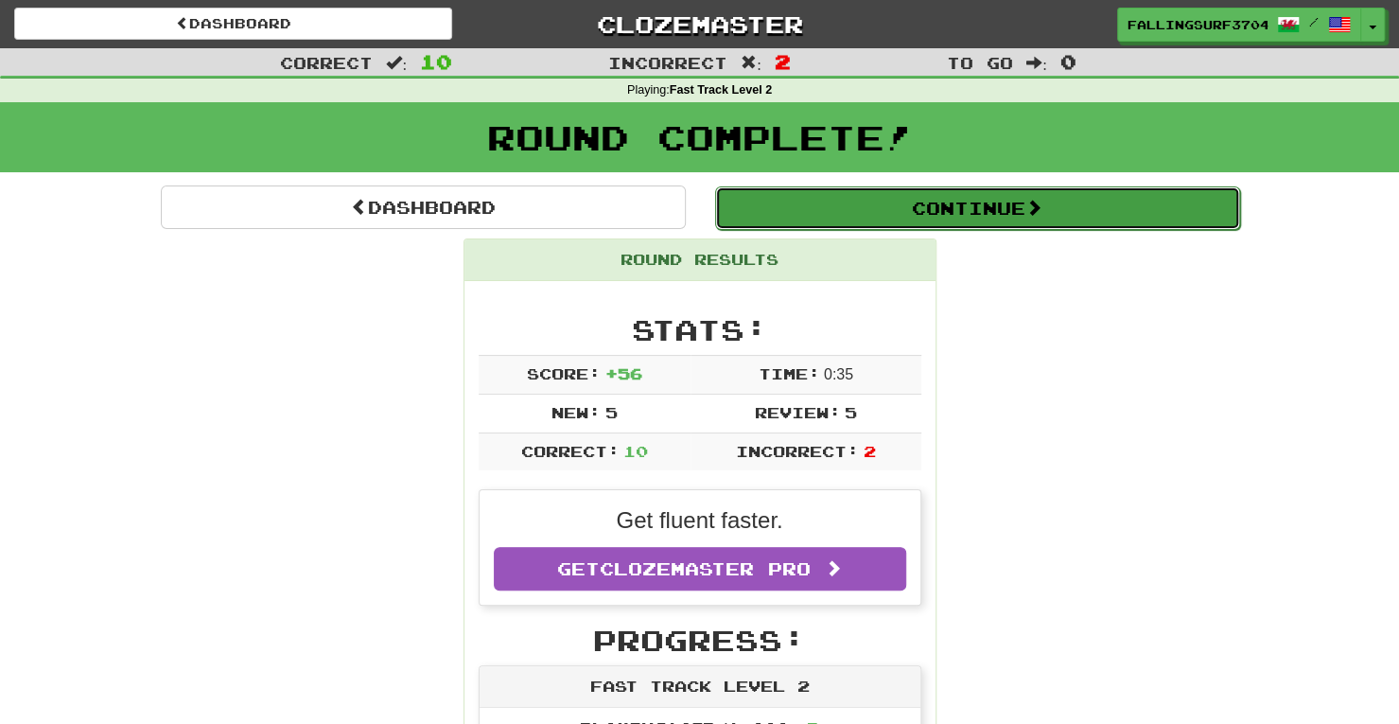
click at [1042, 199] on span at bounding box center [1033, 207] width 17 height 17
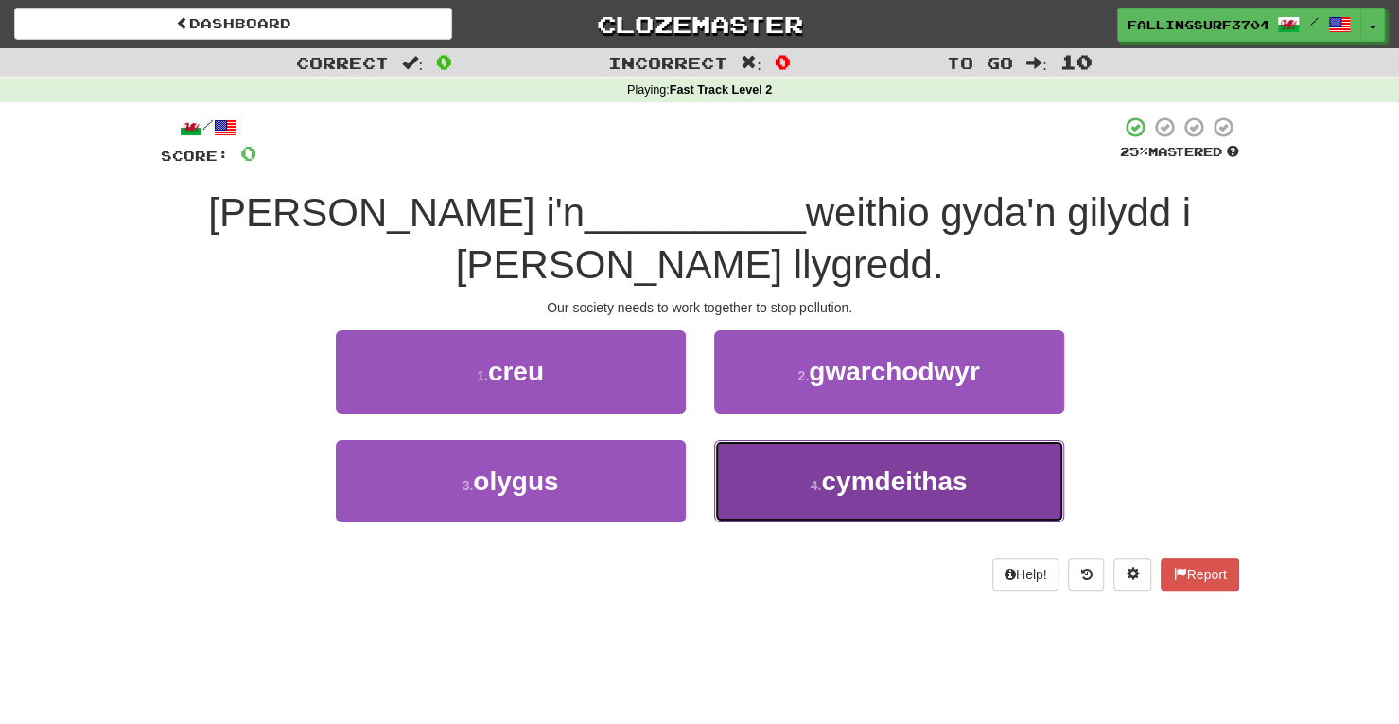
click at [885, 481] on span "cymdeithas" at bounding box center [894, 480] width 146 height 29
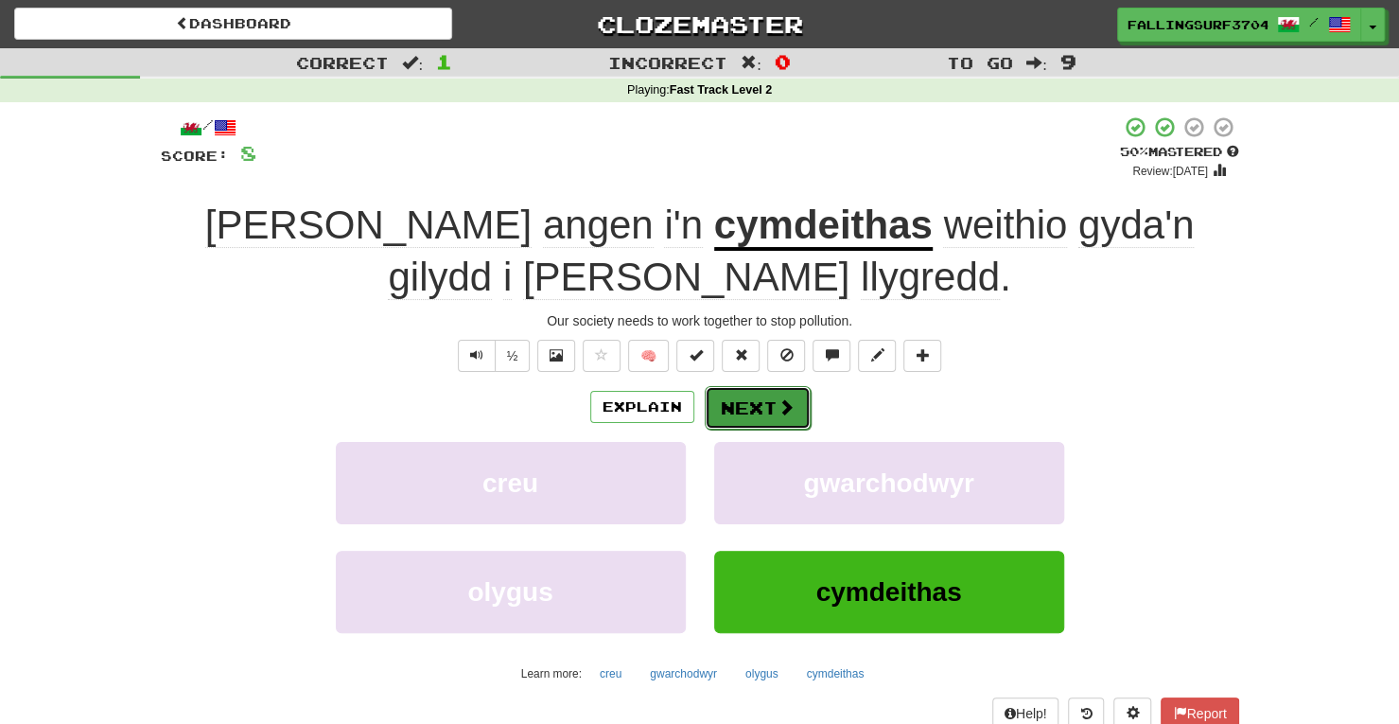
click at [747, 411] on button "Next" at bounding box center [758, 408] width 106 height 44
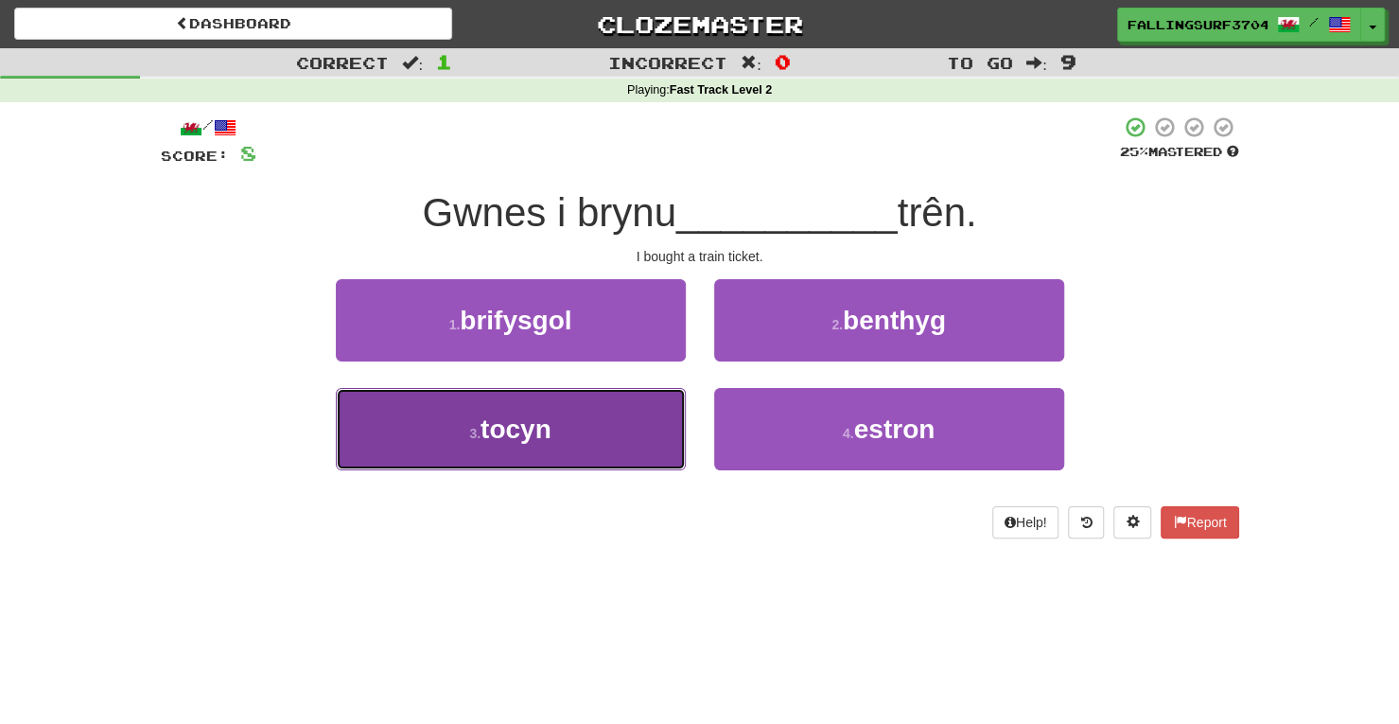
click at [546, 399] on button "3 . tocyn" at bounding box center [511, 429] width 350 height 82
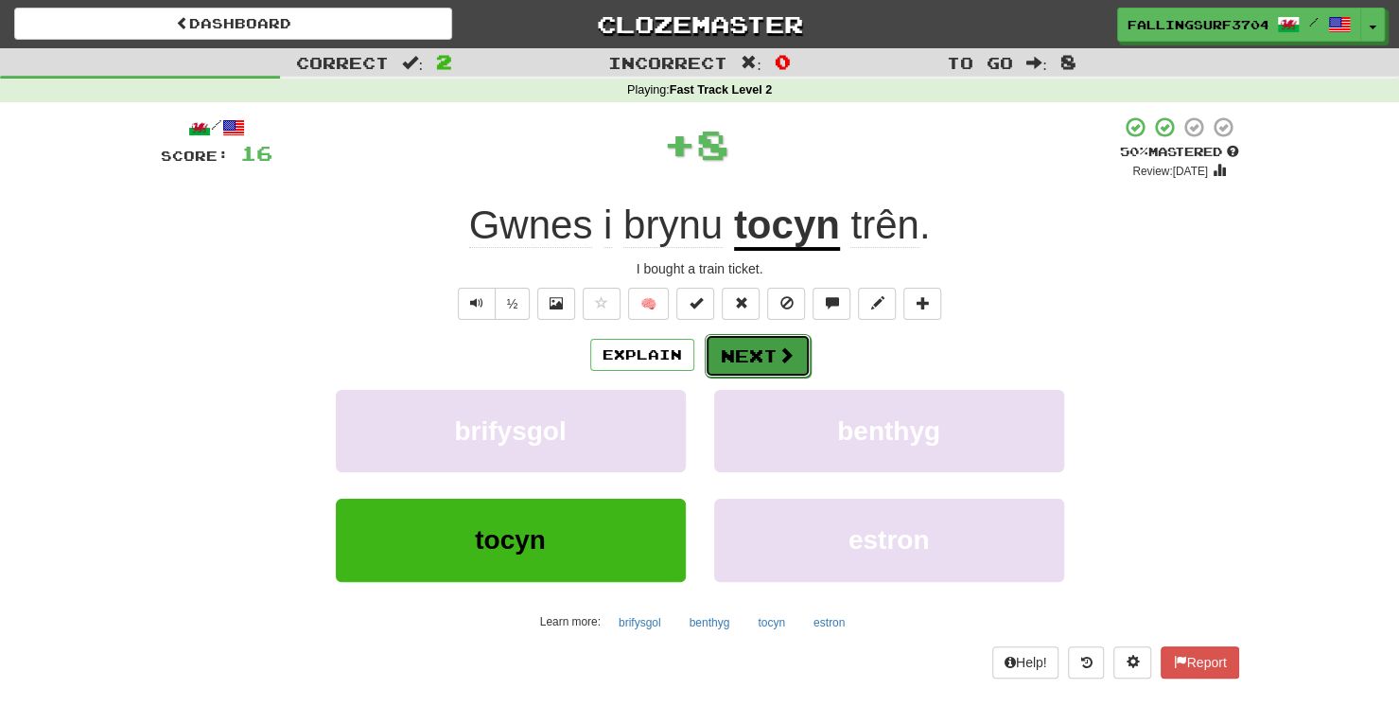
click at [759, 351] on button "Next" at bounding box center [758, 356] width 106 height 44
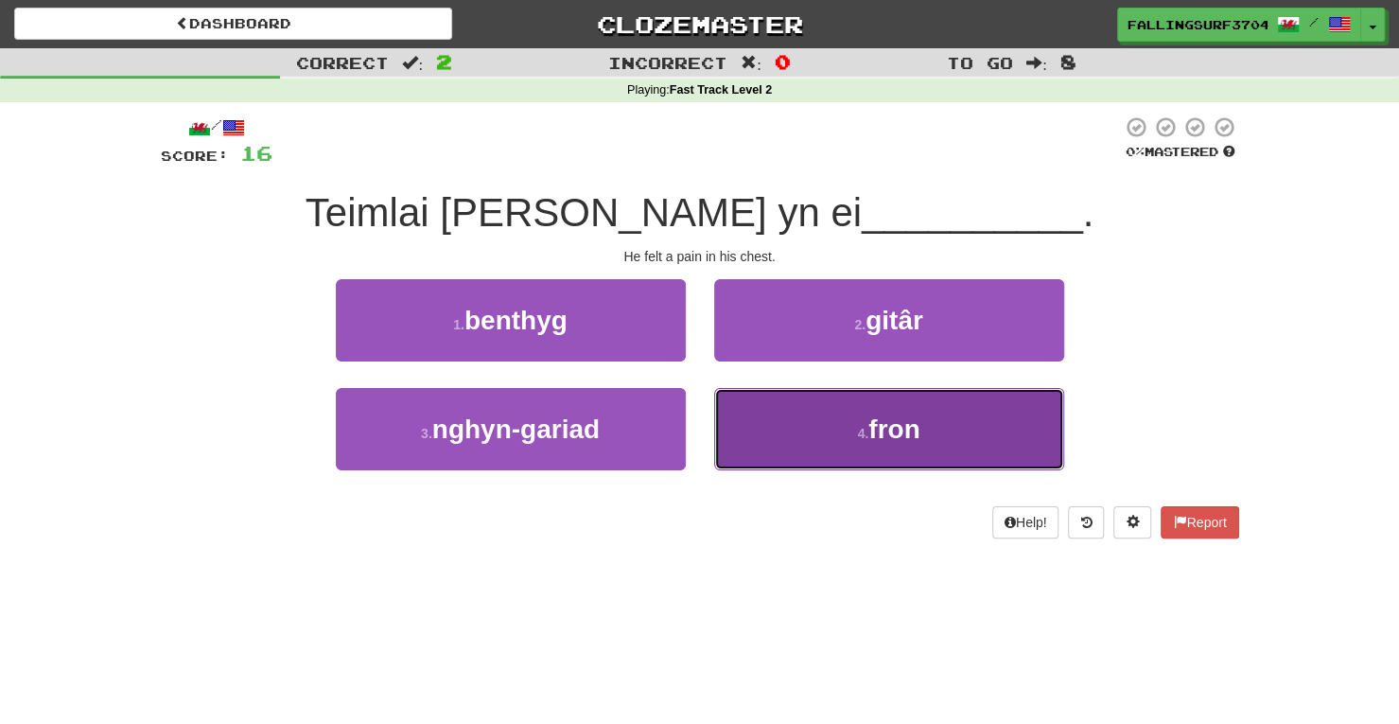
click at [868, 420] on button "4 . fron" at bounding box center [889, 429] width 350 height 82
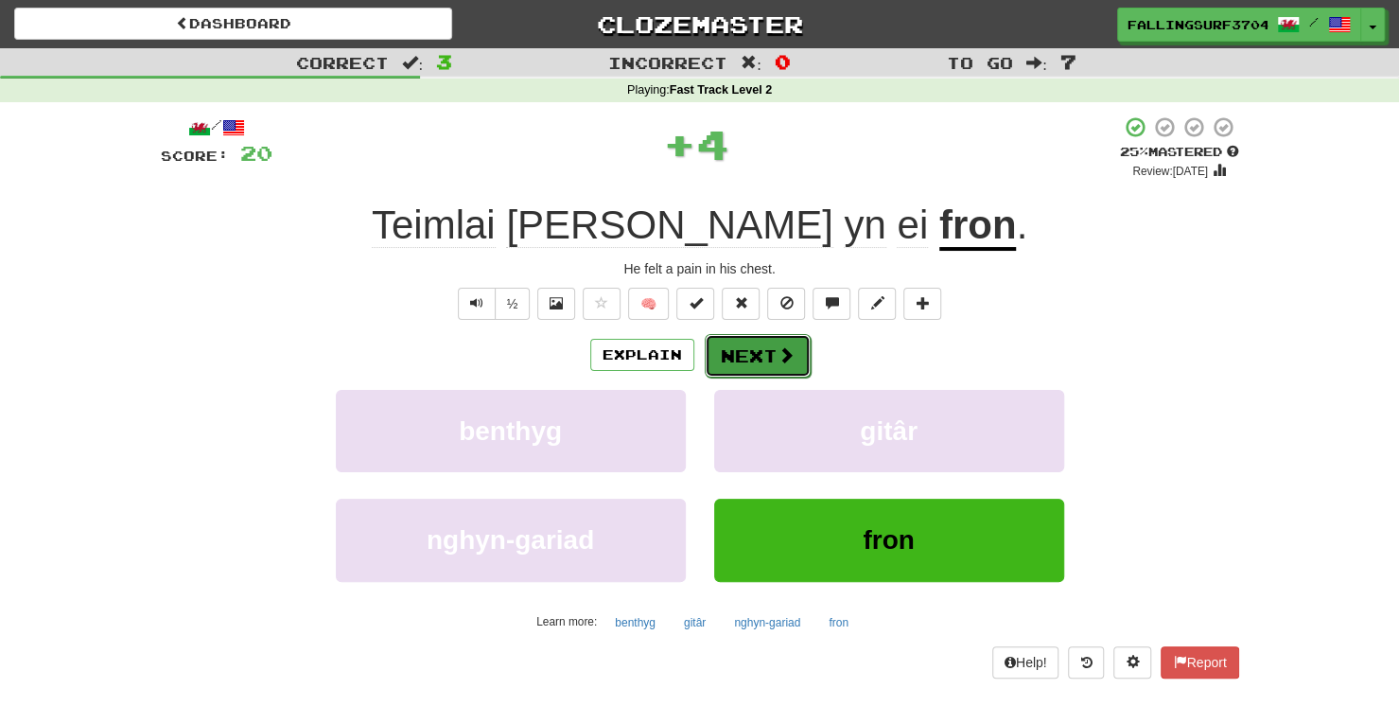
click at [773, 358] on button "Next" at bounding box center [758, 356] width 106 height 44
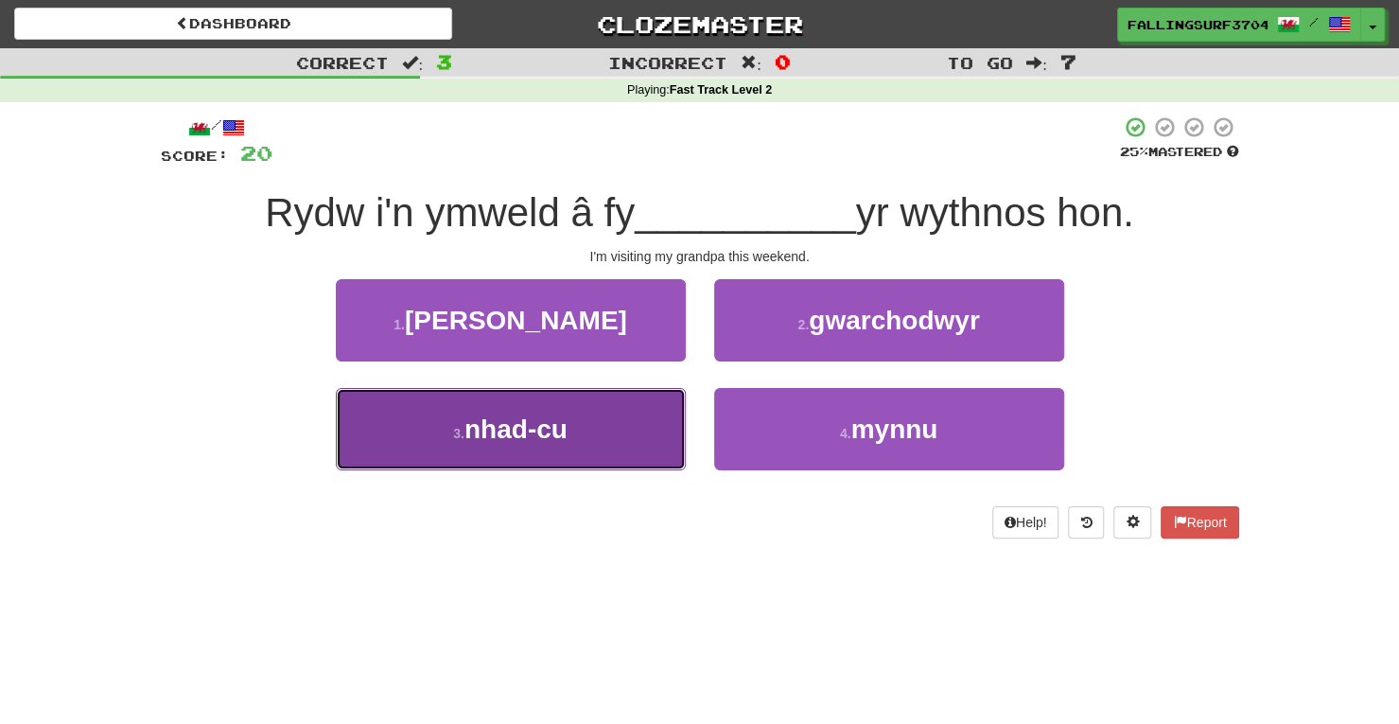
click at [618, 426] on button "3 . nhad-cu" at bounding box center [511, 429] width 350 height 82
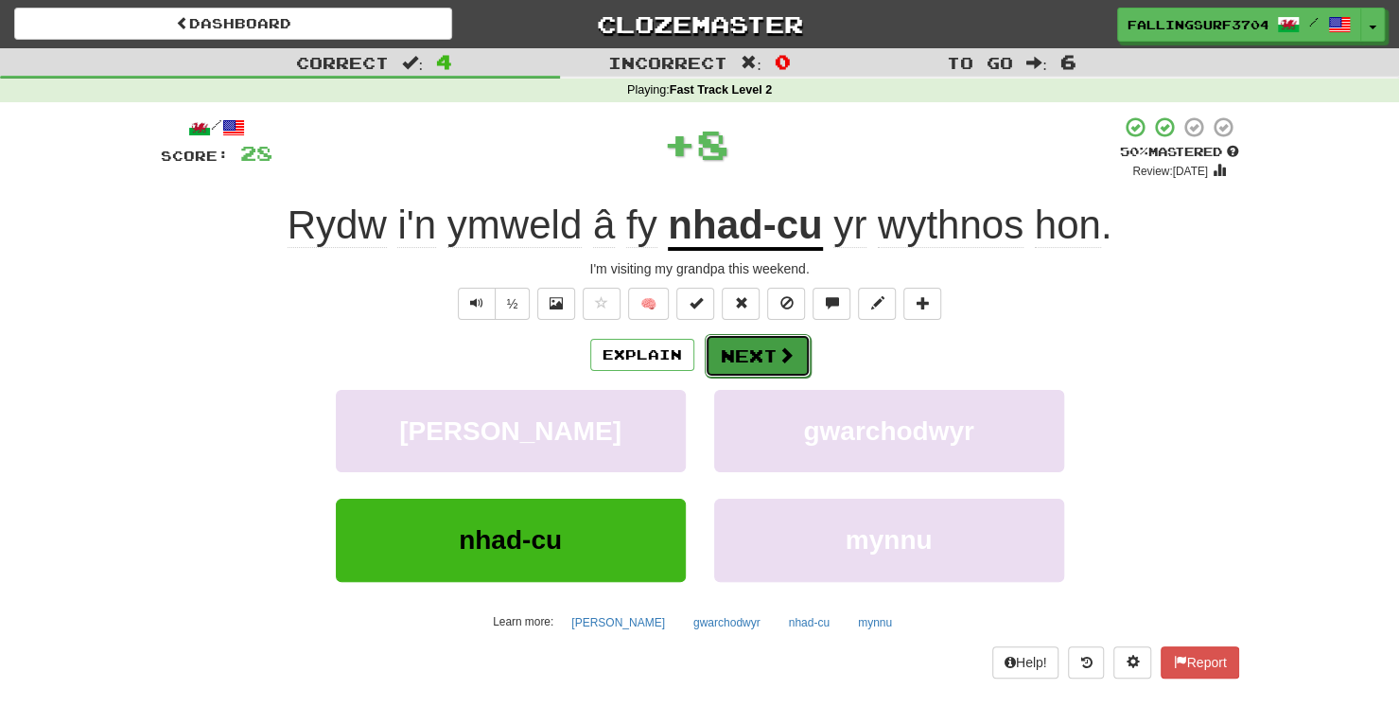
click at [764, 354] on button "Next" at bounding box center [758, 356] width 106 height 44
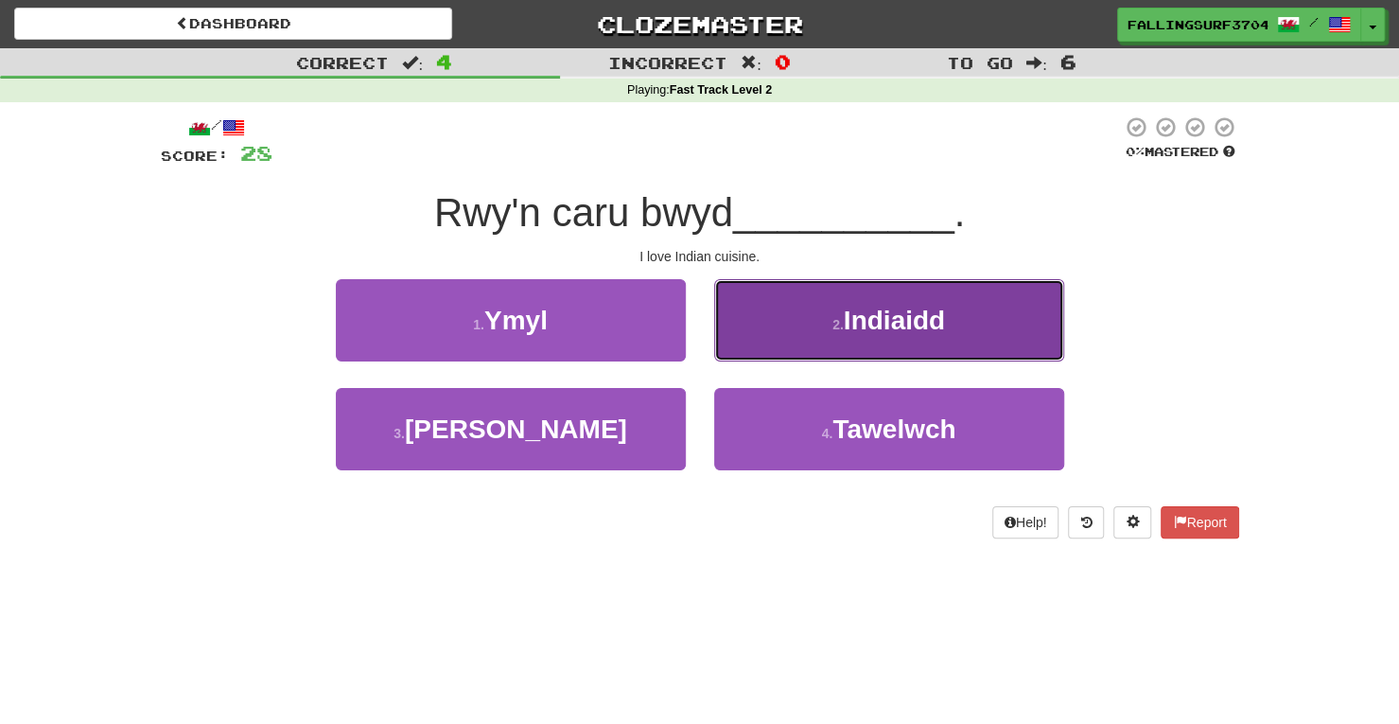
click at [850, 348] on button "2 . [DEMOGRAPHIC_DATA]" at bounding box center [889, 320] width 350 height 82
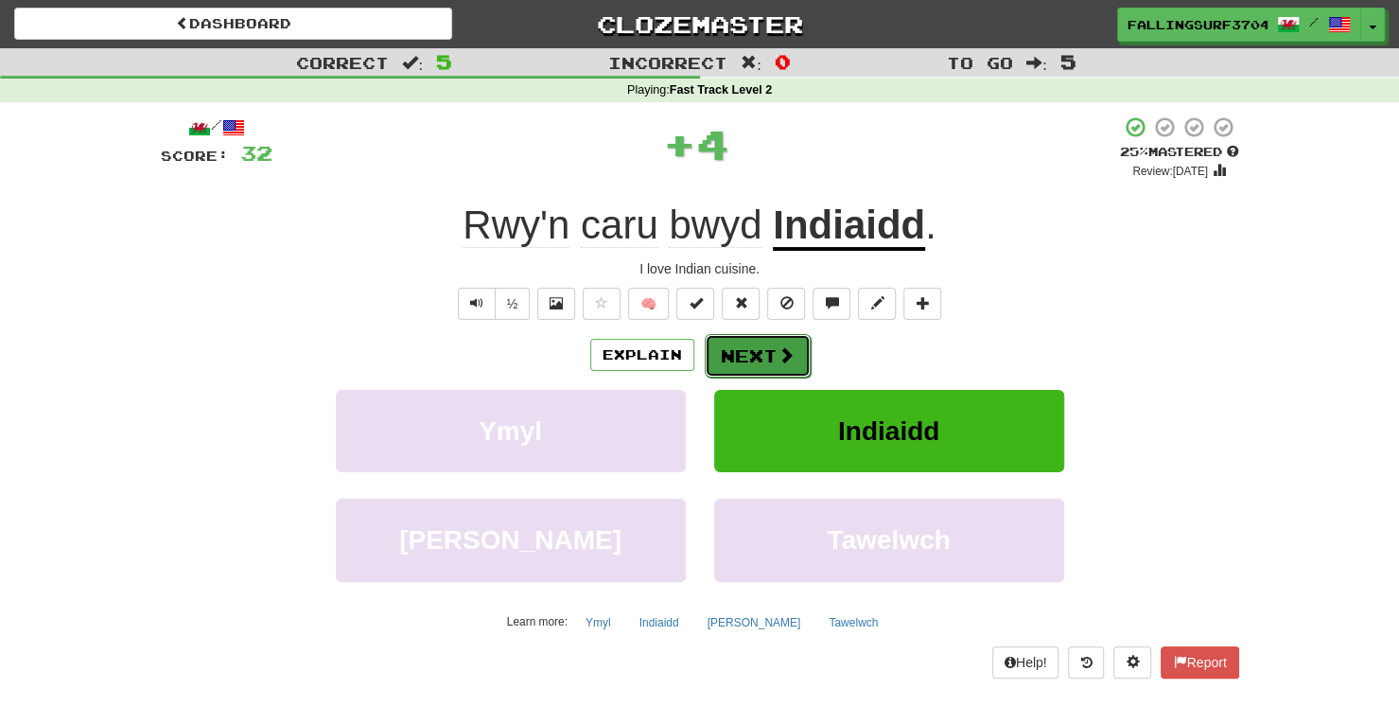
click at [736, 362] on button "Next" at bounding box center [758, 356] width 106 height 44
